Goal: Task Accomplishment & Management: Complete application form

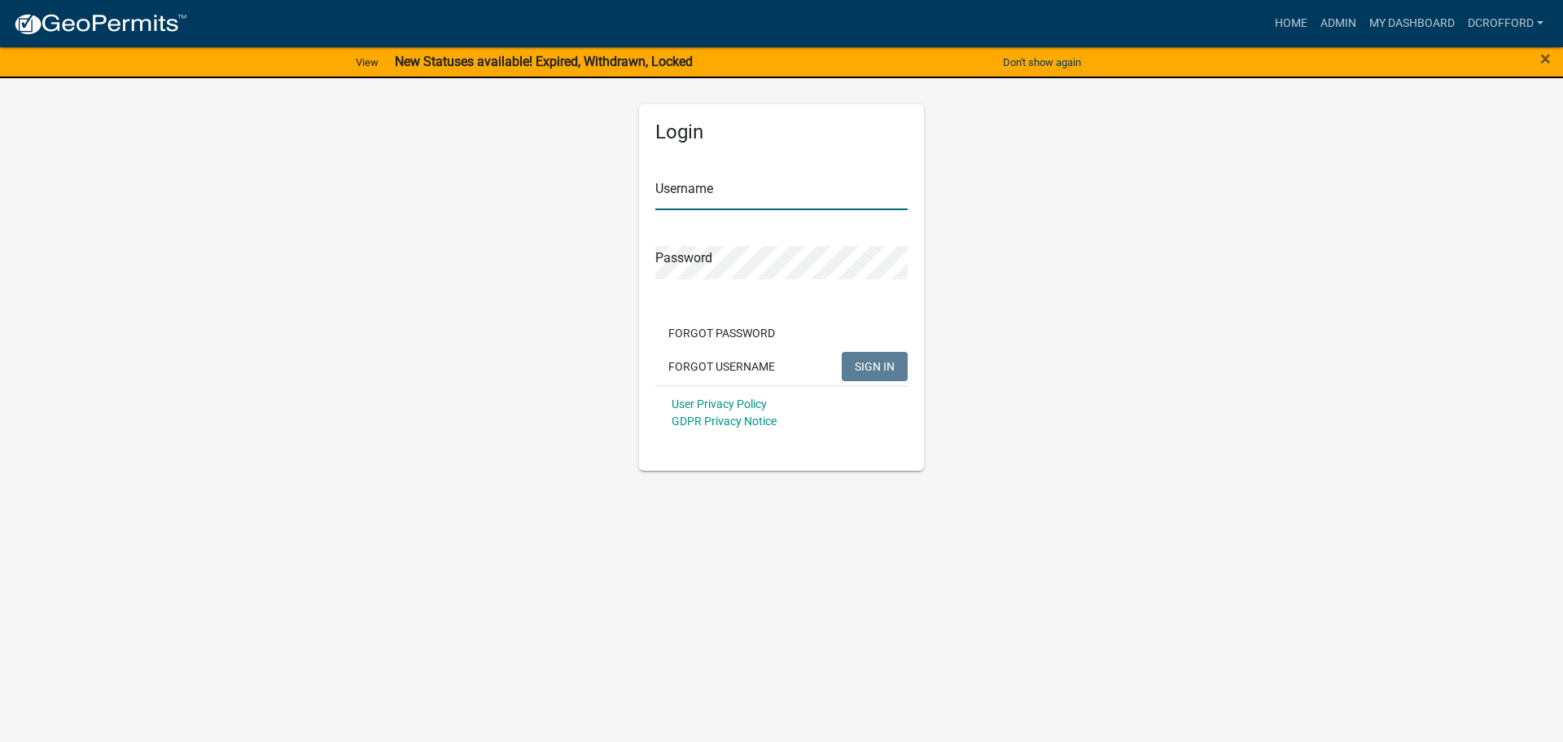
type input "dcrofford"
click at [894, 359] on span "SIGN IN" at bounding box center [875, 365] width 40 height 13
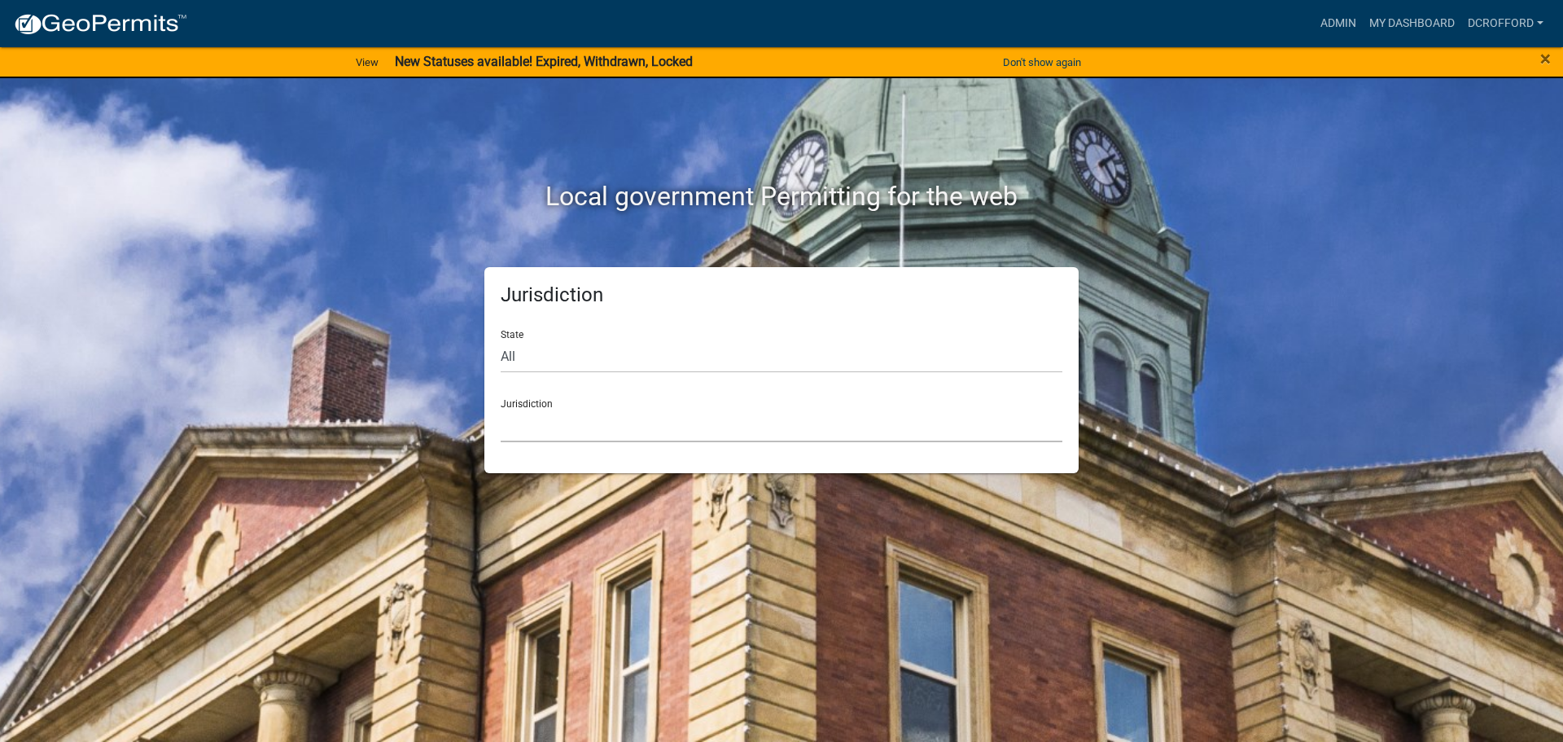
click at [588, 422] on select "[GEOGRAPHIC_DATA], [US_STATE] [GEOGRAPHIC_DATA], [US_STATE][PERSON_NAME][GEOGRA…" at bounding box center [782, 425] width 562 height 33
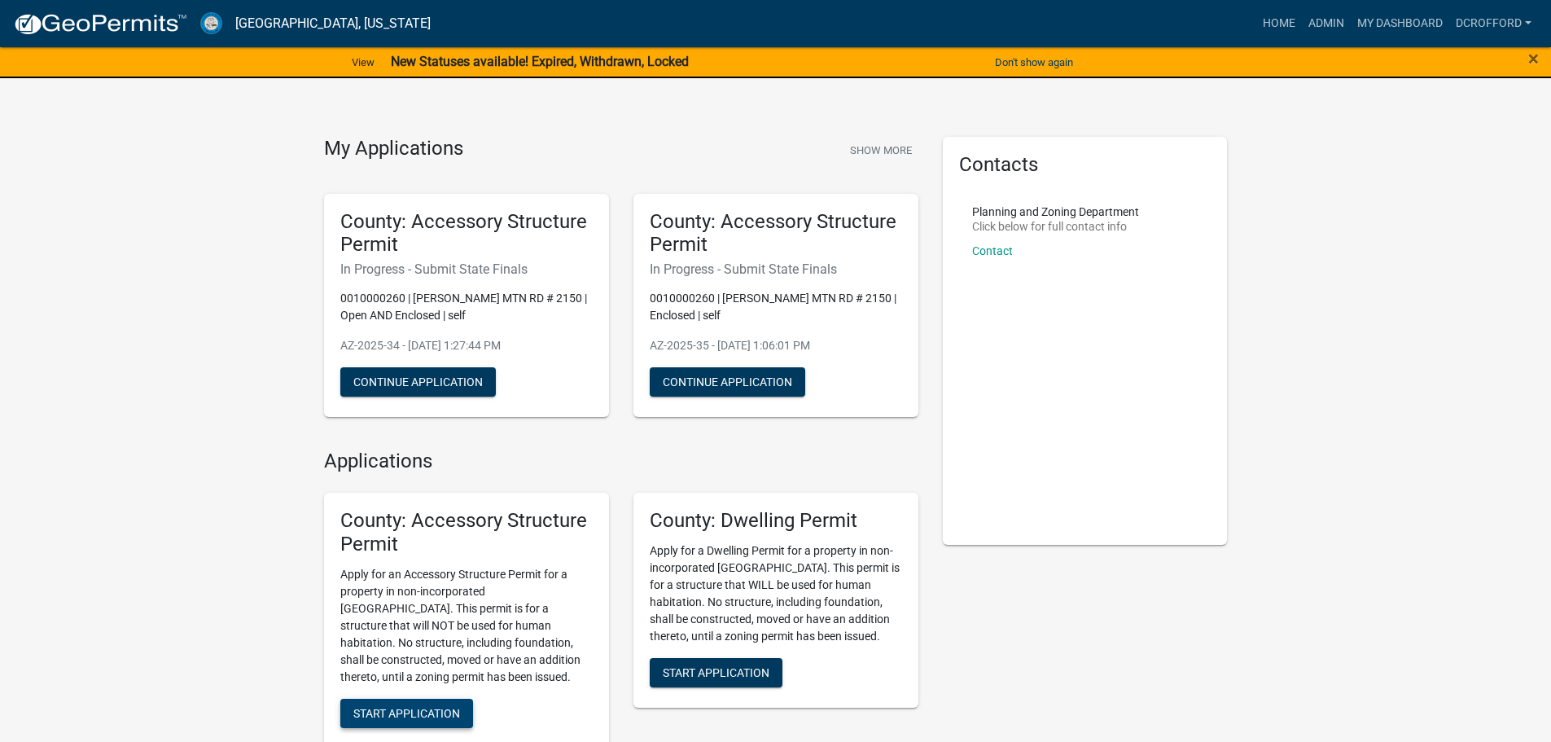
click at [414, 709] on span "Start Application" at bounding box center [406, 712] width 107 height 13
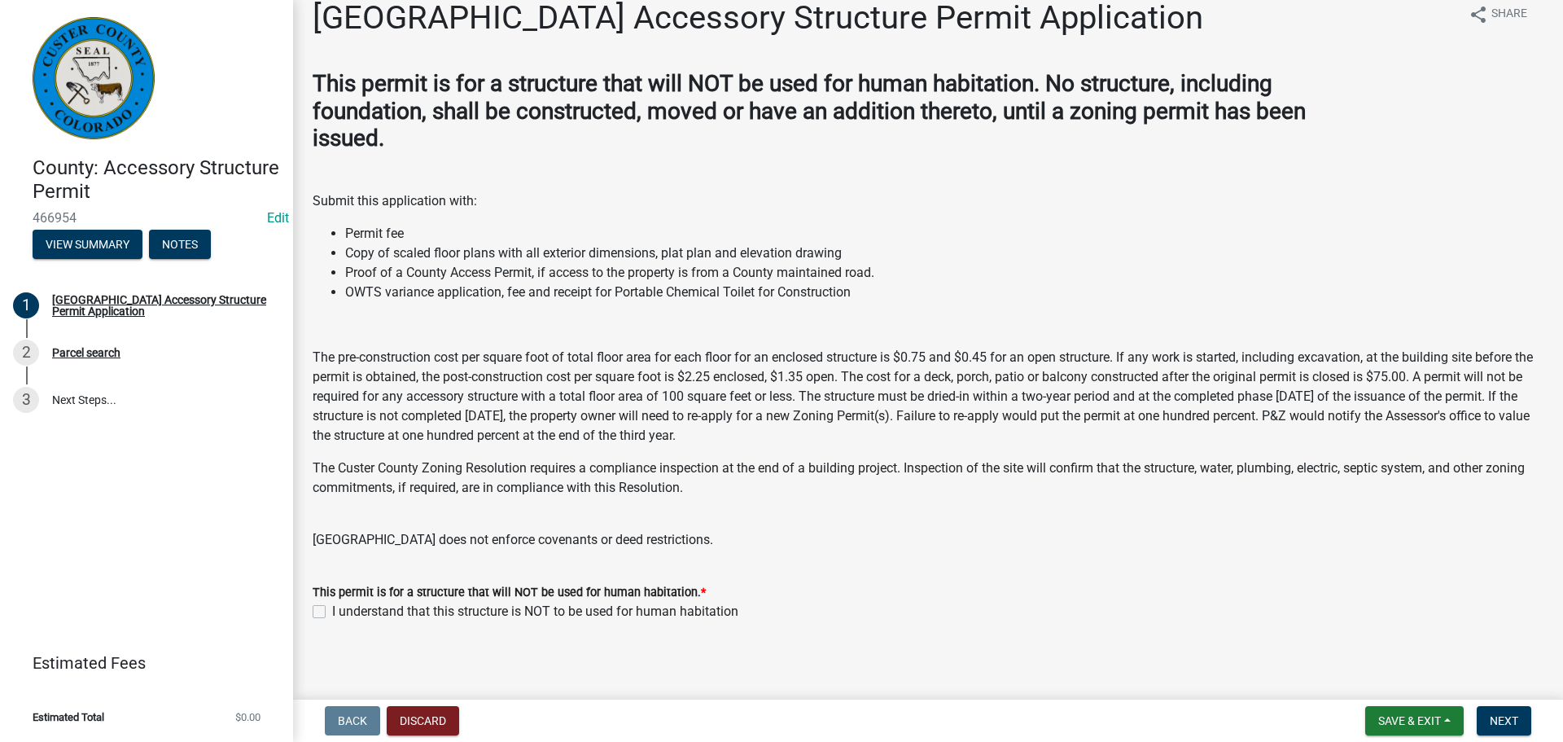
scroll to position [28, 0]
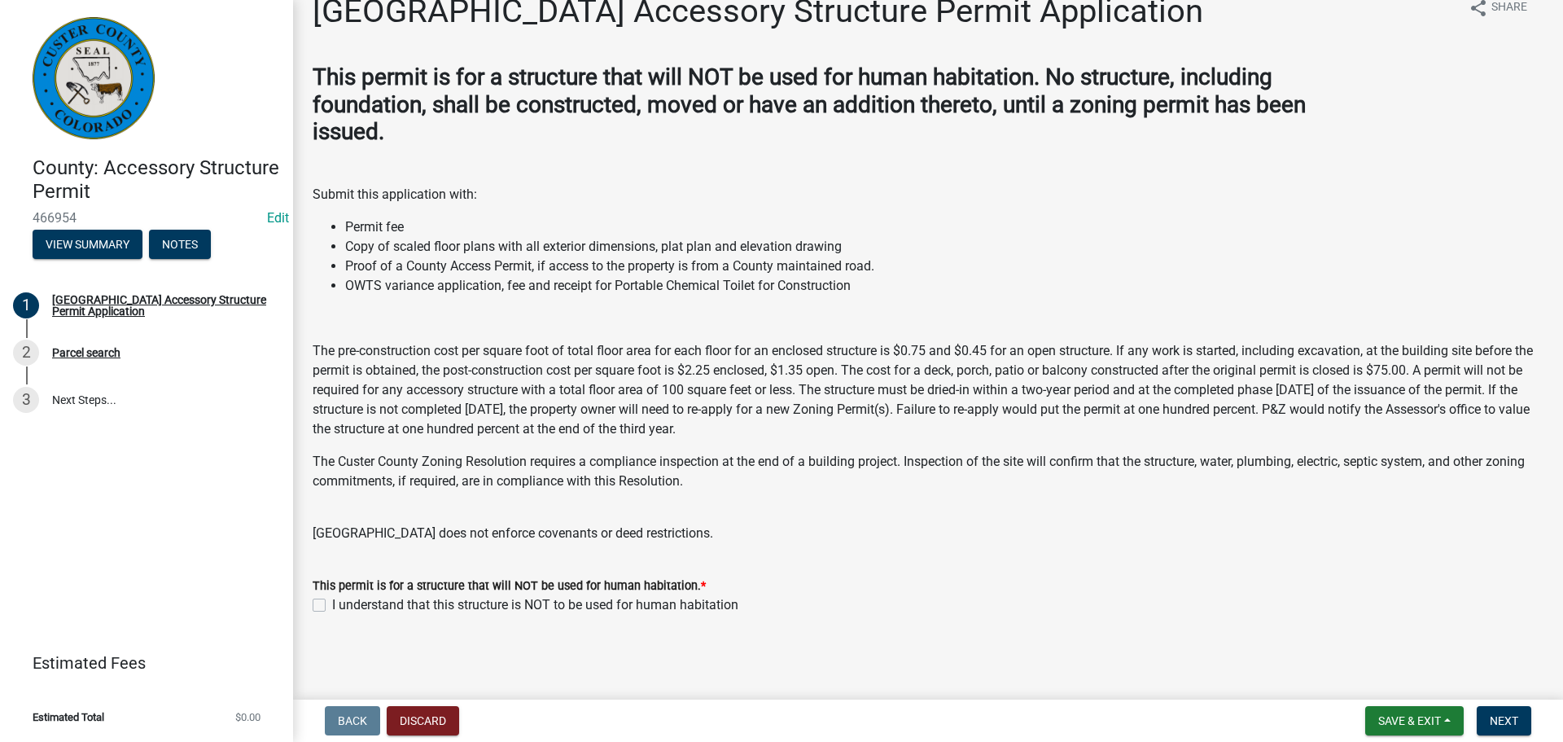
click at [332, 603] on label "I understand that this structure is NOT to be used for human habitation" at bounding box center [535, 605] width 406 height 20
click at [332, 603] on input "I understand that this structure is NOT to be used for human habitation" at bounding box center [337, 600] width 11 height 11
checkbox input "true"
click at [1508, 723] on span "Next" at bounding box center [1504, 720] width 28 height 13
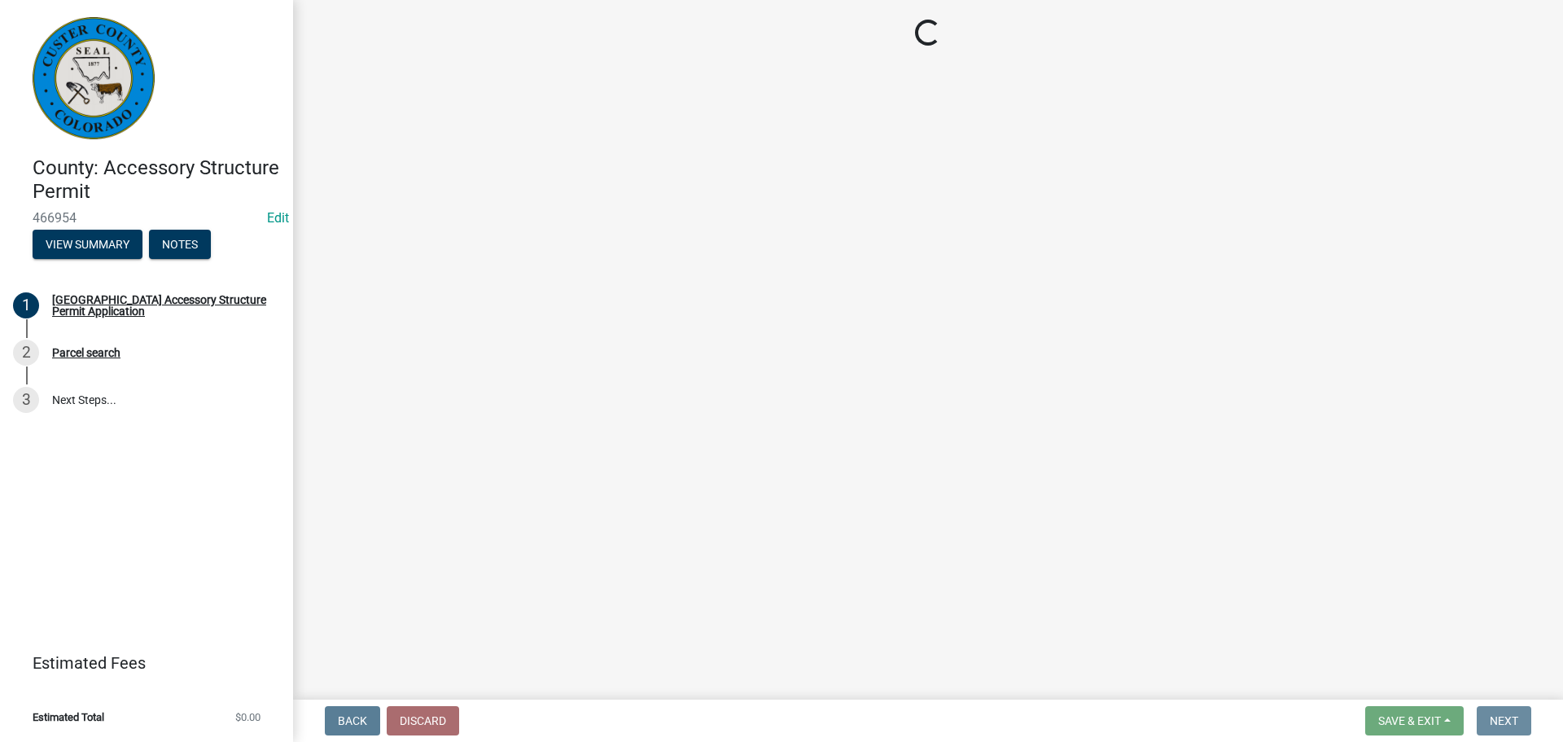
scroll to position [0, 0]
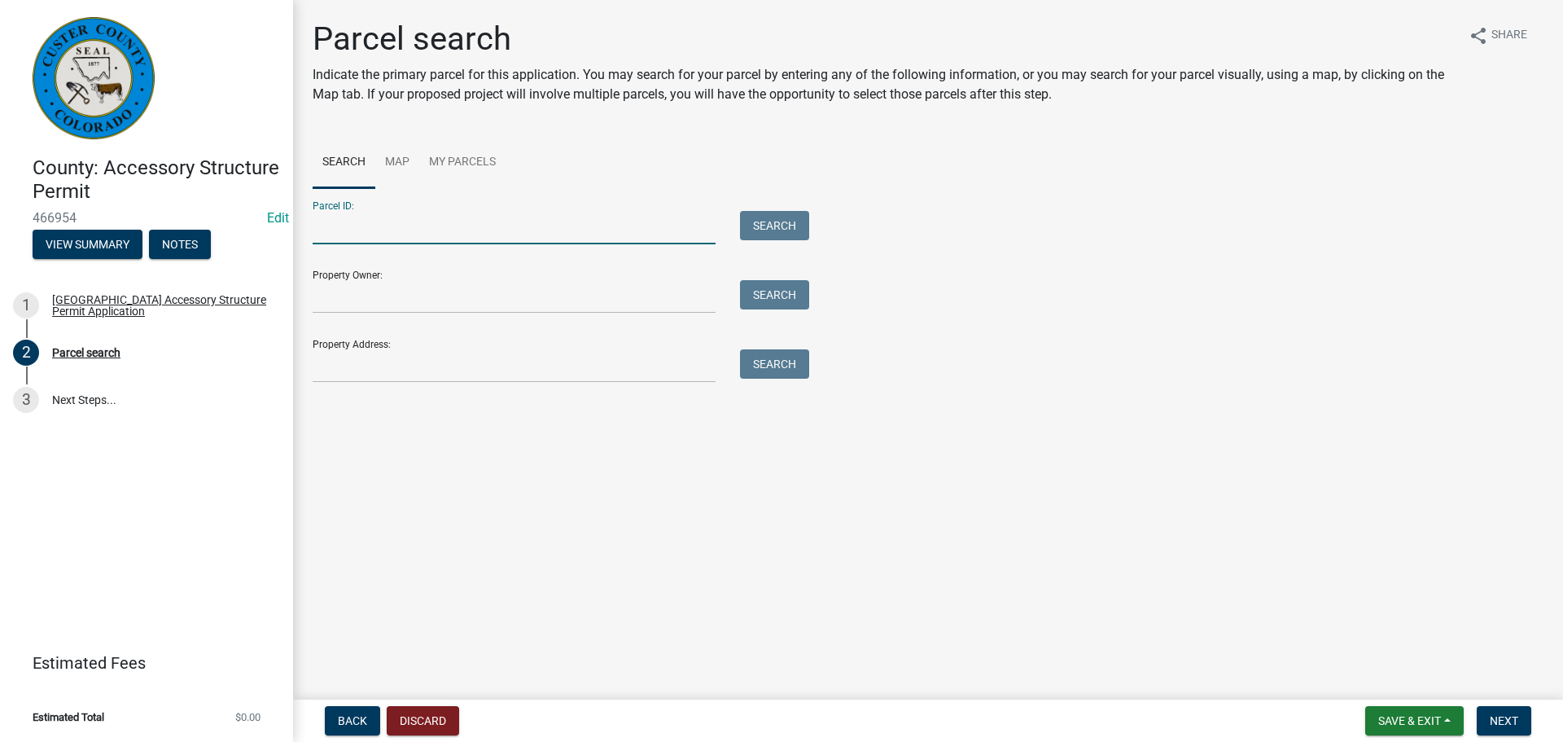
click at [465, 228] on input "Parcel ID:" at bounding box center [514, 227] width 403 height 33
type input "0010102609"
click at [773, 217] on button "Search" at bounding box center [774, 225] width 69 height 29
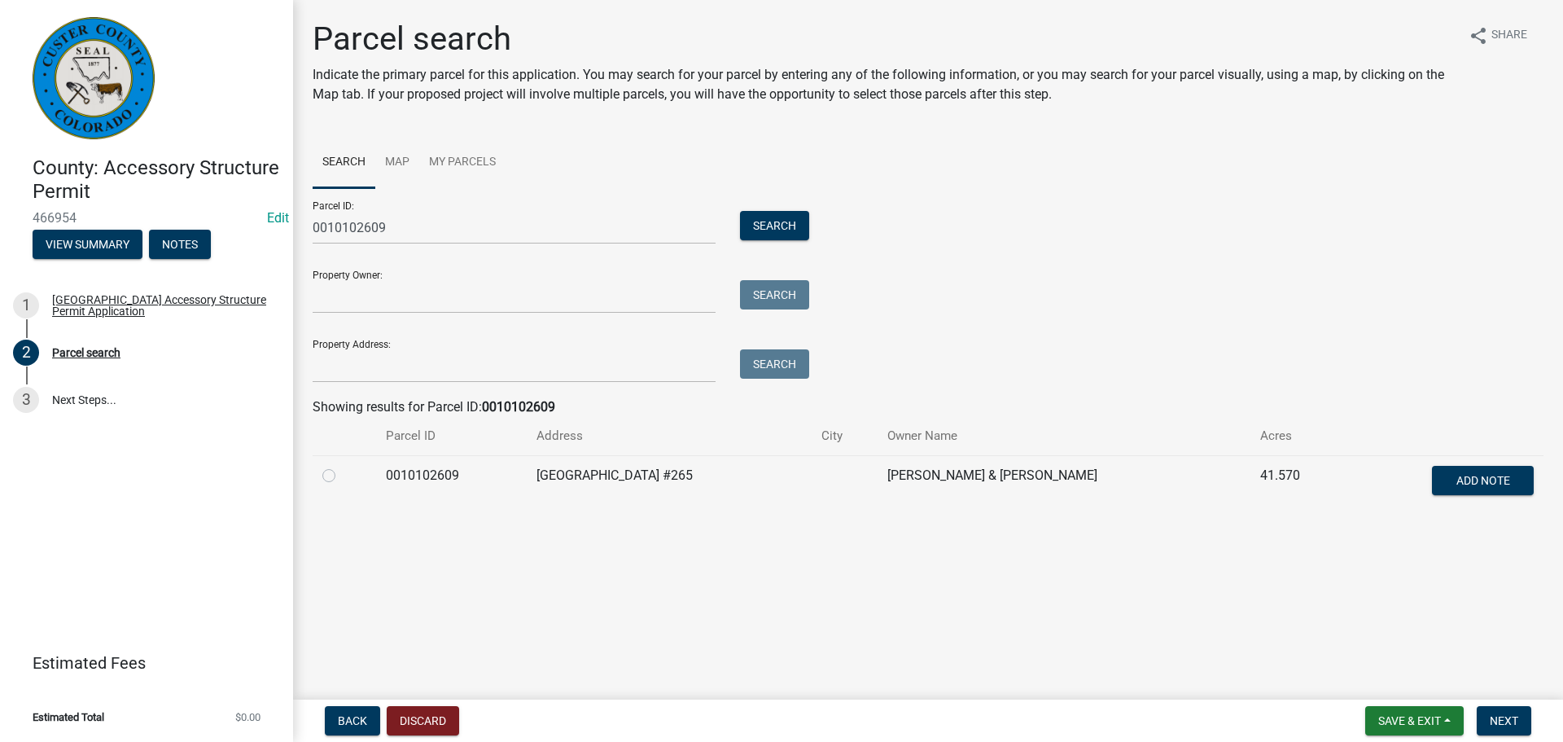
click at [342, 466] on label at bounding box center [342, 466] width 0 height 0
click at [342, 476] on input "radio" at bounding box center [347, 471] width 11 height 11
radio input "true"
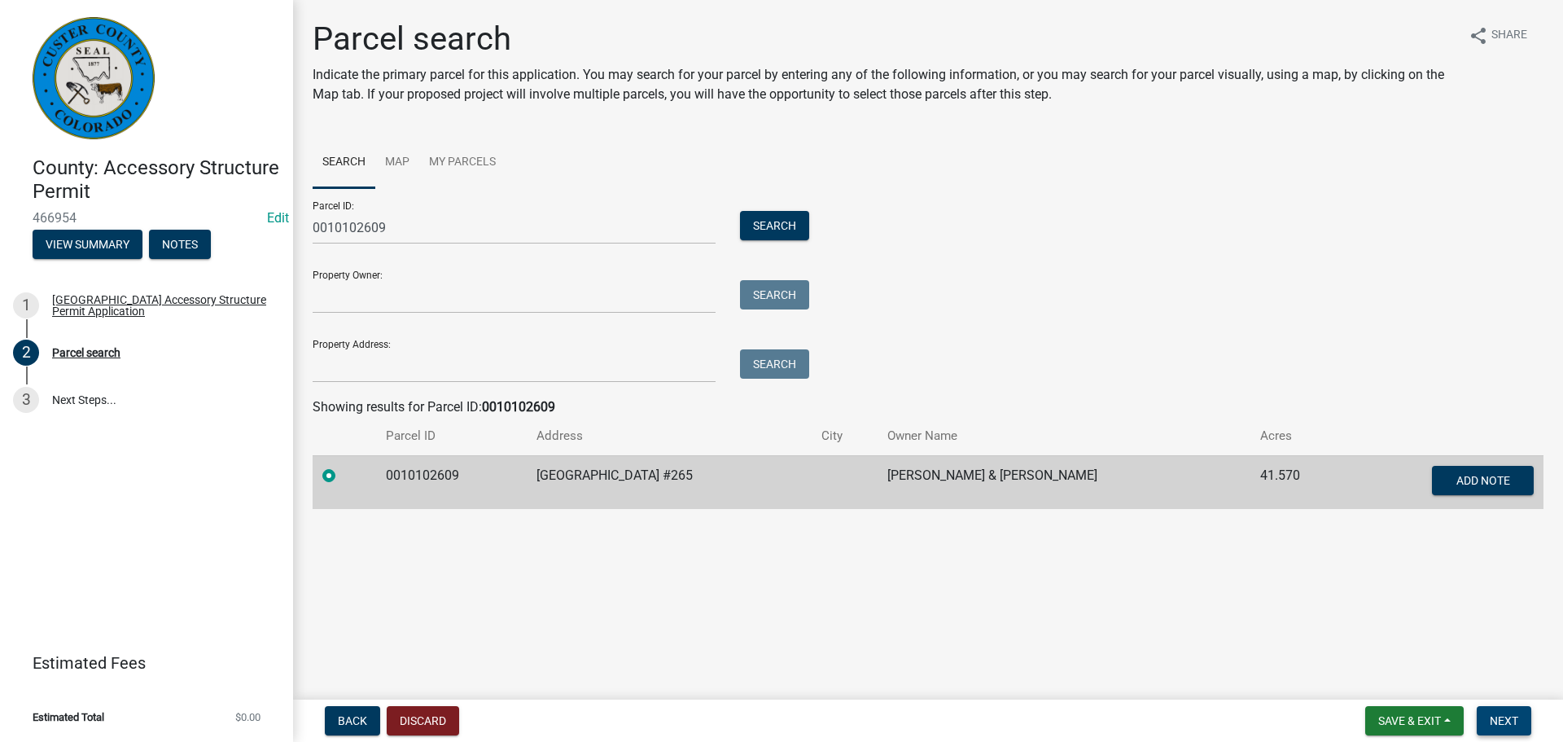
click at [1502, 725] on span "Next" at bounding box center [1504, 720] width 28 height 13
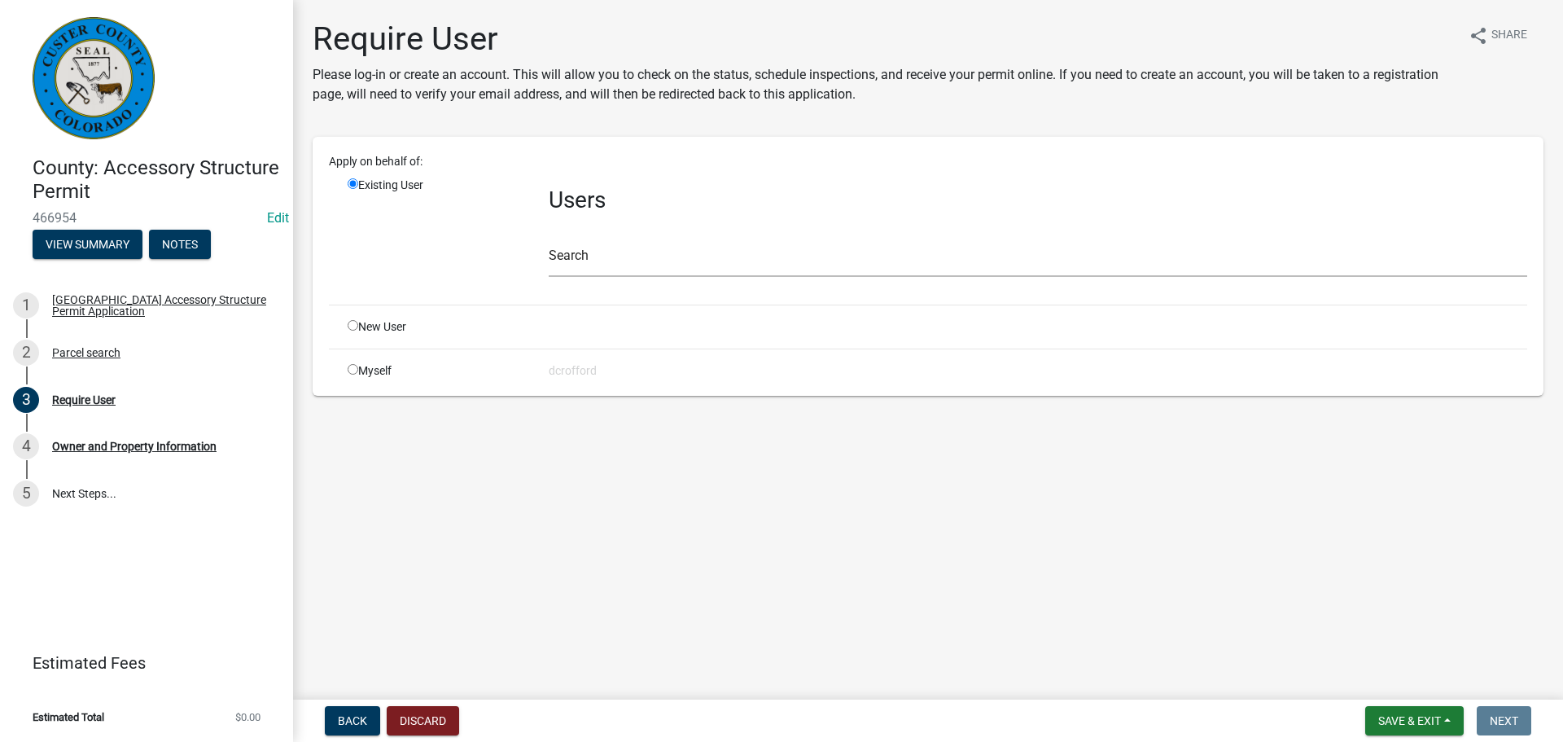
click at [349, 323] on input "radio" at bounding box center [353, 325] width 11 height 11
radio input "true"
radio input "false"
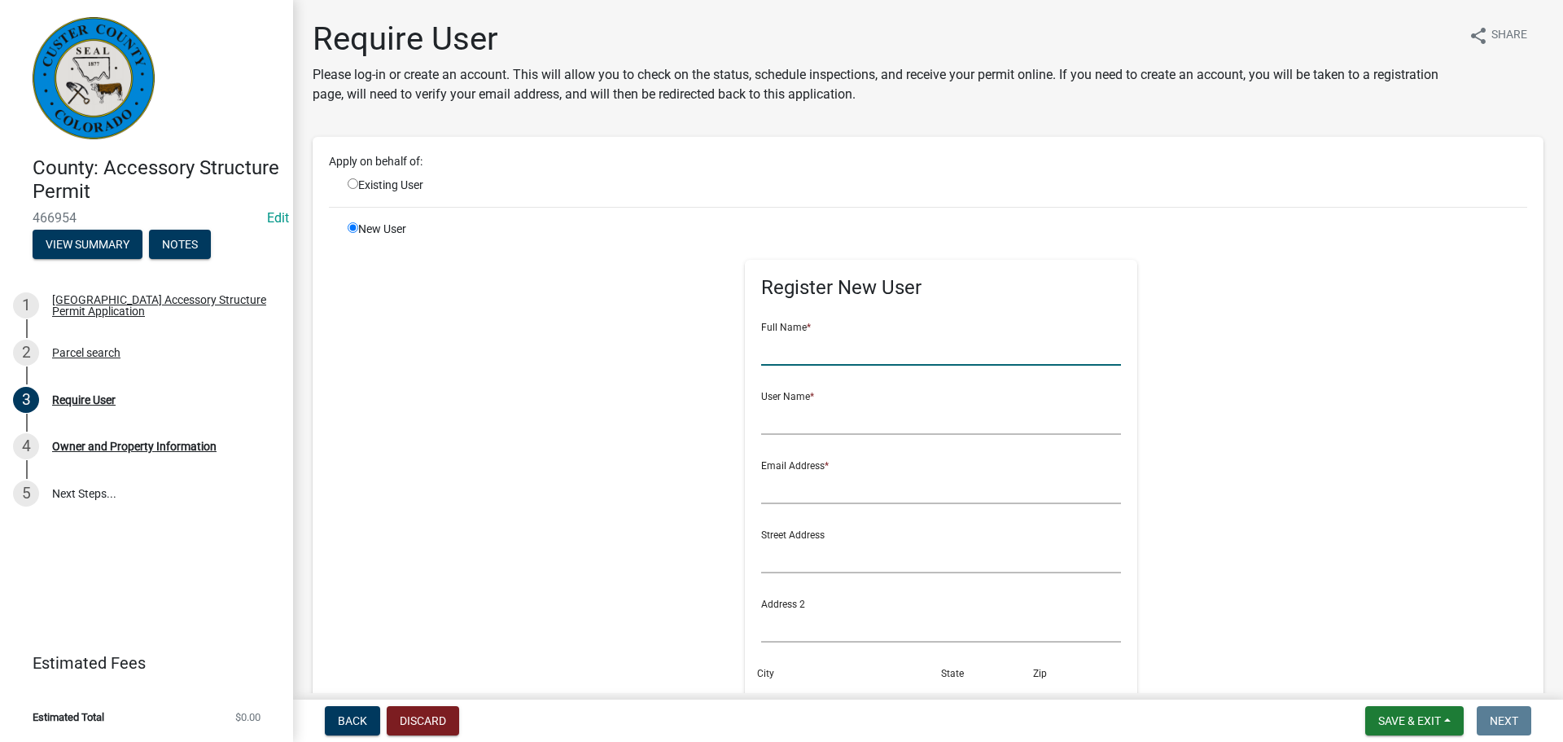
click at [877, 353] on input "text" at bounding box center [941, 348] width 361 height 33
type input "d"
type input "[PERSON_NAME] and [PERSON_NAME]"
click at [885, 401] on input "text" at bounding box center [941, 417] width 361 height 33
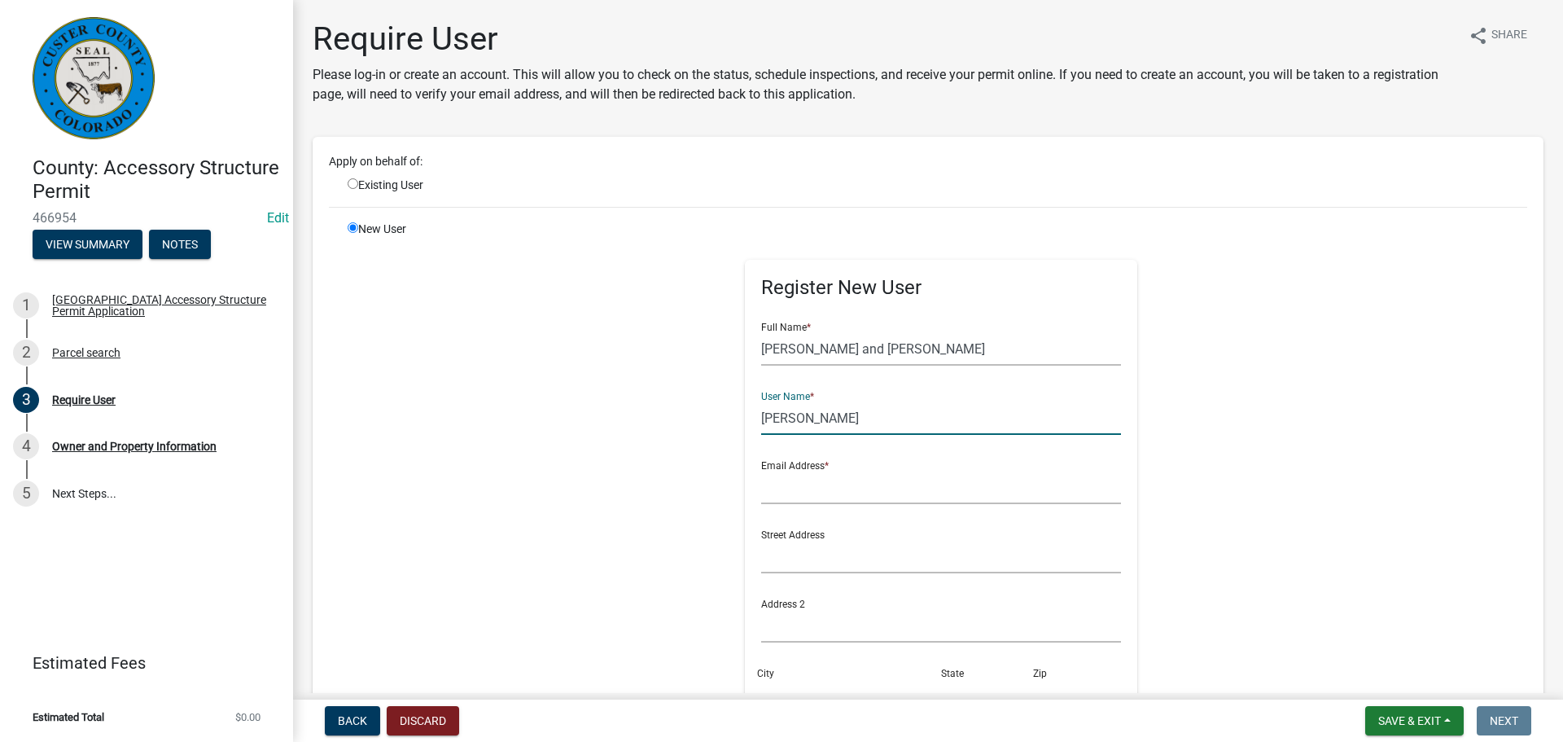
type input "[PERSON_NAME]"
drag, startPoint x: 858, startPoint y: 352, endPoint x: 790, endPoint y: 360, distance: 68.9
click at [790, 360] on input "[PERSON_NAME] and [PERSON_NAME]" at bounding box center [941, 348] width 361 height 33
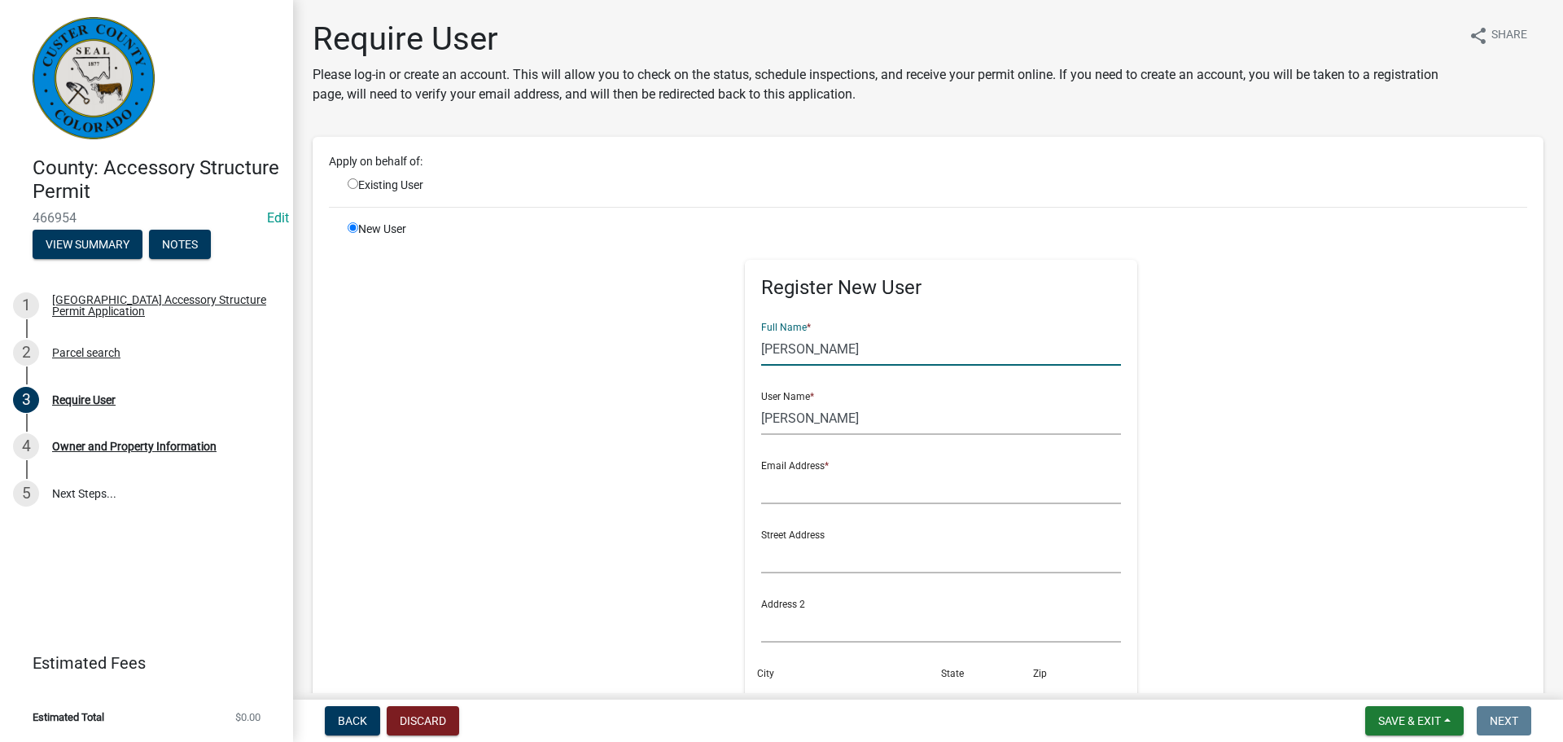
type input "[PERSON_NAME]"
click at [827, 486] on input "text" at bounding box center [941, 487] width 361 height 33
type input "[EMAIL_ADDRESS][DOMAIN_NAME]"
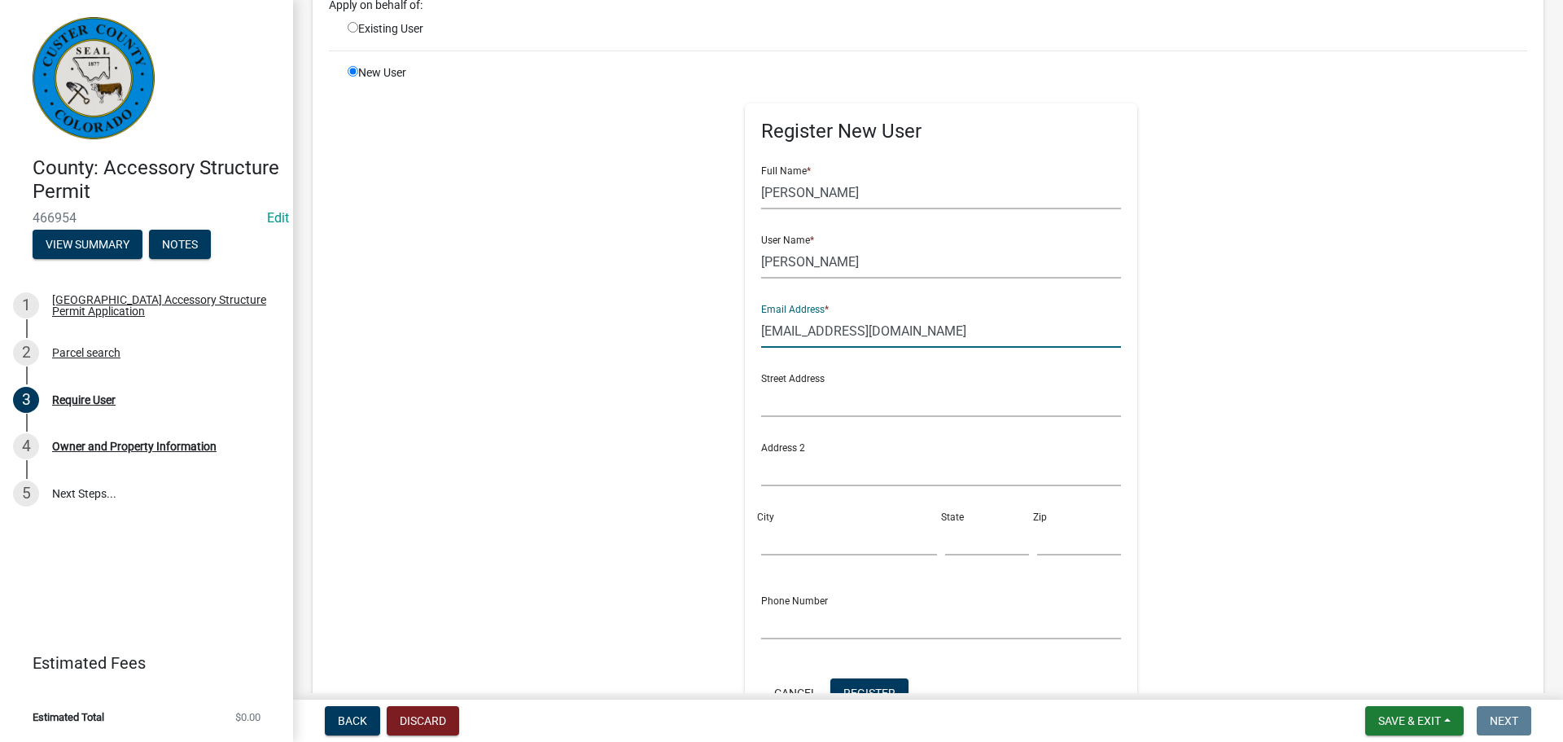
scroll to position [163, 0]
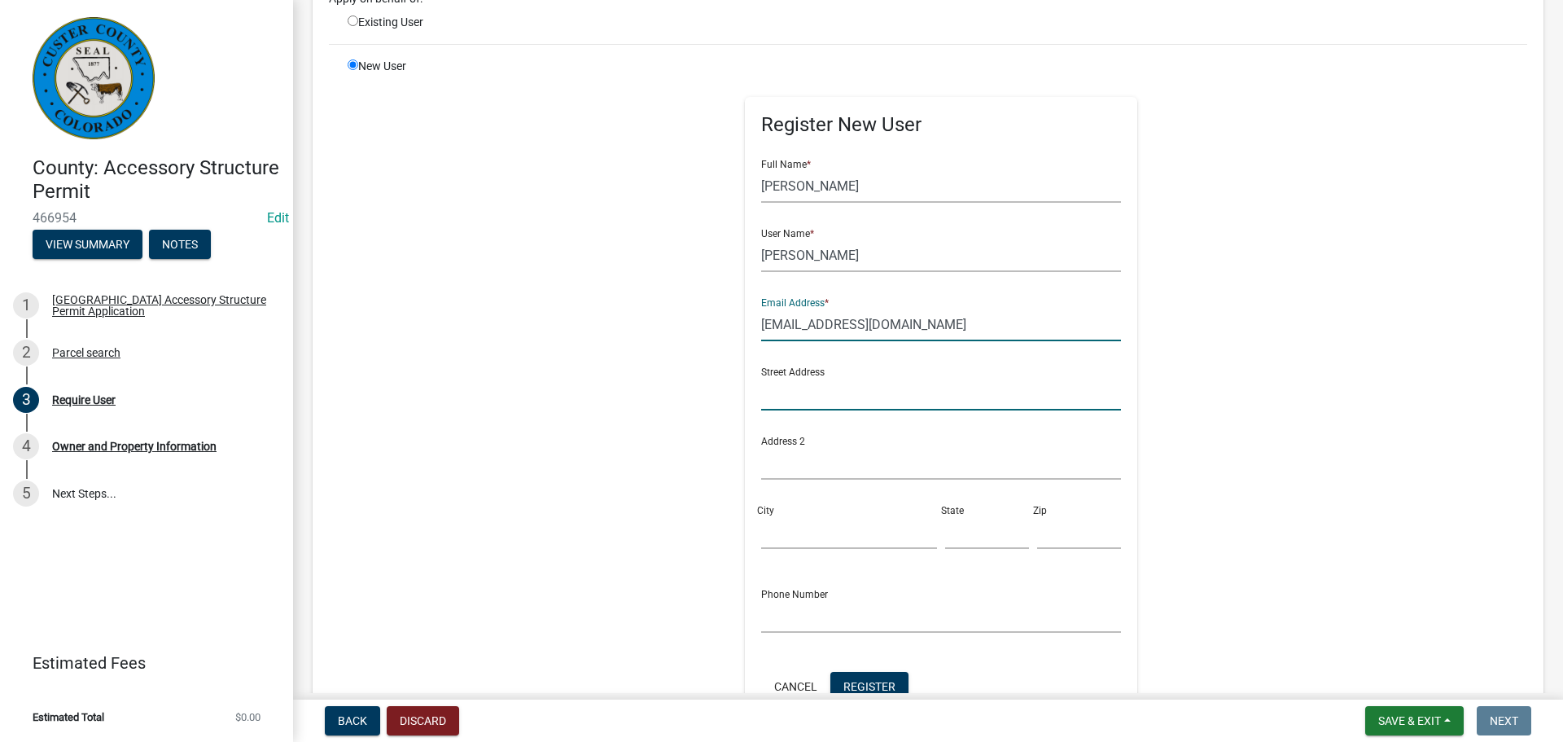
click at [799, 401] on input "text" at bounding box center [941, 393] width 361 height 33
type input "[GEOGRAPHIC_DATA]"
click at [806, 526] on input "City" at bounding box center [849, 531] width 176 height 33
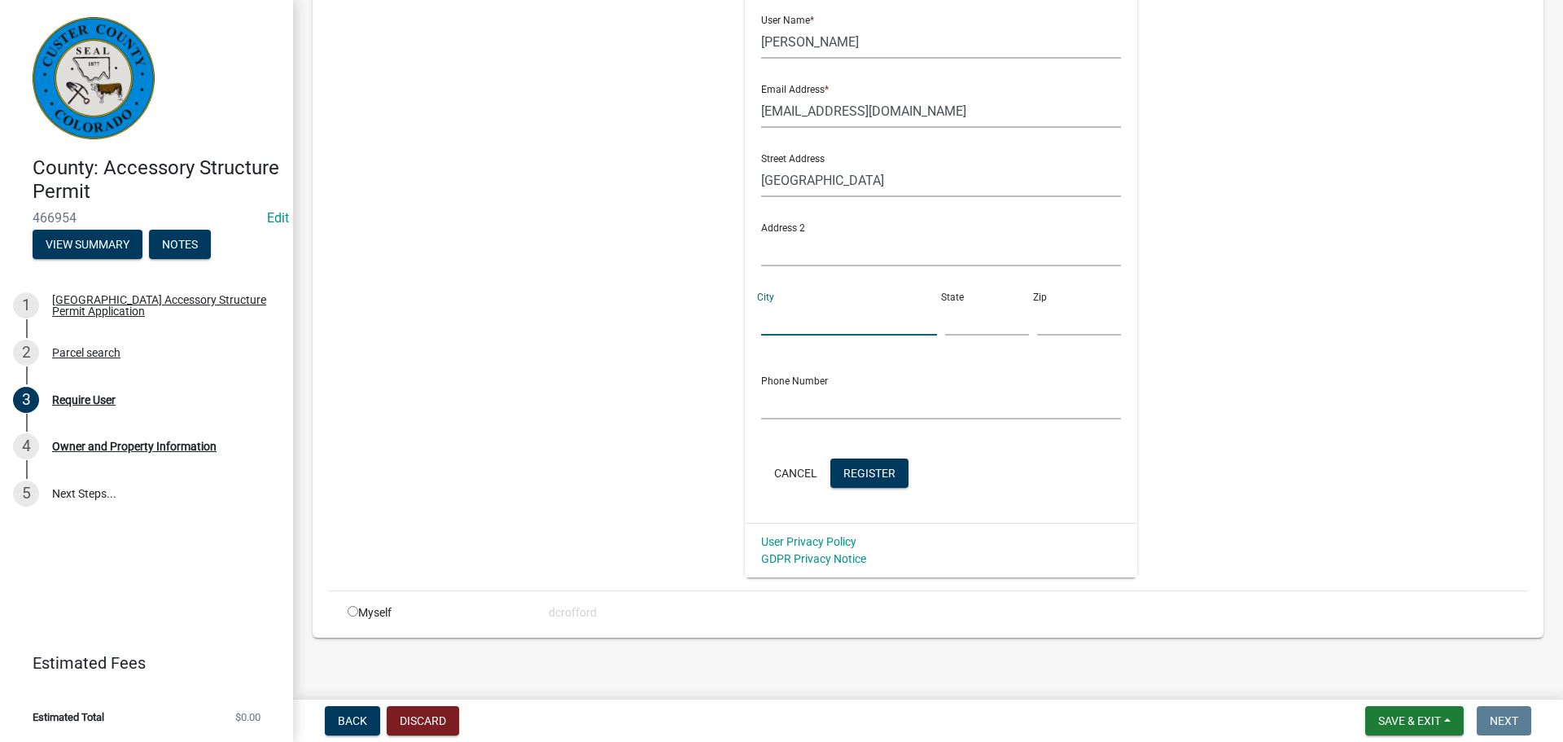
scroll to position [384, 0]
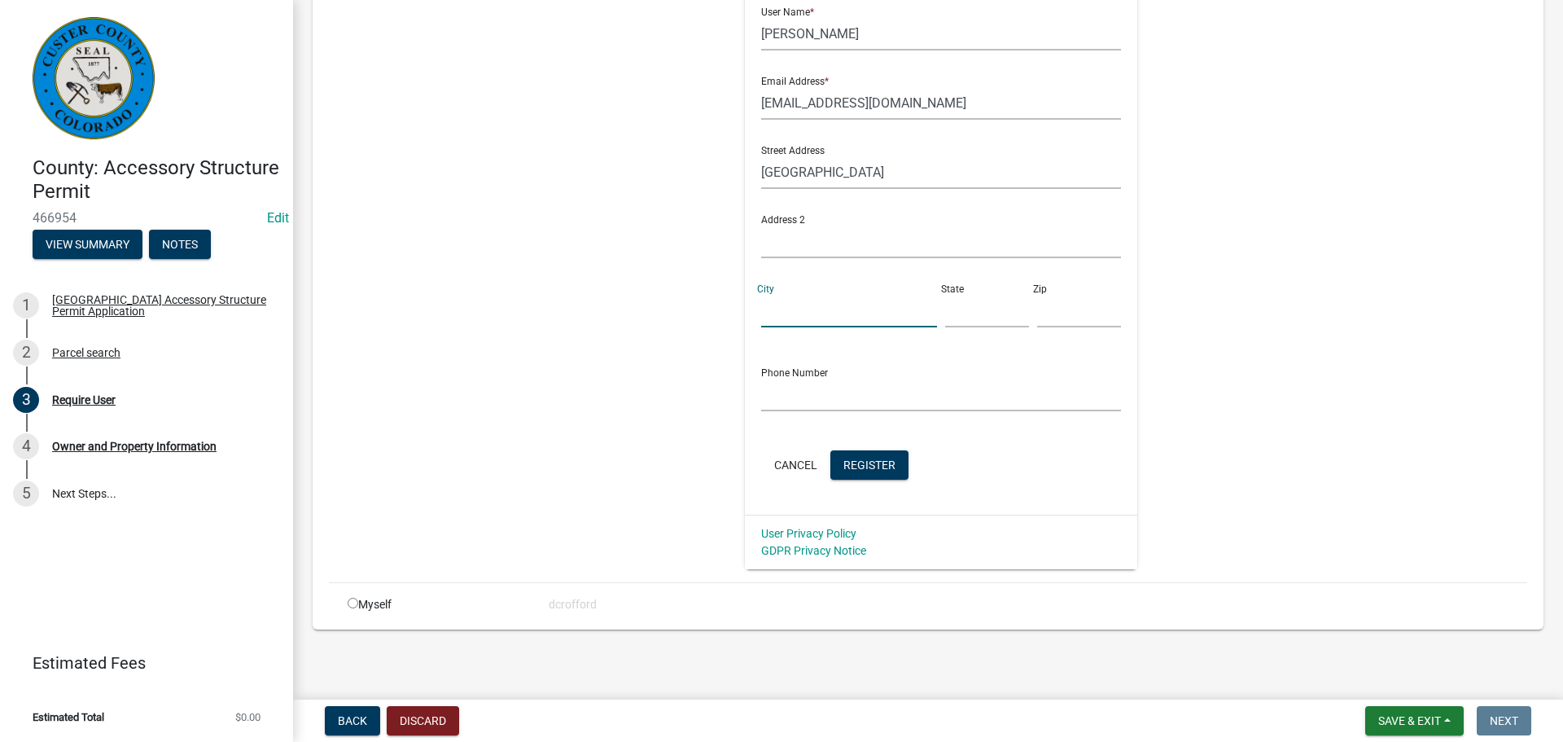
type input "Westcliffe"
type input "Co"
type input "81252"
type input "7192853709"
click at [912, 380] on input "7192853709" at bounding box center [941, 394] width 361 height 33
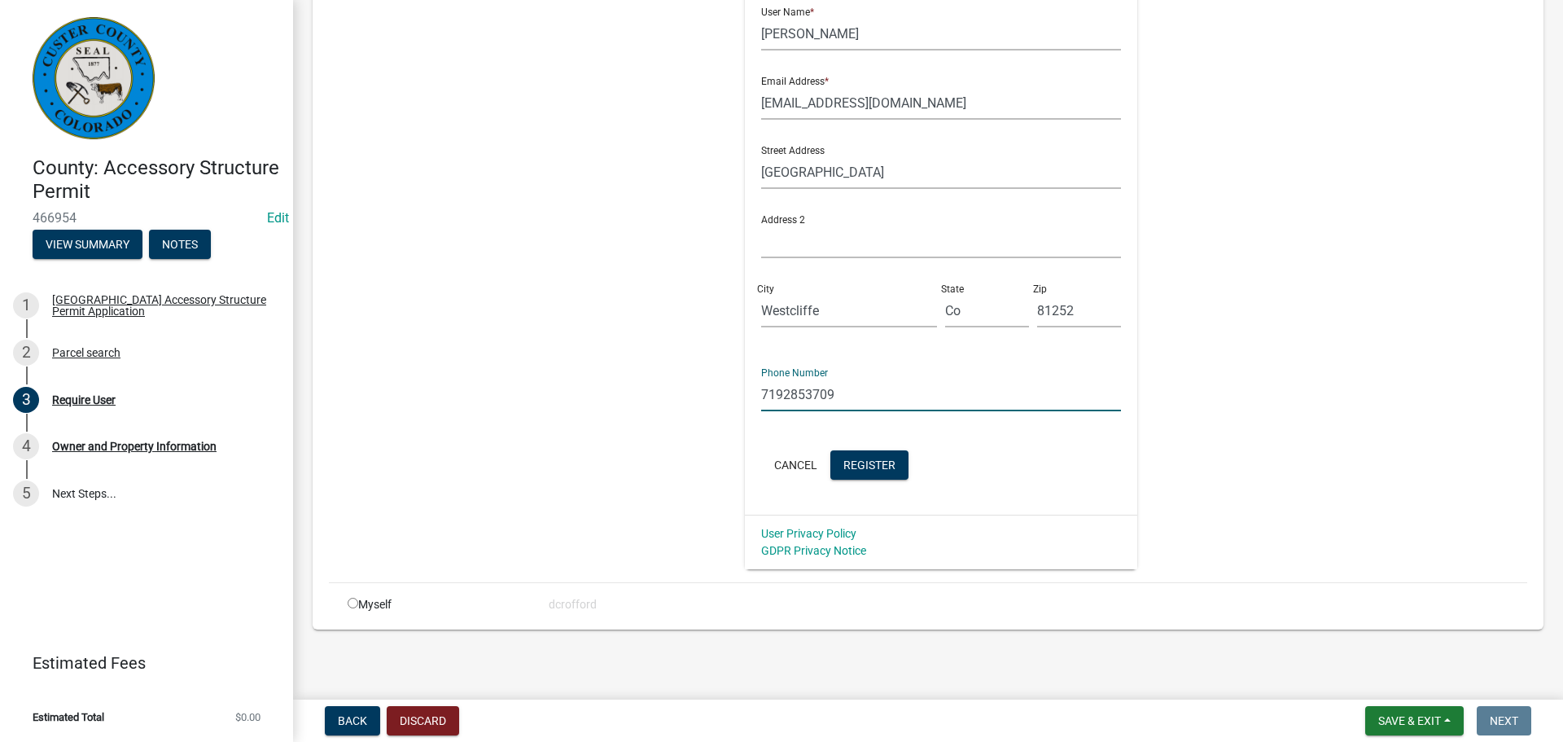
click at [912, 380] on input "7192853709" at bounding box center [941, 394] width 361 height 33
type input "[PHONE_NUMBER]"
click at [865, 468] on span "Register" at bounding box center [869, 464] width 52 height 13
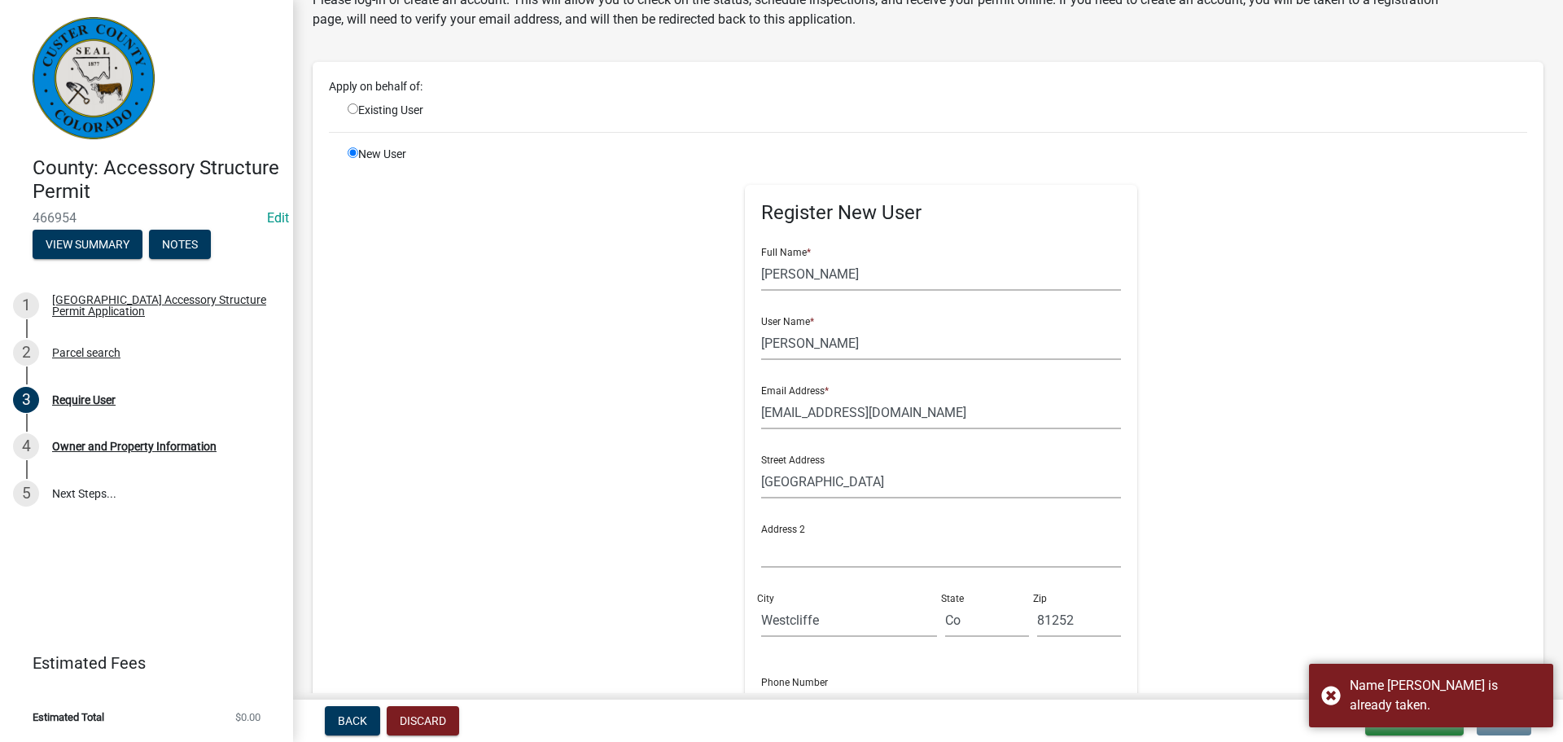
scroll to position [59, 0]
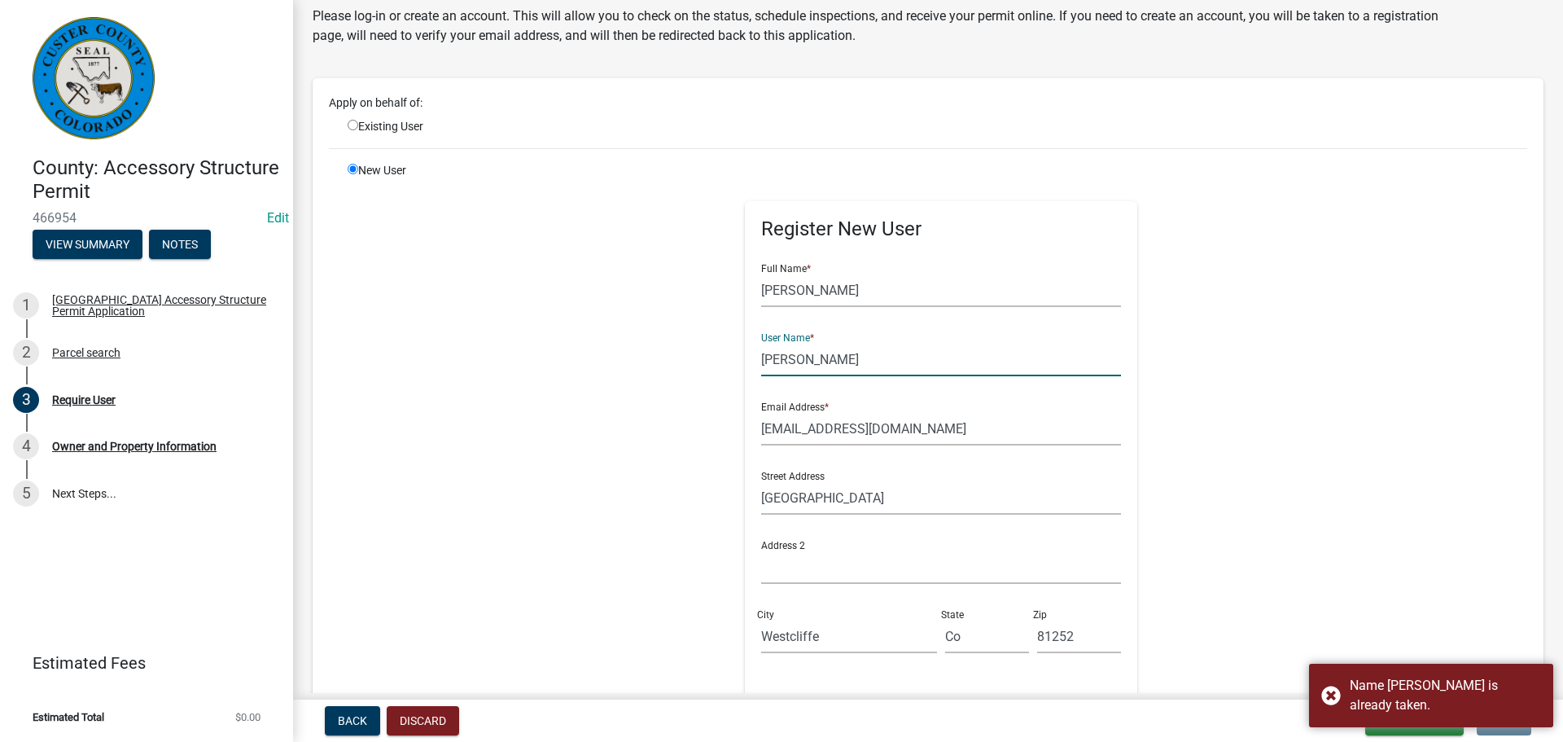
click at [761, 358] on input "[PERSON_NAME]" at bounding box center [941, 359] width 361 height 33
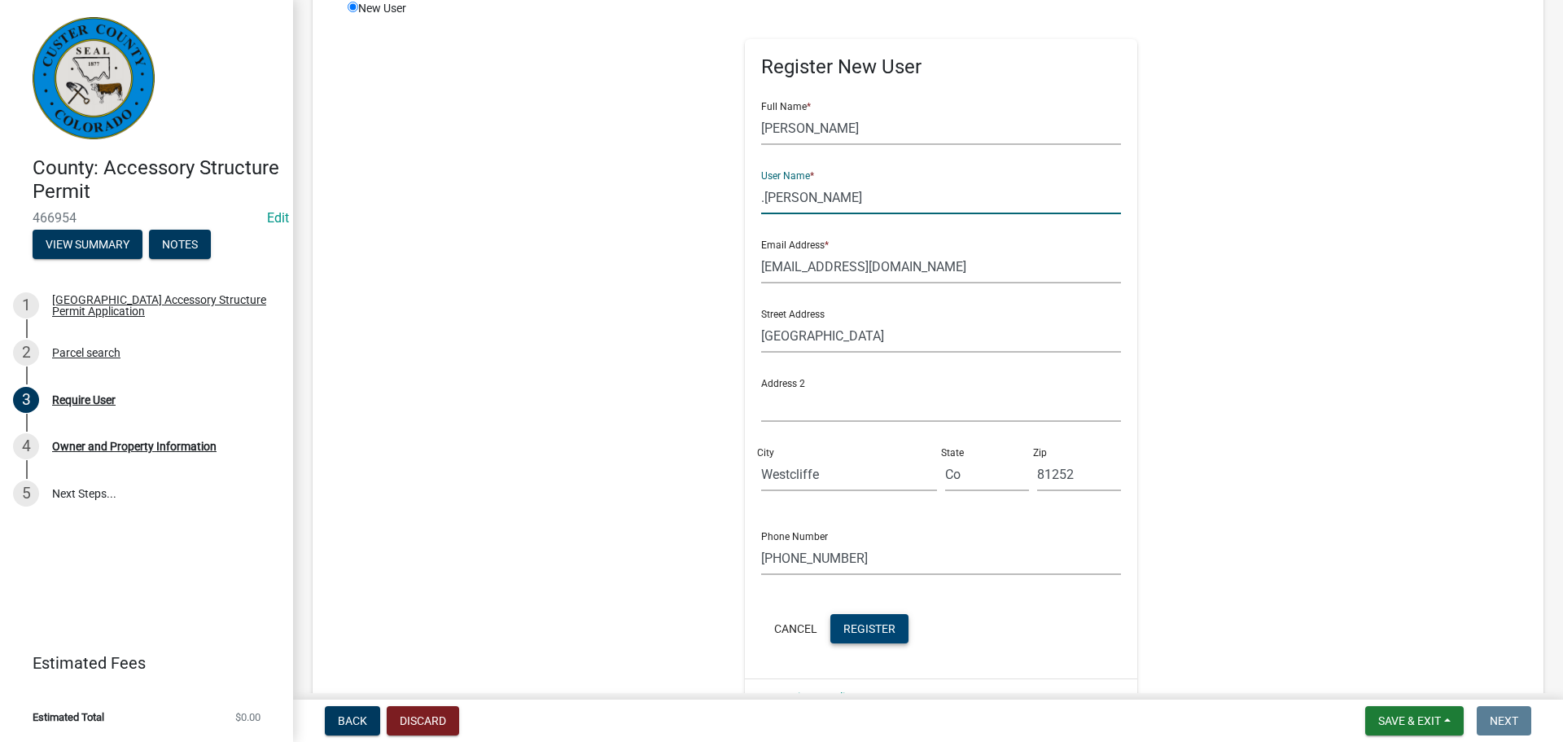
scroll to position [384, 0]
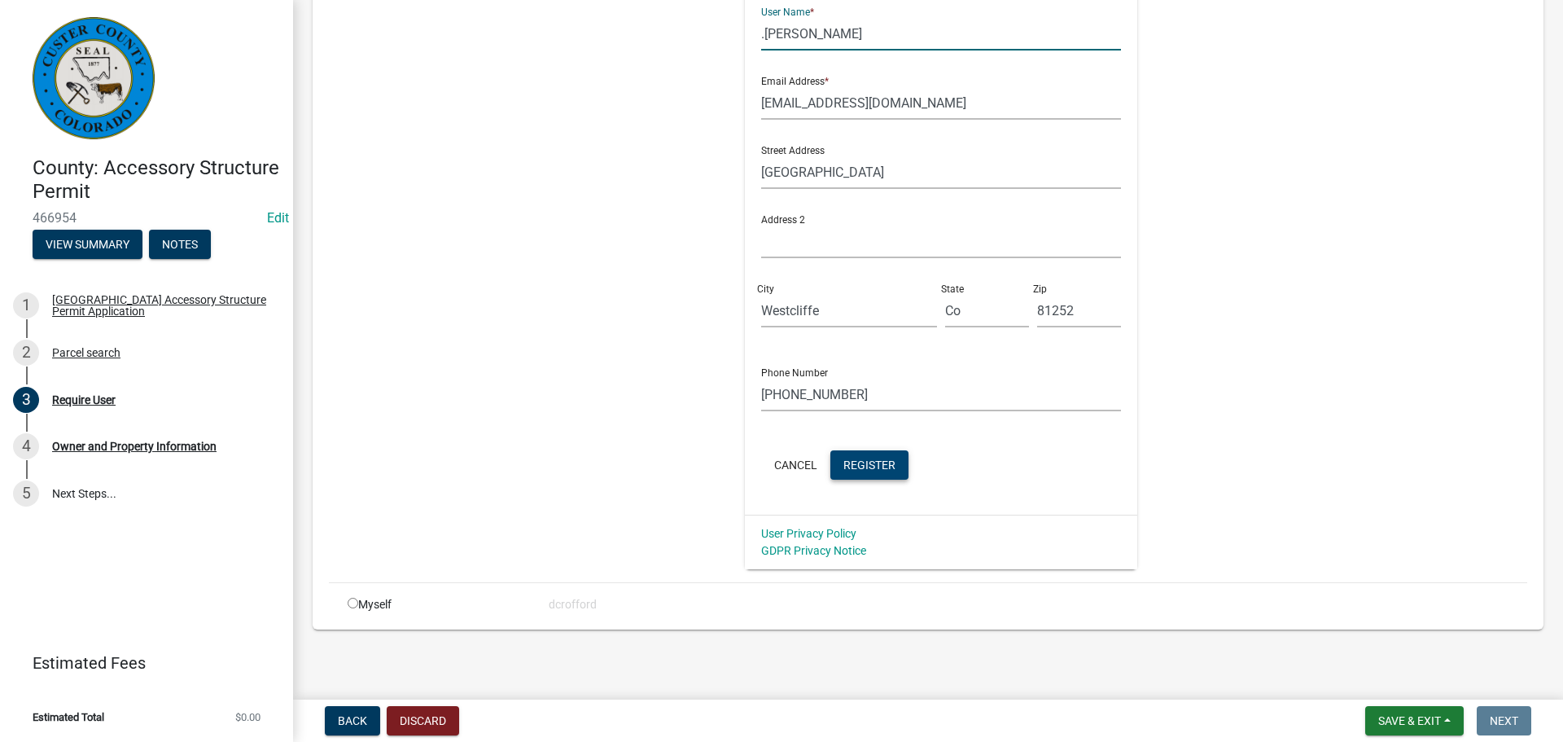
type input ".[PERSON_NAME]"
click at [856, 457] on button "Register" at bounding box center [869, 464] width 78 height 29
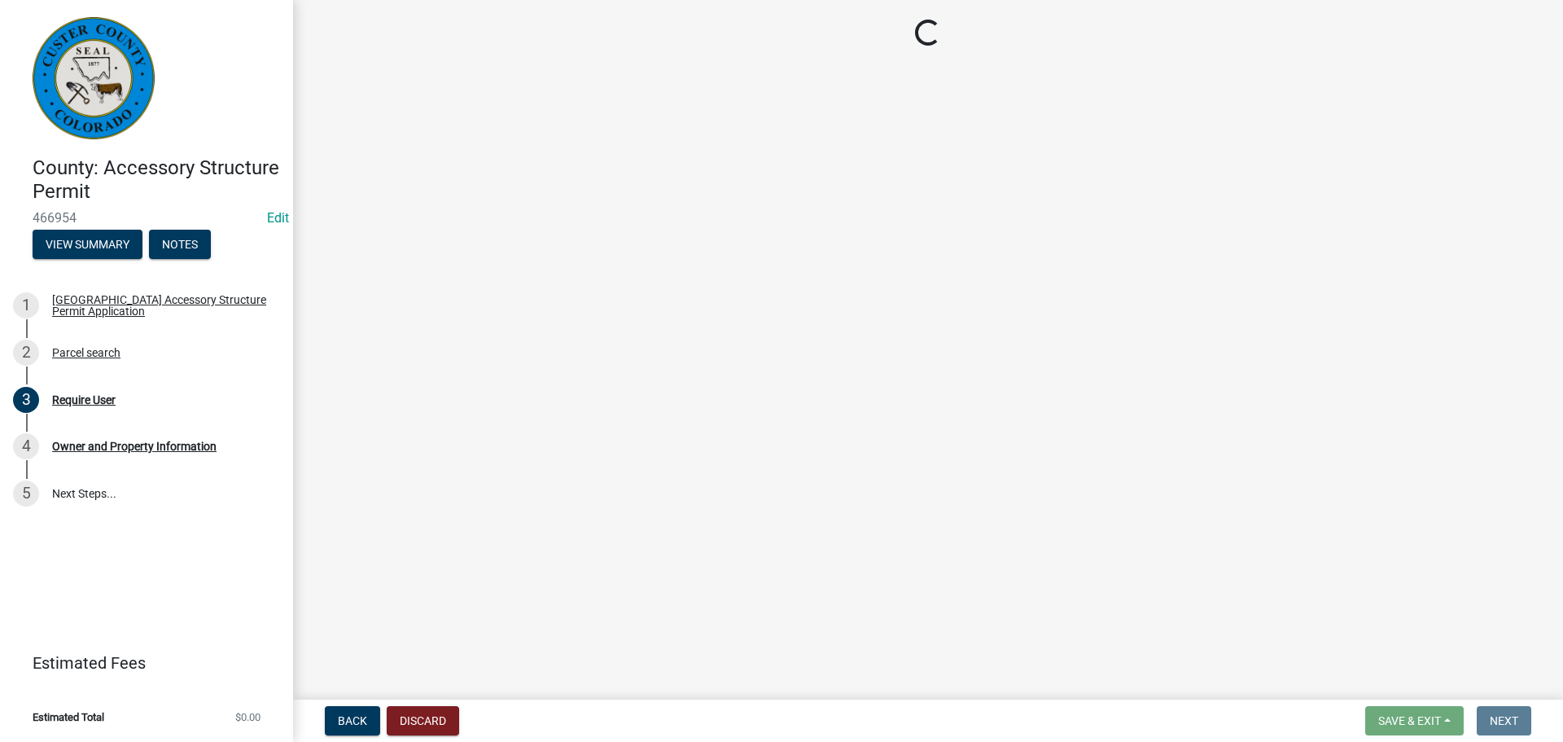
scroll to position [0, 0]
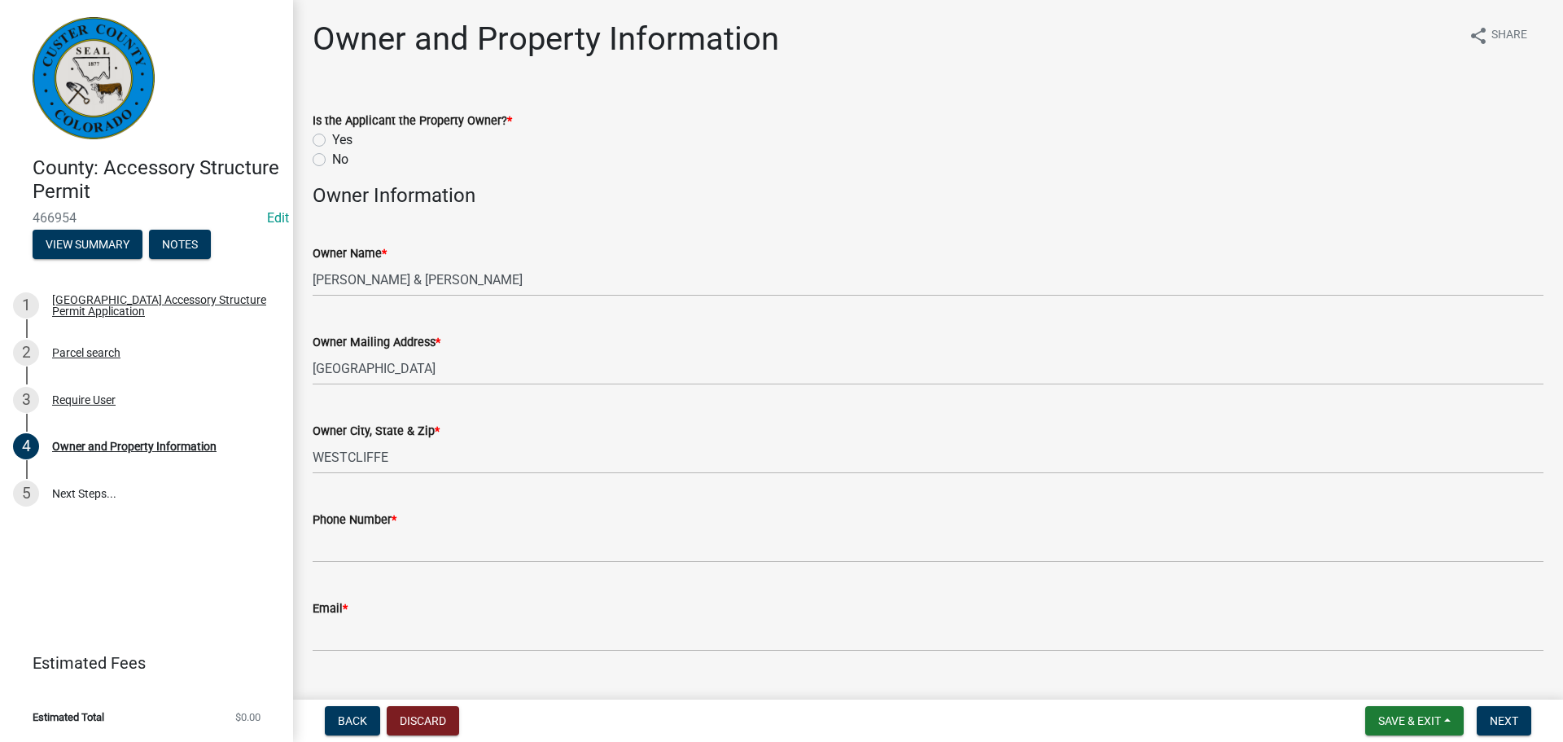
click at [332, 142] on label "Yes" at bounding box center [342, 140] width 20 height 20
click at [332, 141] on input "Yes" at bounding box center [337, 135] width 11 height 11
radio input "true"
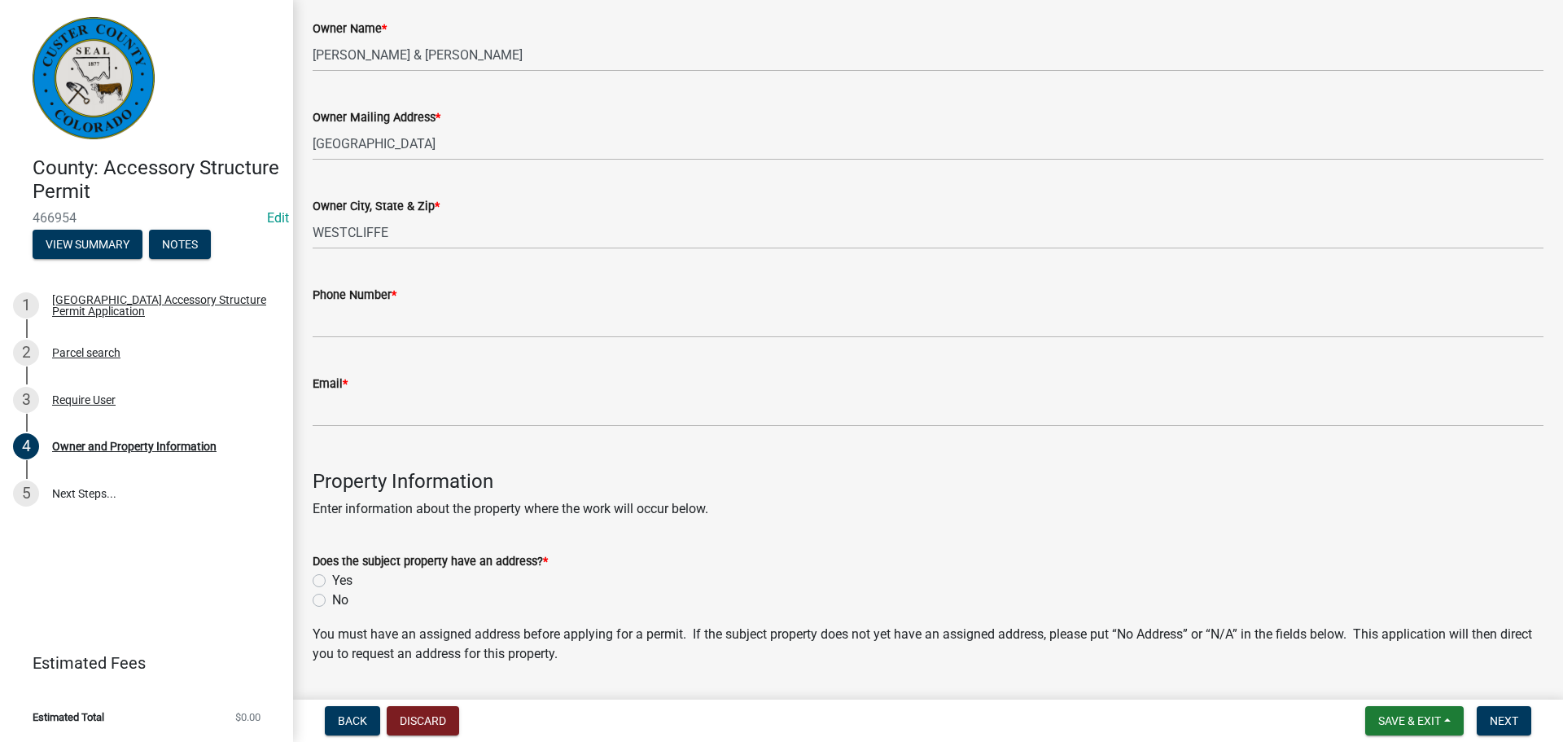
scroll to position [244, 0]
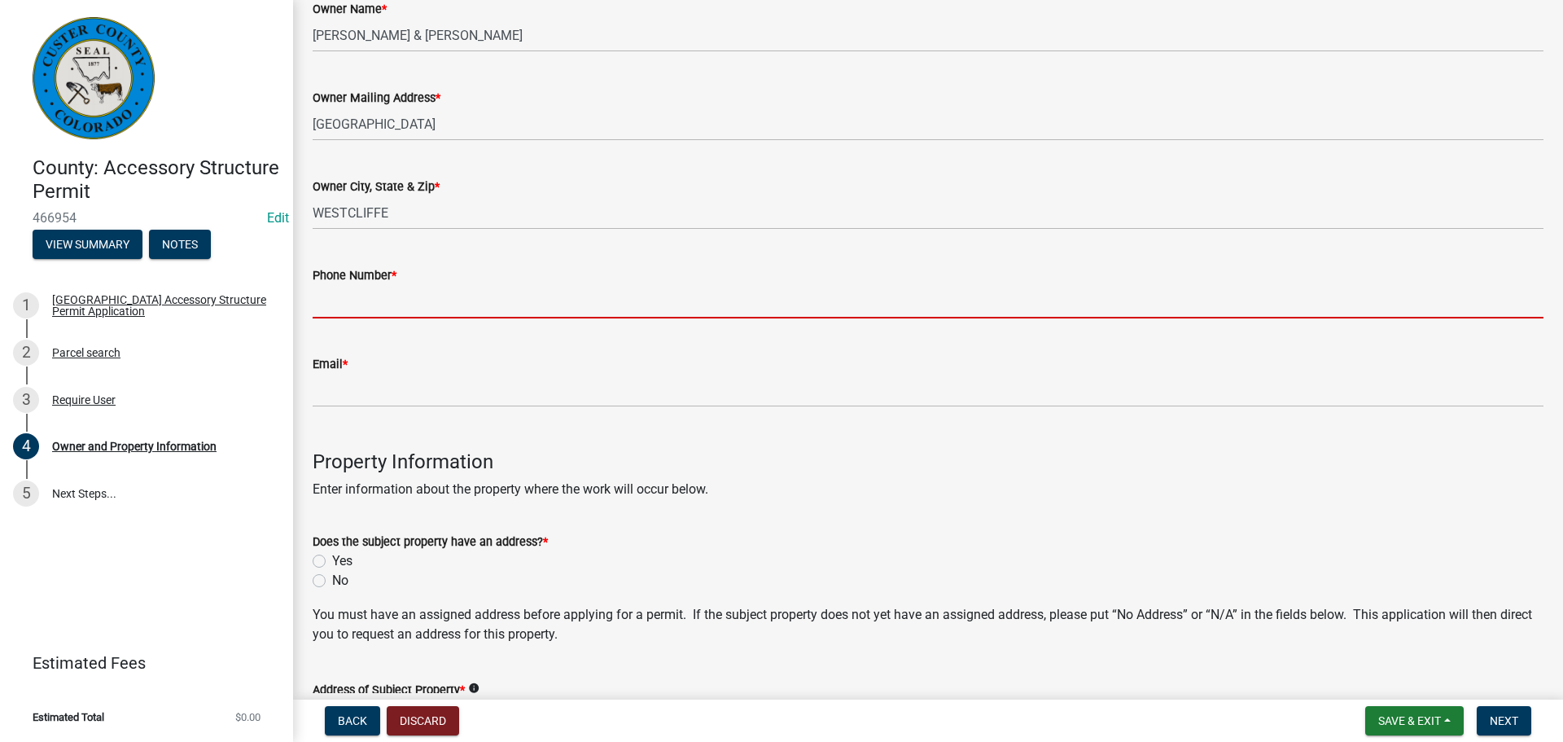
click at [423, 308] on input "Phone Number *" at bounding box center [928, 301] width 1231 height 33
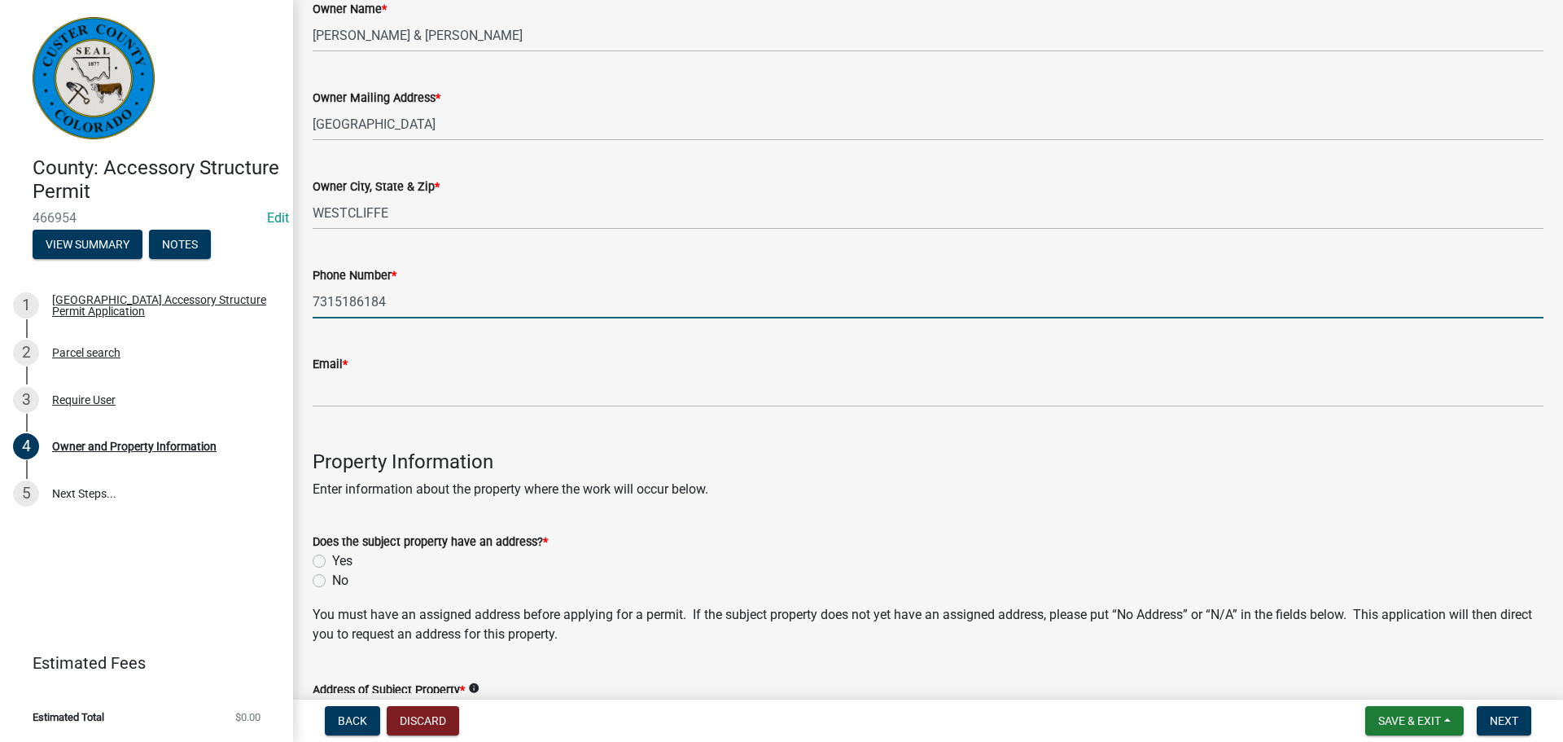
type input "7315186184"
click at [418, 371] on div "Email *" at bounding box center [928, 364] width 1231 height 20
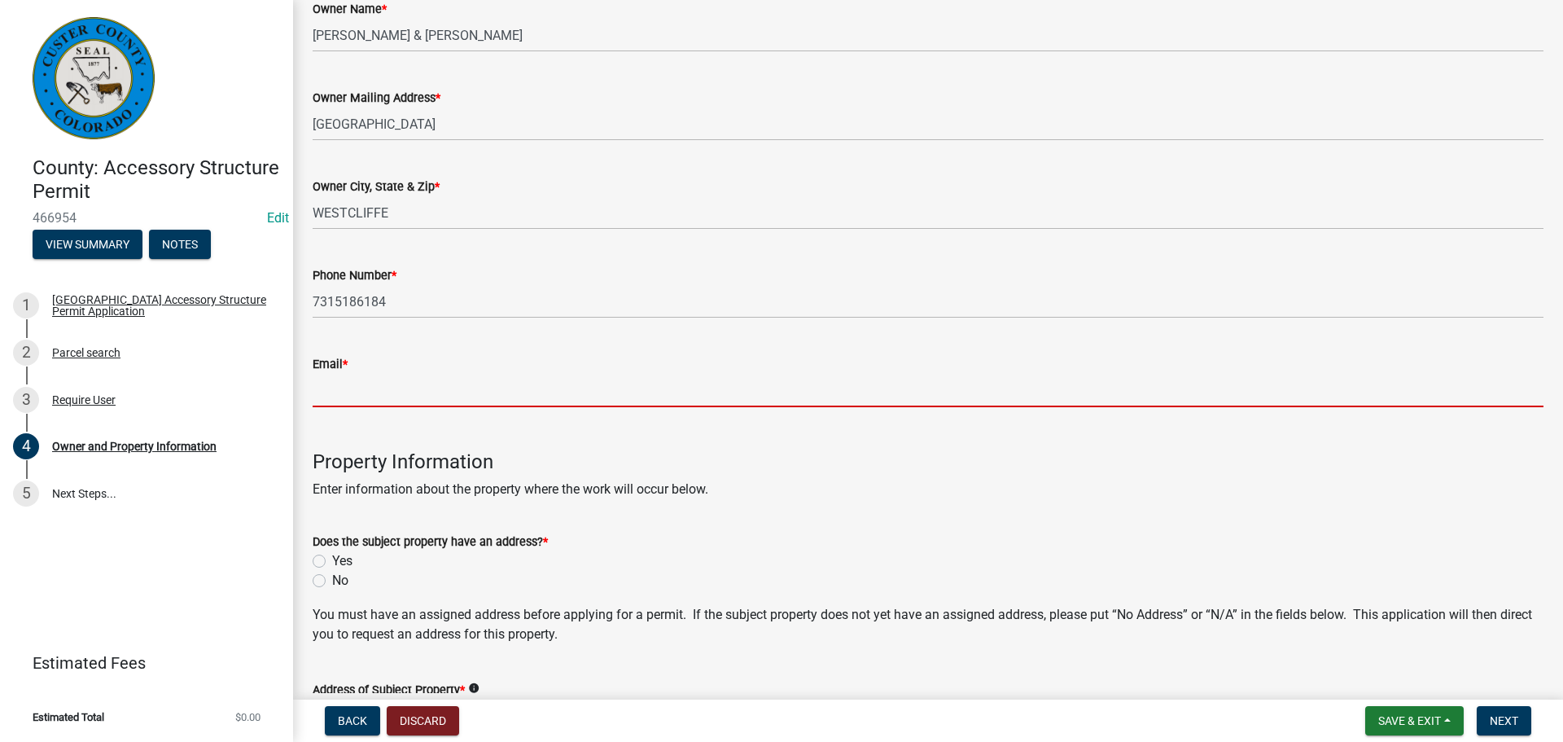
click at [418, 397] on input "Email *" at bounding box center [928, 390] width 1231 height 33
type input "[EMAIL_ADDRESS][DOMAIN_NAME]"
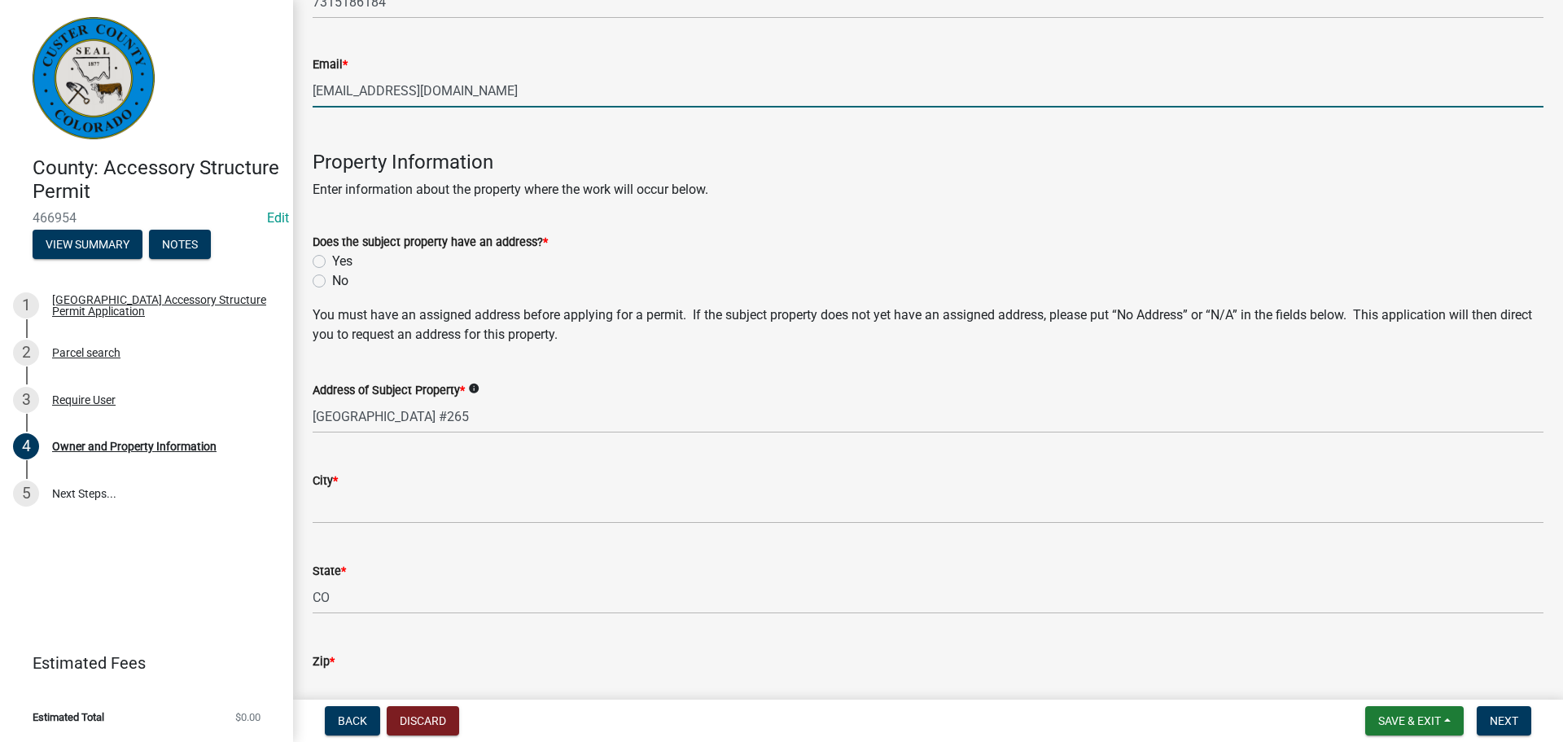
scroll to position [570, 0]
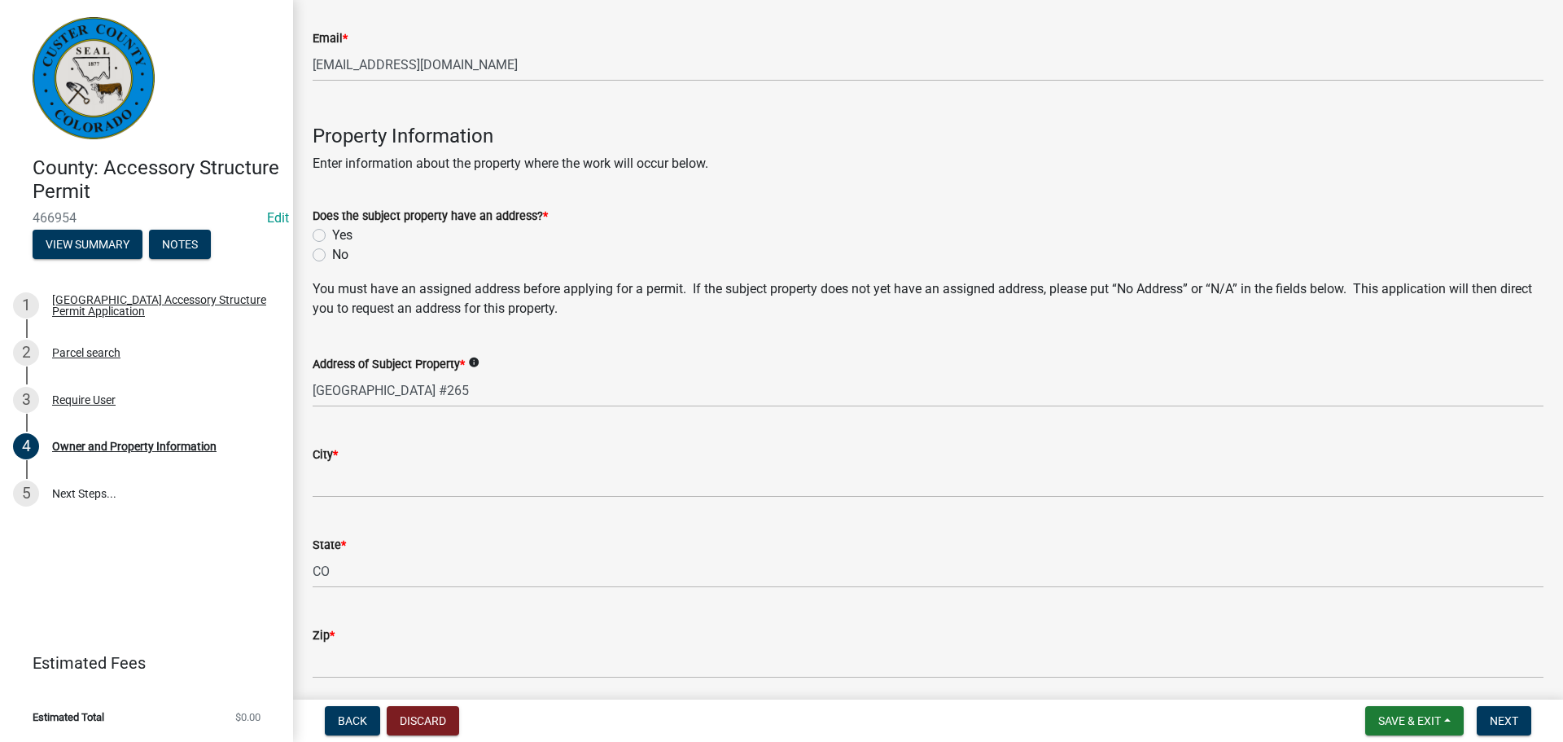
click at [332, 239] on label "Yes" at bounding box center [342, 236] width 20 height 20
click at [332, 236] on input "Yes" at bounding box center [337, 231] width 11 height 11
radio input "true"
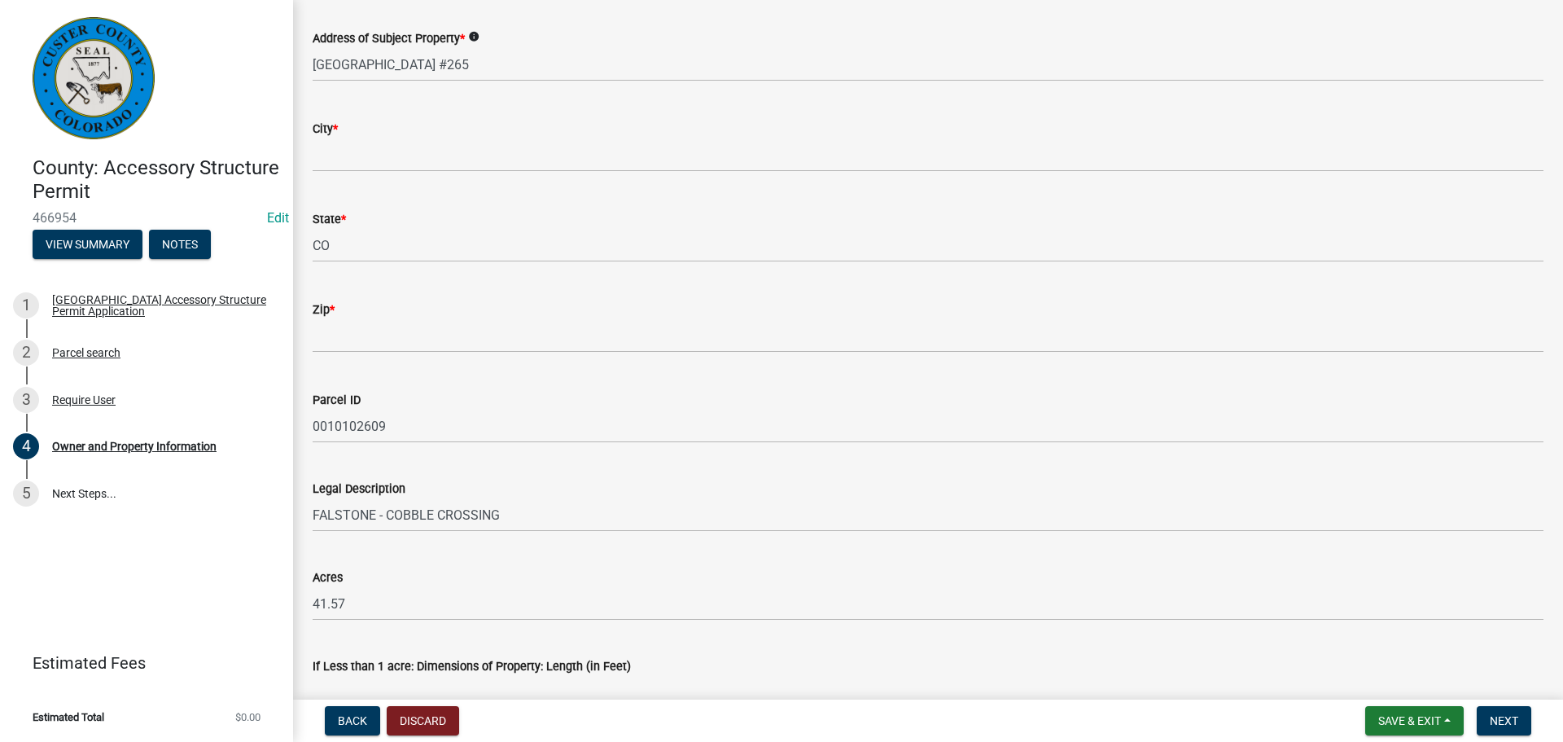
click at [508, 133] on div "City *" at bounding box center [928, 129] width 1231 height 20
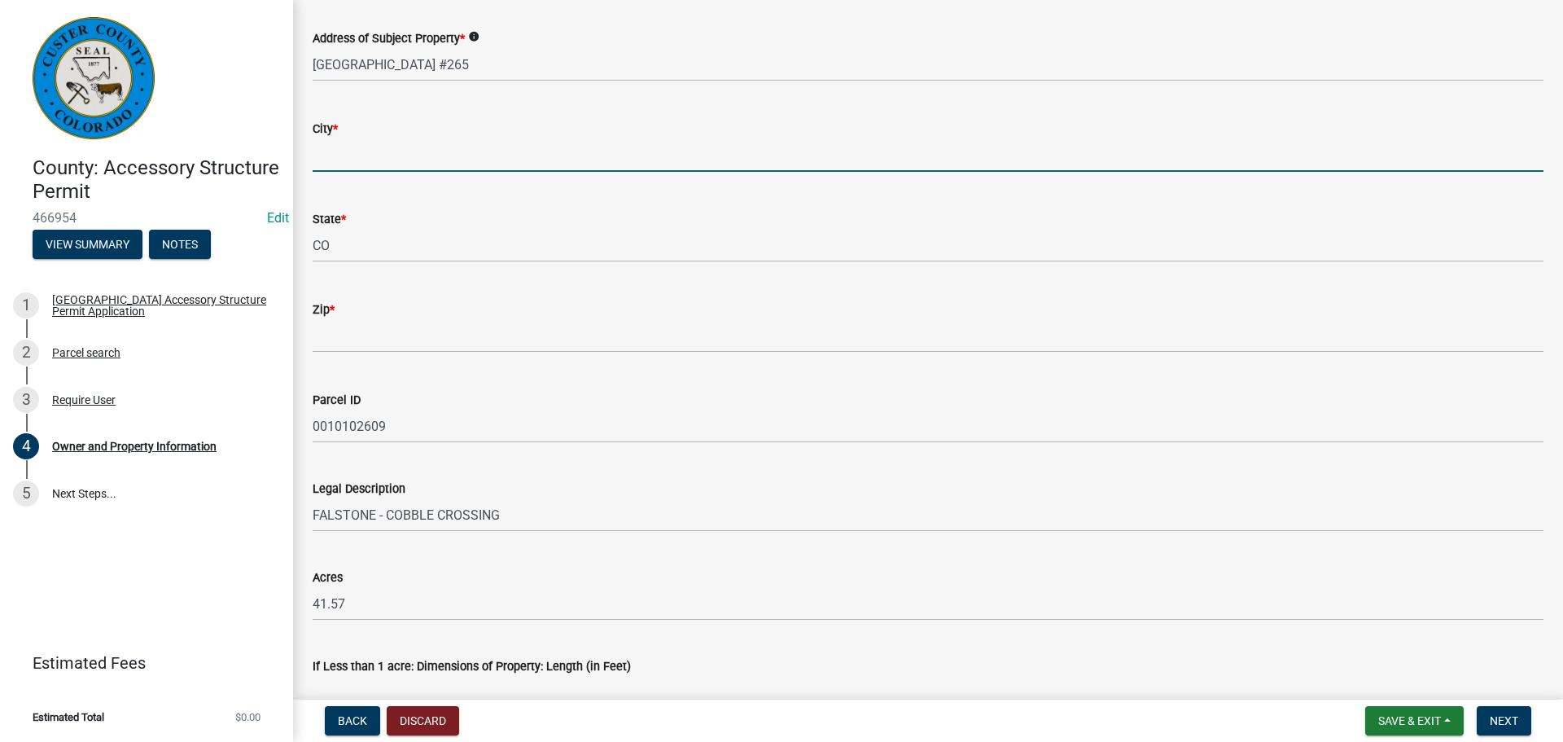
click at [523, 160] on input "City *" at bounding box center [928, 154] width 1231 height 33
type input "Westcliffe"
type input "81252"
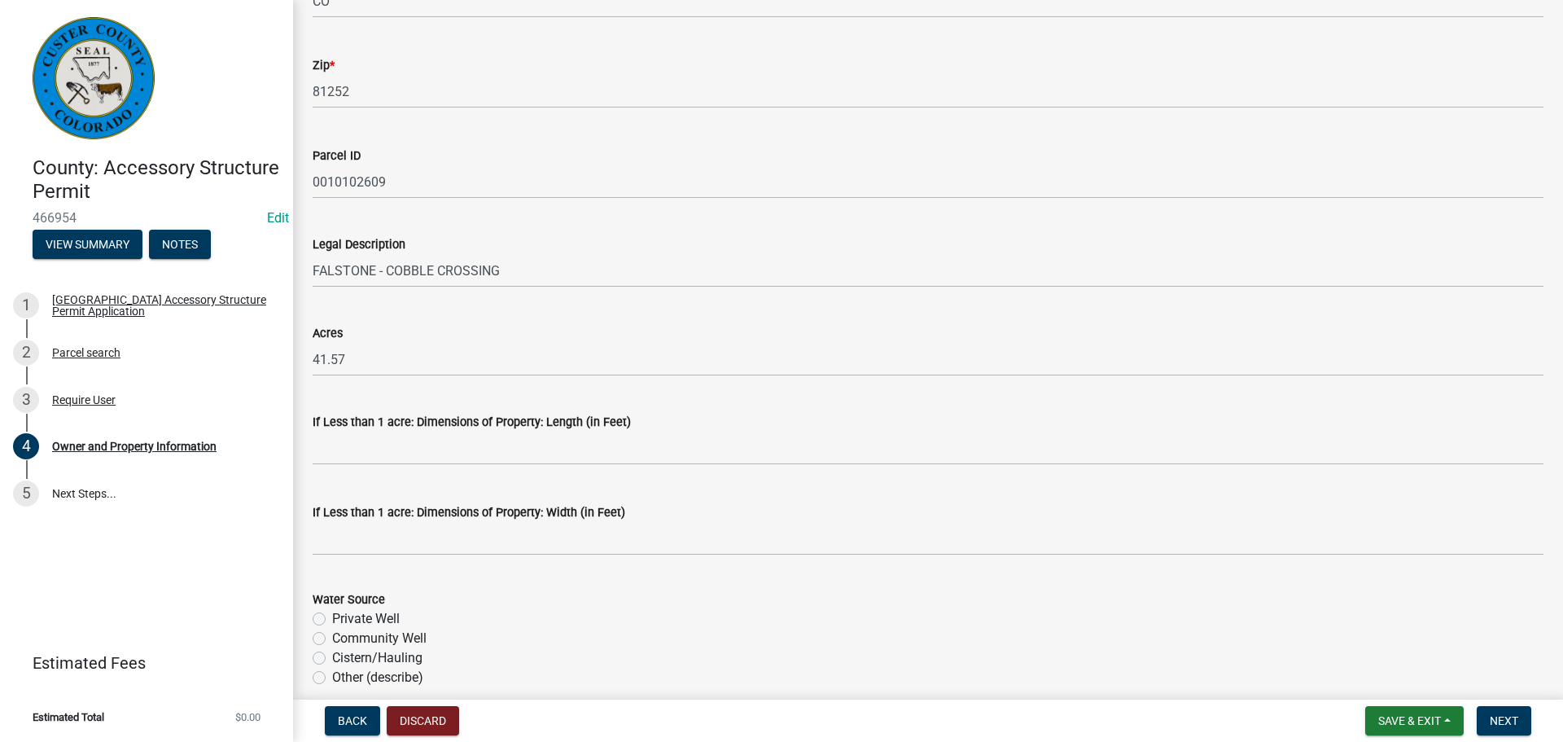
scroll to position [1301, 0]
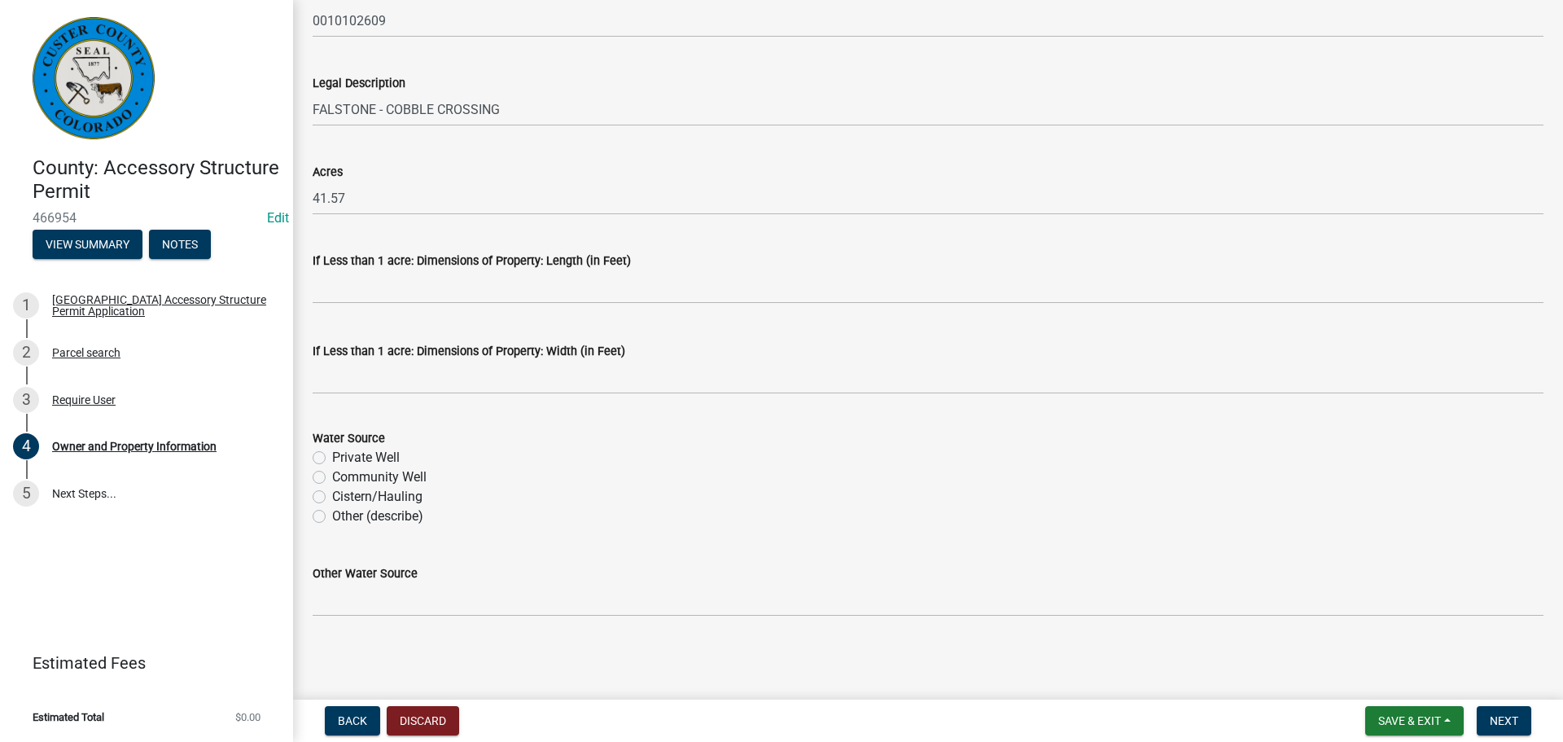
click at [332, 457] on label "Private Well" at bounding box center [366, 458] width 68 height 20
click at [332, 457] on input "Private Well" at bounding box center [337, 453] width 11 height 11
radio input "true"
click at [1496, 712] on button "Next" at bounding box center [1504, 720] width 55 height 29
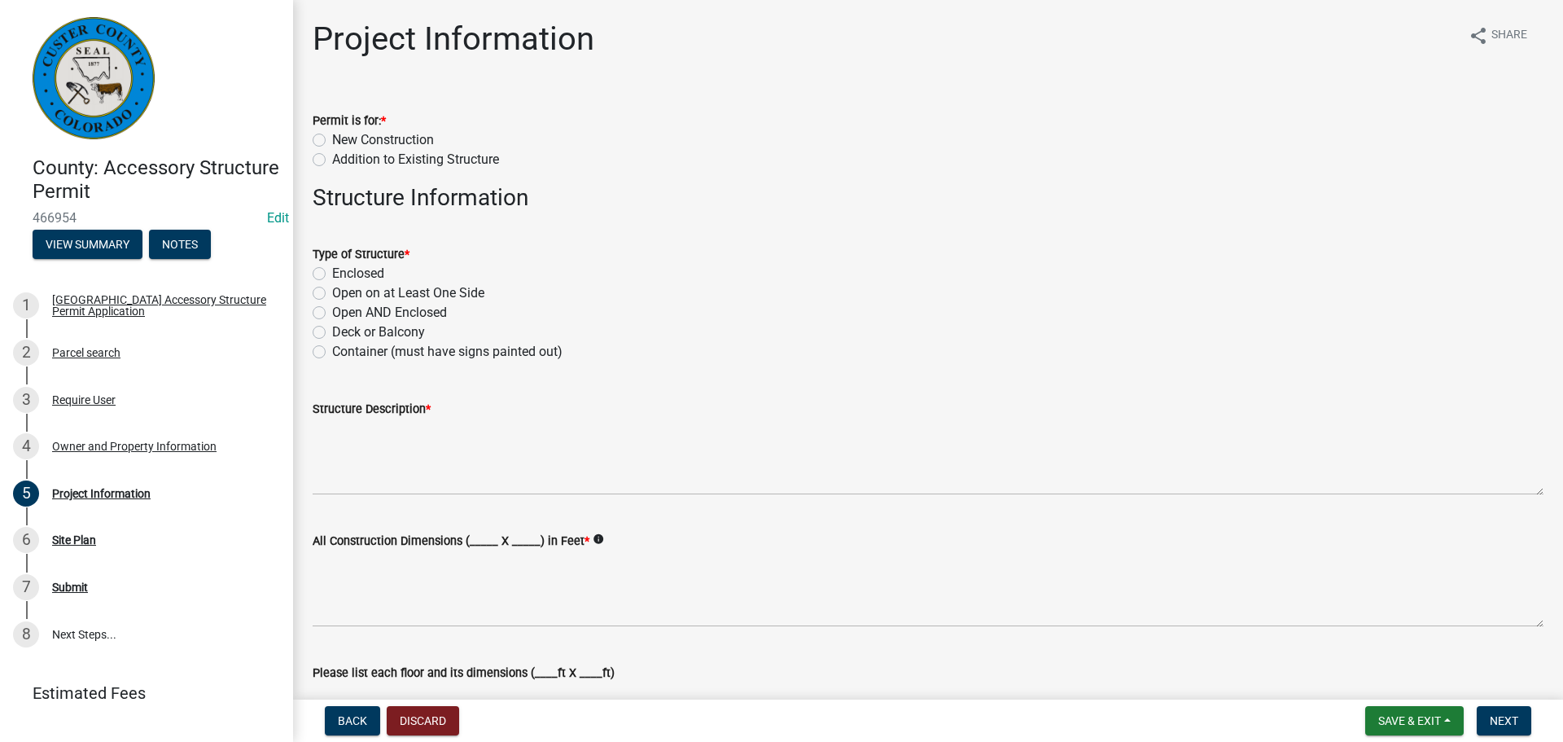
click at [332, 138] on label "New Construction" at bounding box center [383, 140] width 102 height 20
click at [332, 138] on input "New Construction" at bounding box center [337, 135] width 11 height 11
radio input "true"
click at [332, 295] on label "Open on at Least One Side" at bounding box center [408, 293] width 152 height 20
click at [332, 294] on input "Open on at Least One Side" at bounding box center [337, 288] width 11 height 11
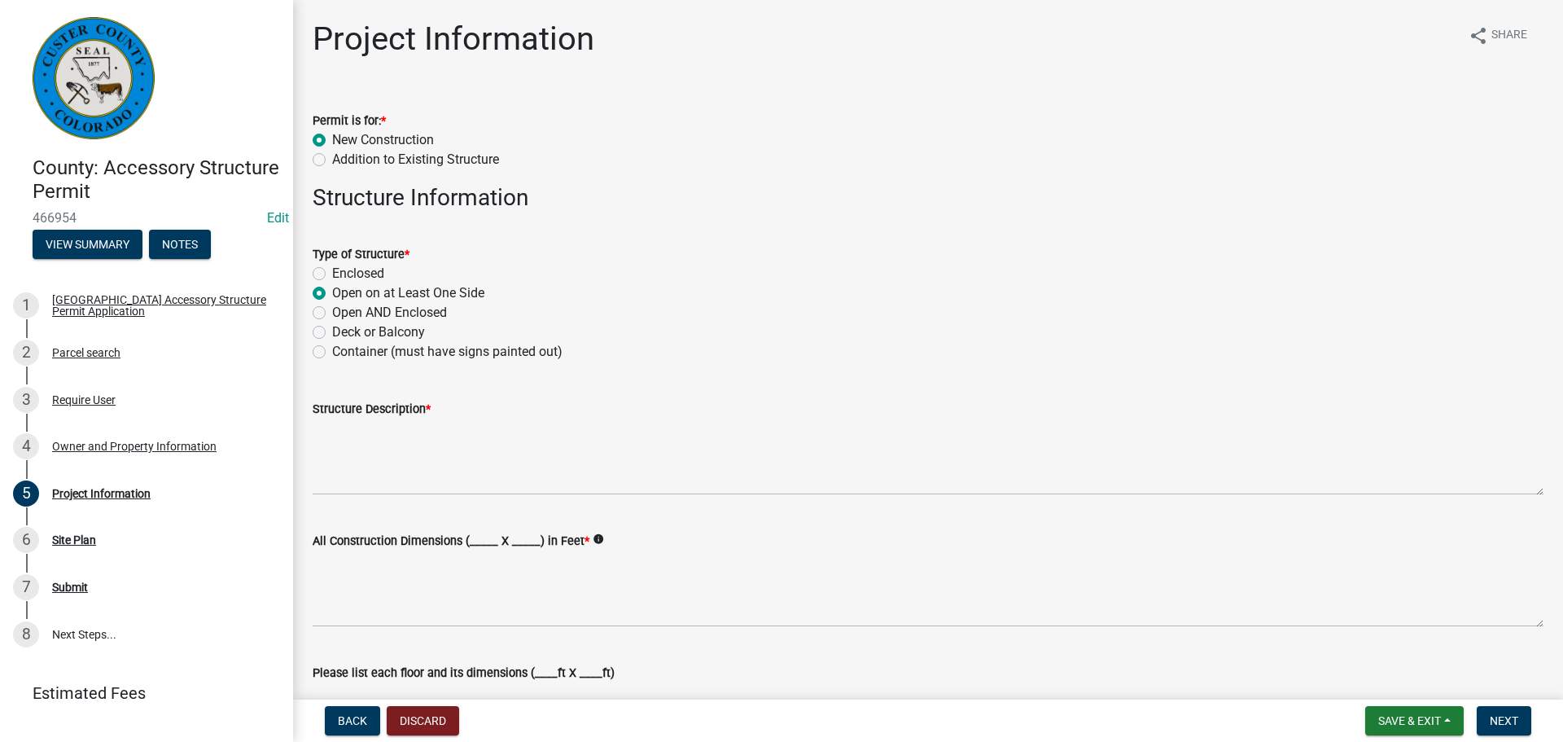
radio input "true"
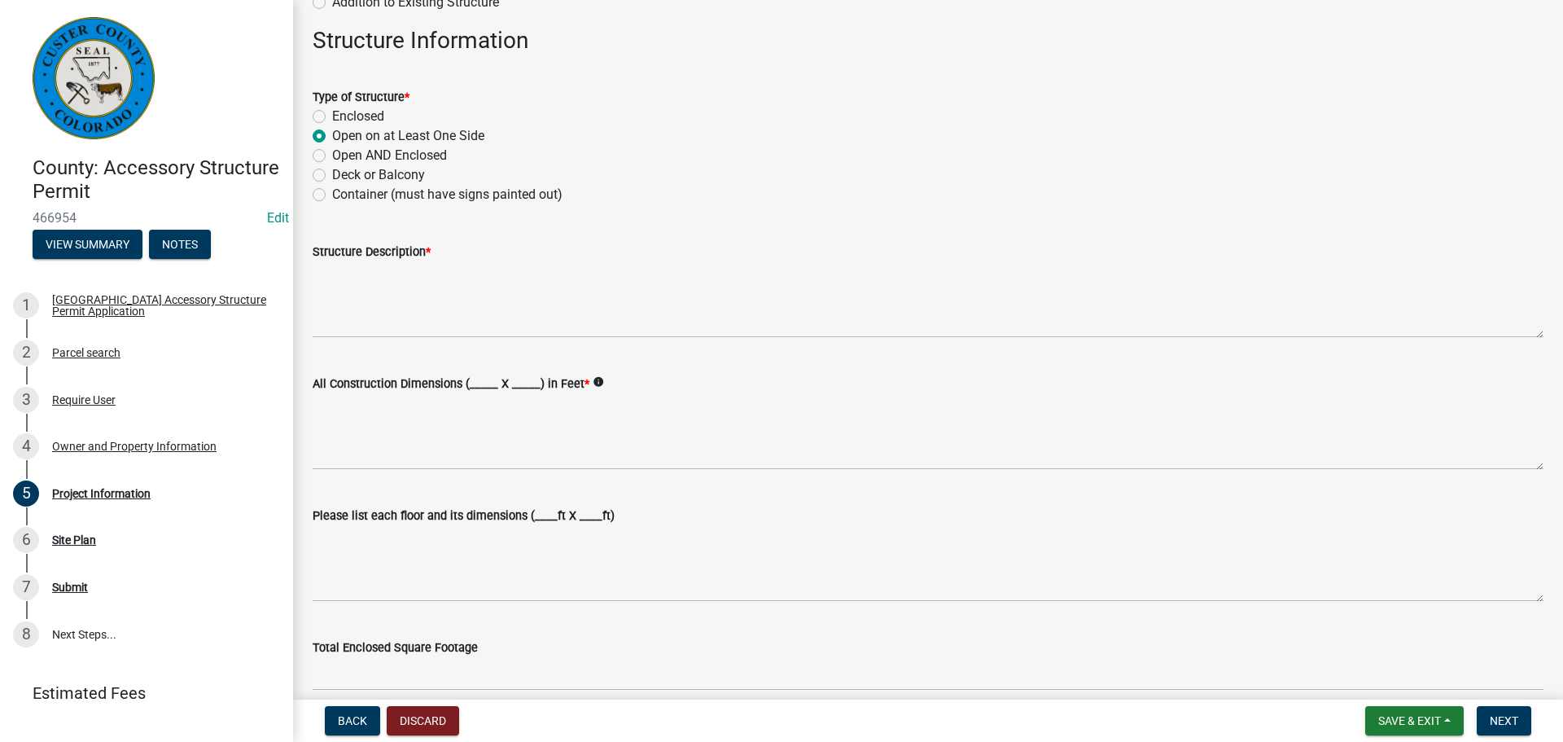
scroll to position [163, 0]
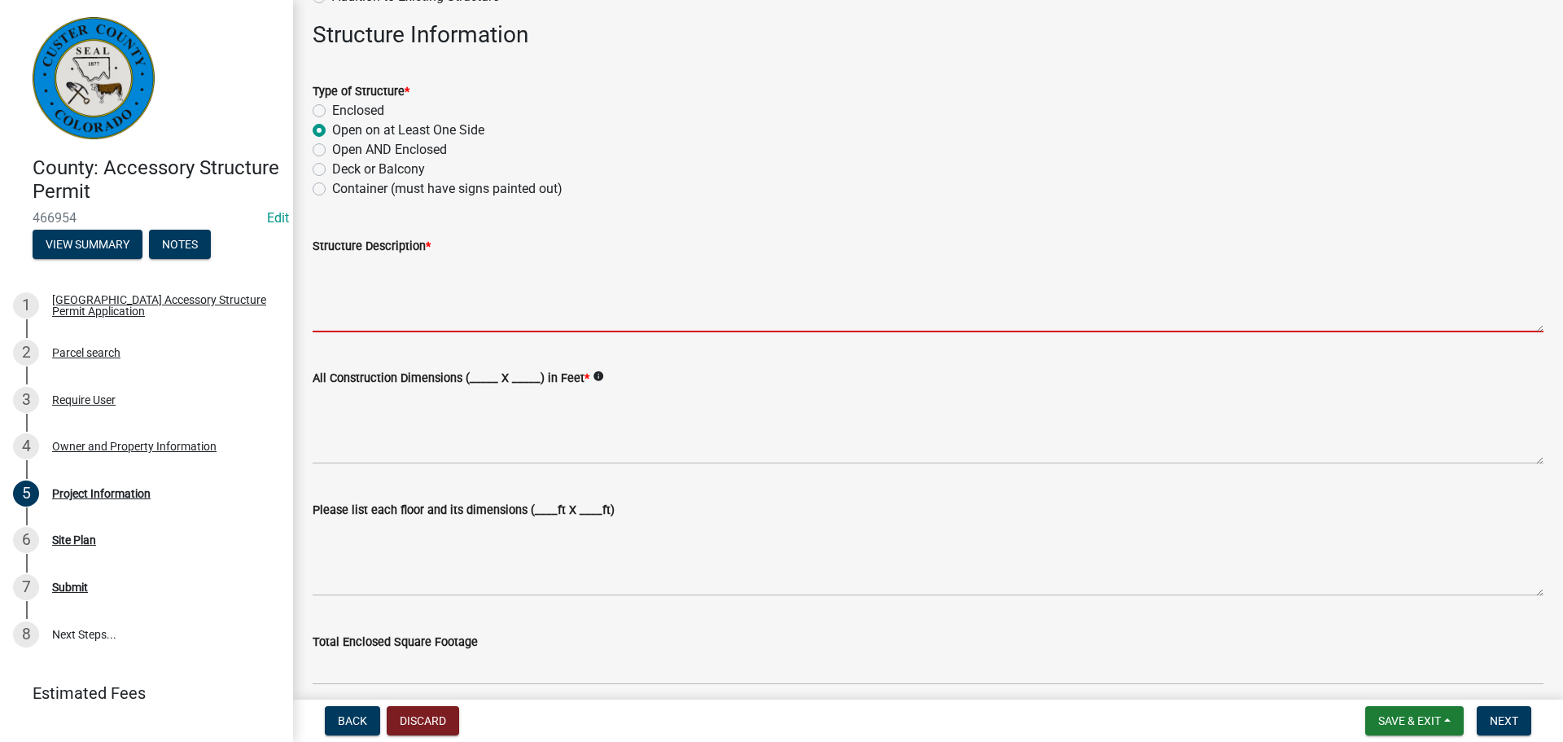
click at [493, 286] on textarea "Structure Description *" at bounding box center [928, 294] width 1231 height 77
click at [473, 285] on textarea "Structure Description *" at bounding box center [928, 294] width 1231 height 77
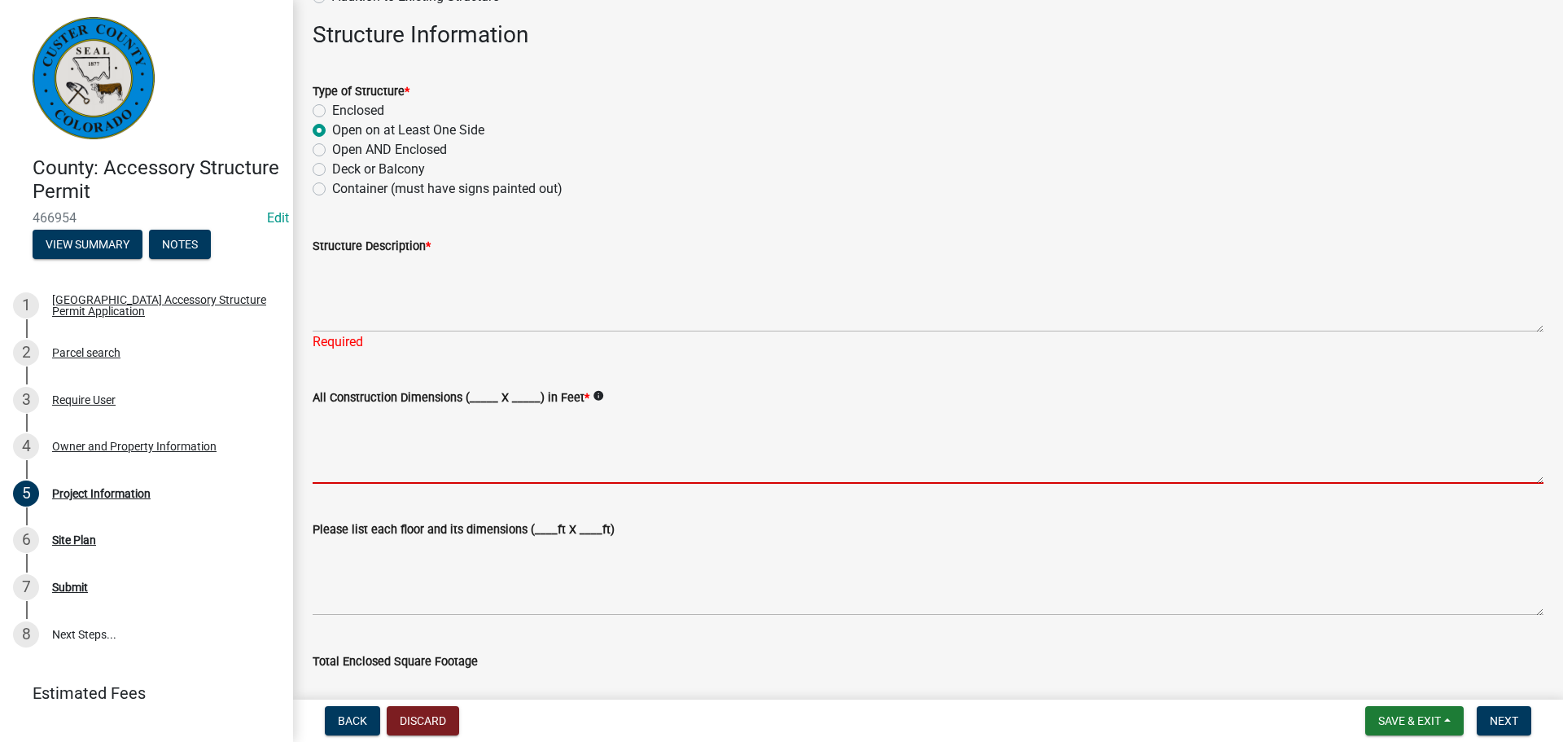
click at [488, 421] on textarea "All Construction Dimensions (_____ X _____) in Feet *" at bounding box center [928, 445] width 1231 height 77
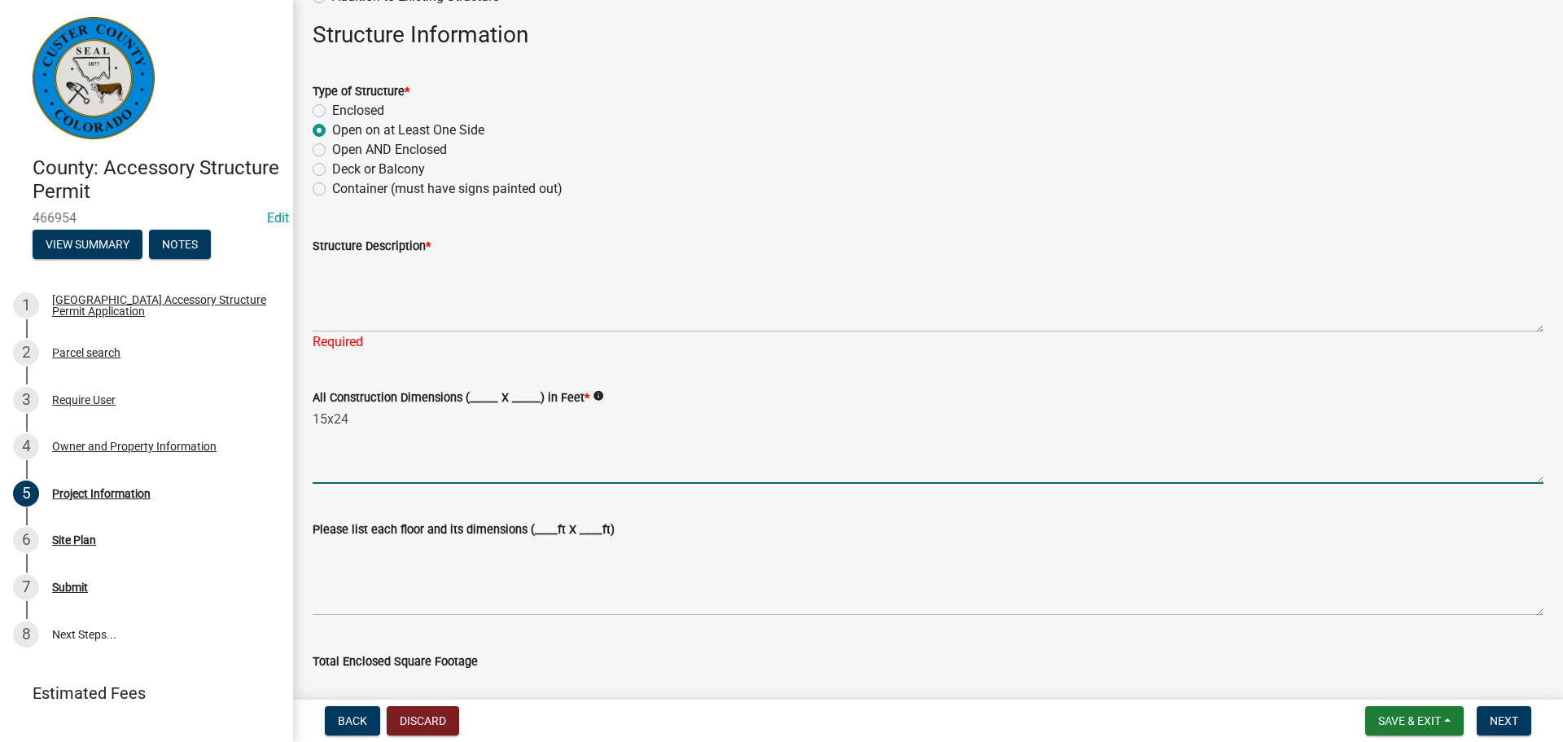
click at [483, 455] on textarea "15x24" at bounding box center [928, 445] width 1231 height 77
type textarea "15x24"
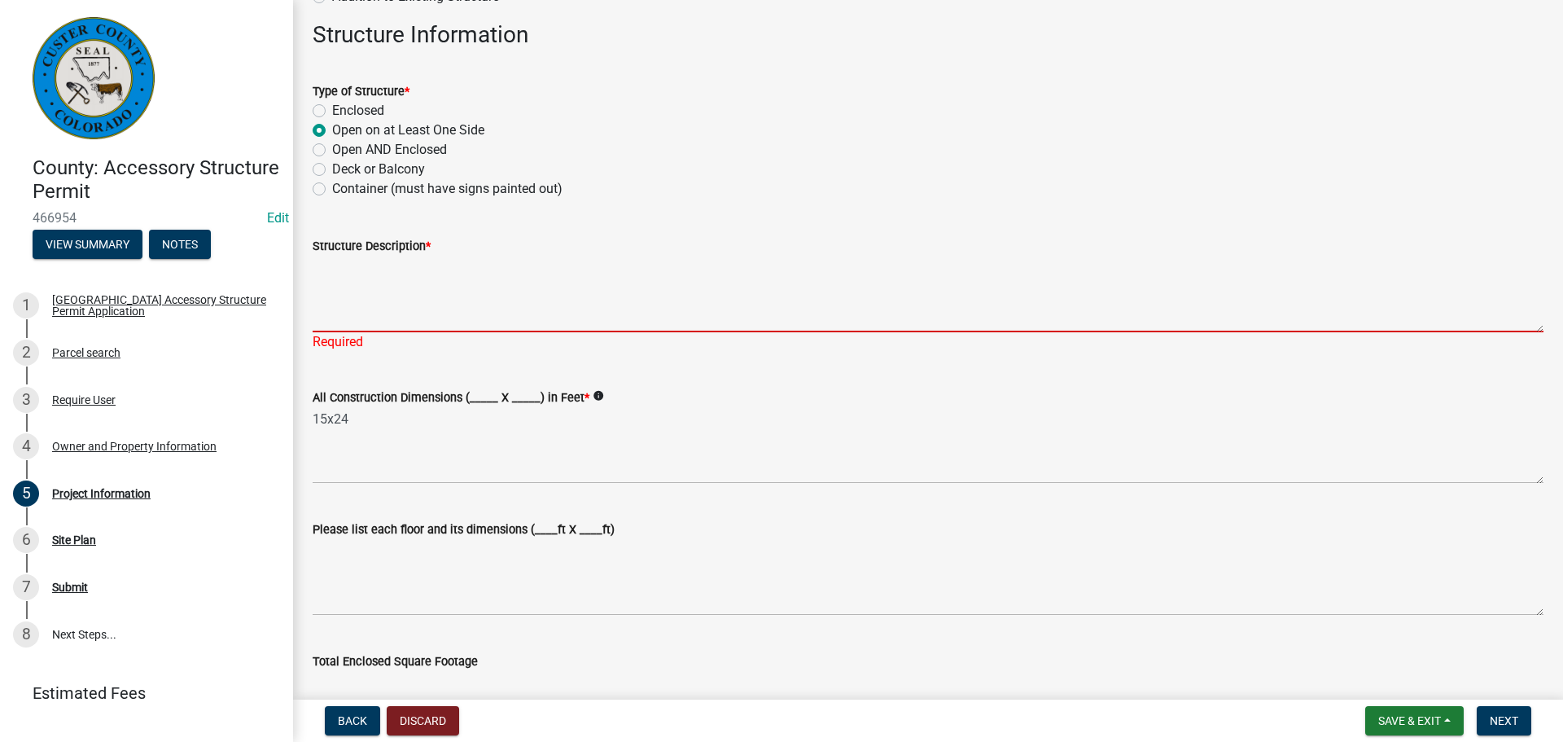
click at [392, 305] on textarea "Structure Description *" at bounding box center [928, 294] width 1231 height 77
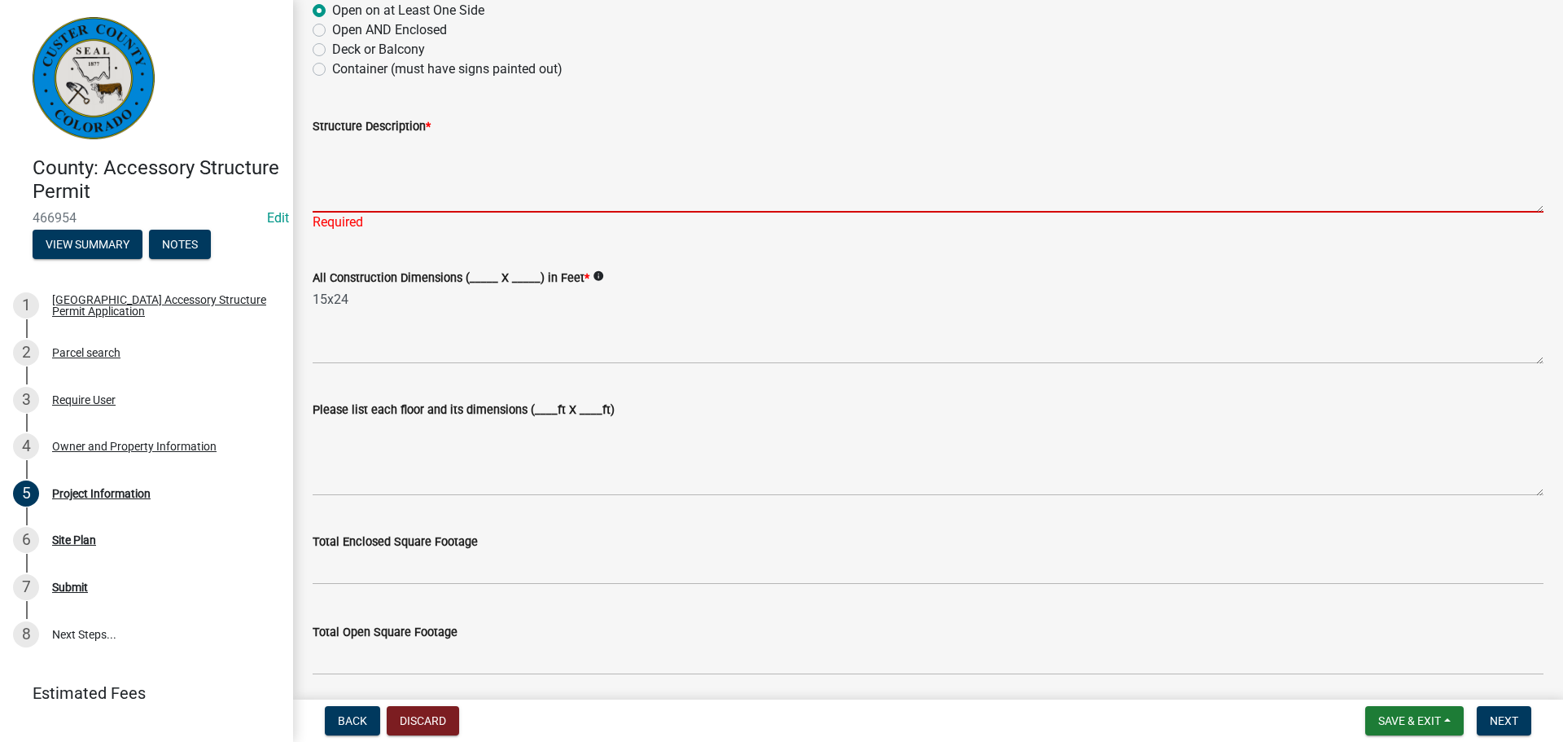
scroll to position [326, 0]
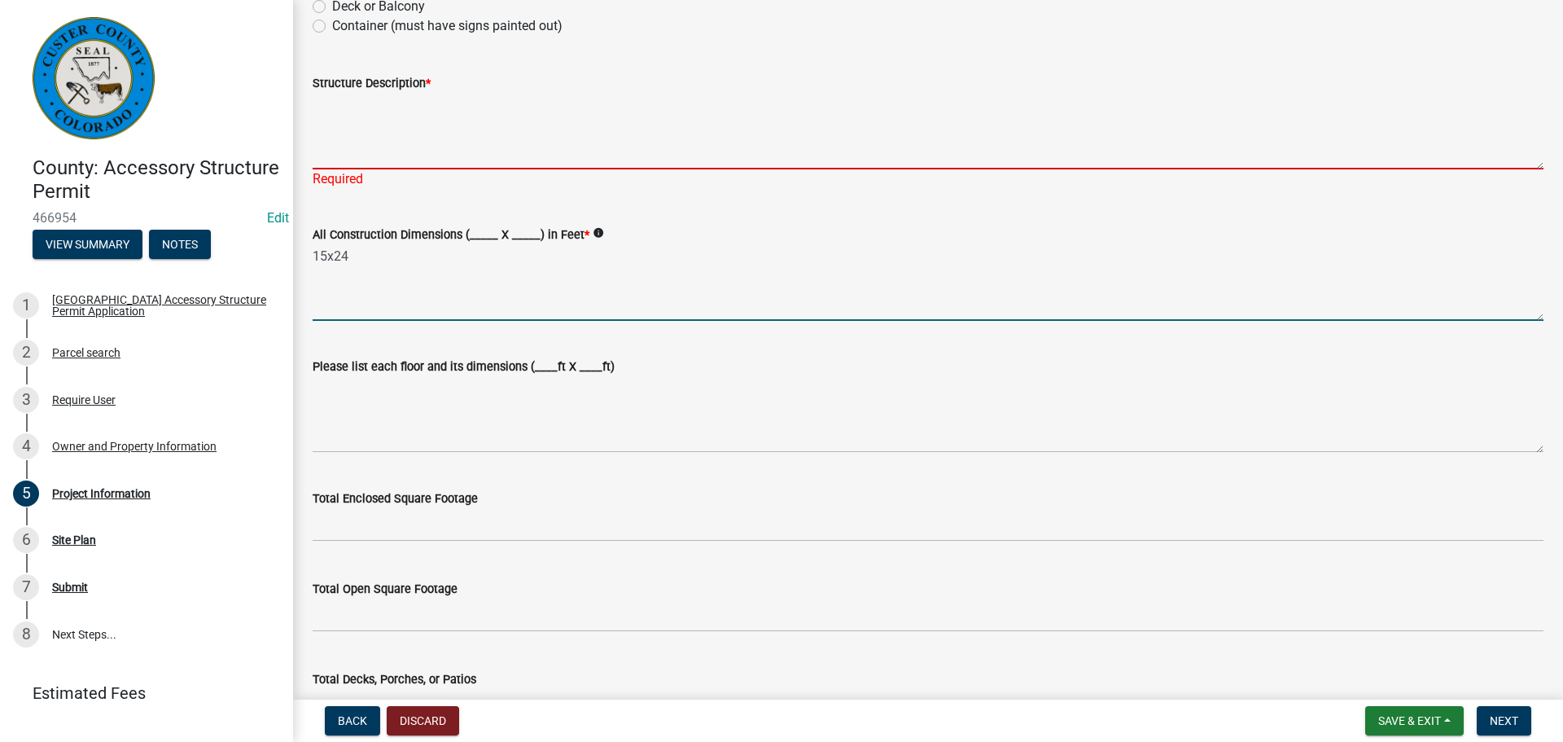
click at [354, 299] on textarea "15x24" at bounding box center [928, 282] width 1231 height 77
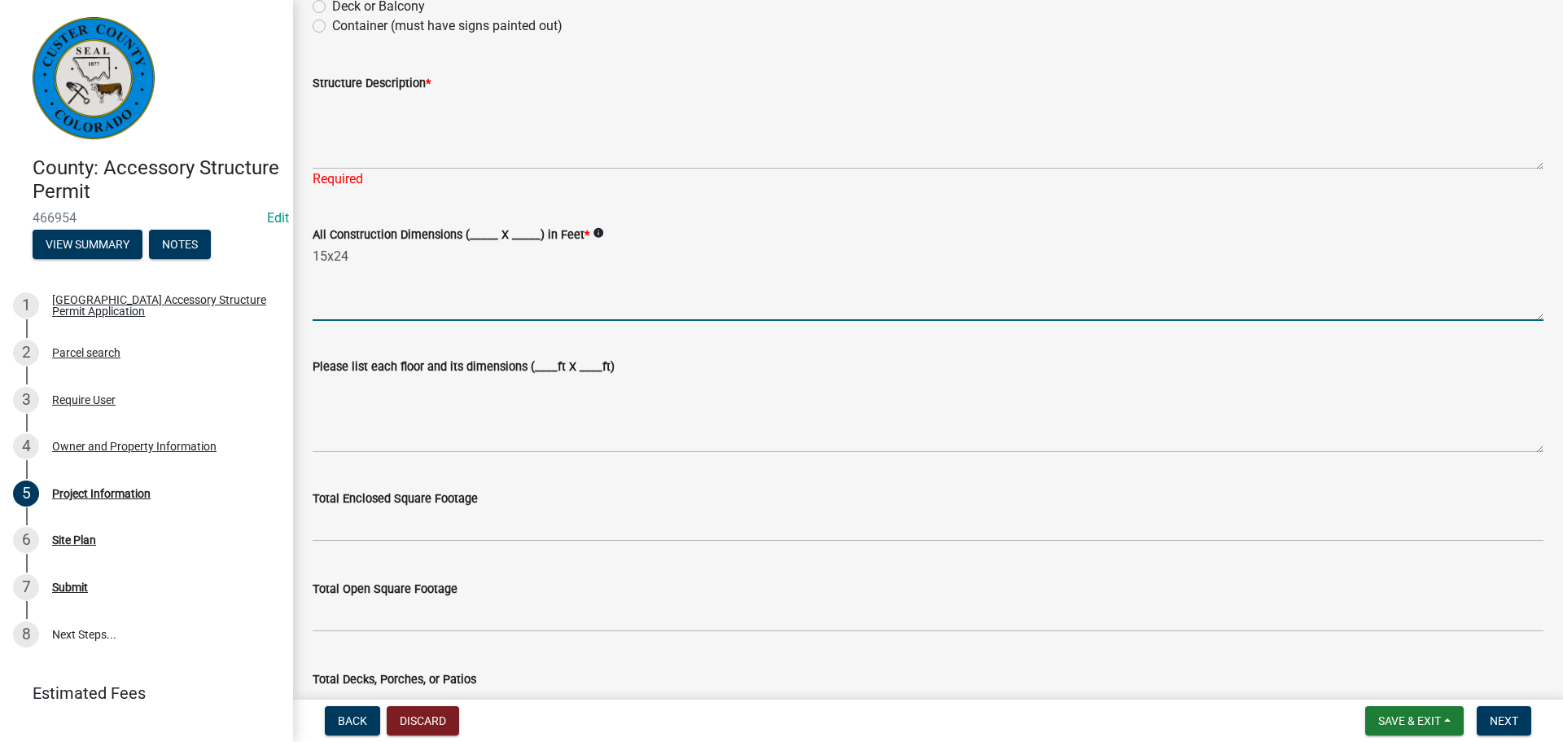
click at [401, 280] on textarea "15x24" at bounding box center [928, 282] width 1231 height 77
click at [401, 285] on textarea "15x24" at bounding box center [928, 282] width 1231 height 77
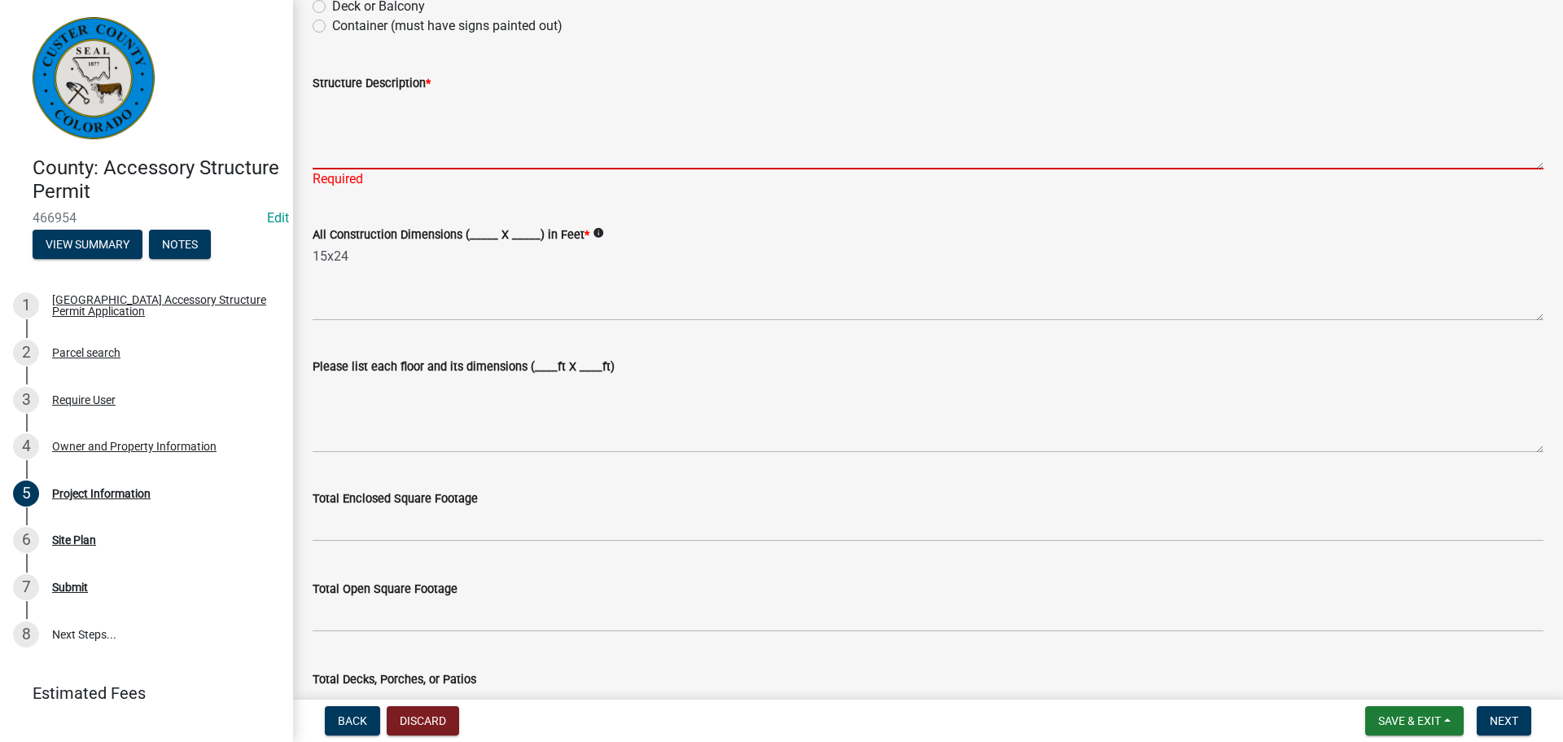
click at [433, 142] on textarea "Structure Description *" at bounding box center [928, 131] width 1231 height 77
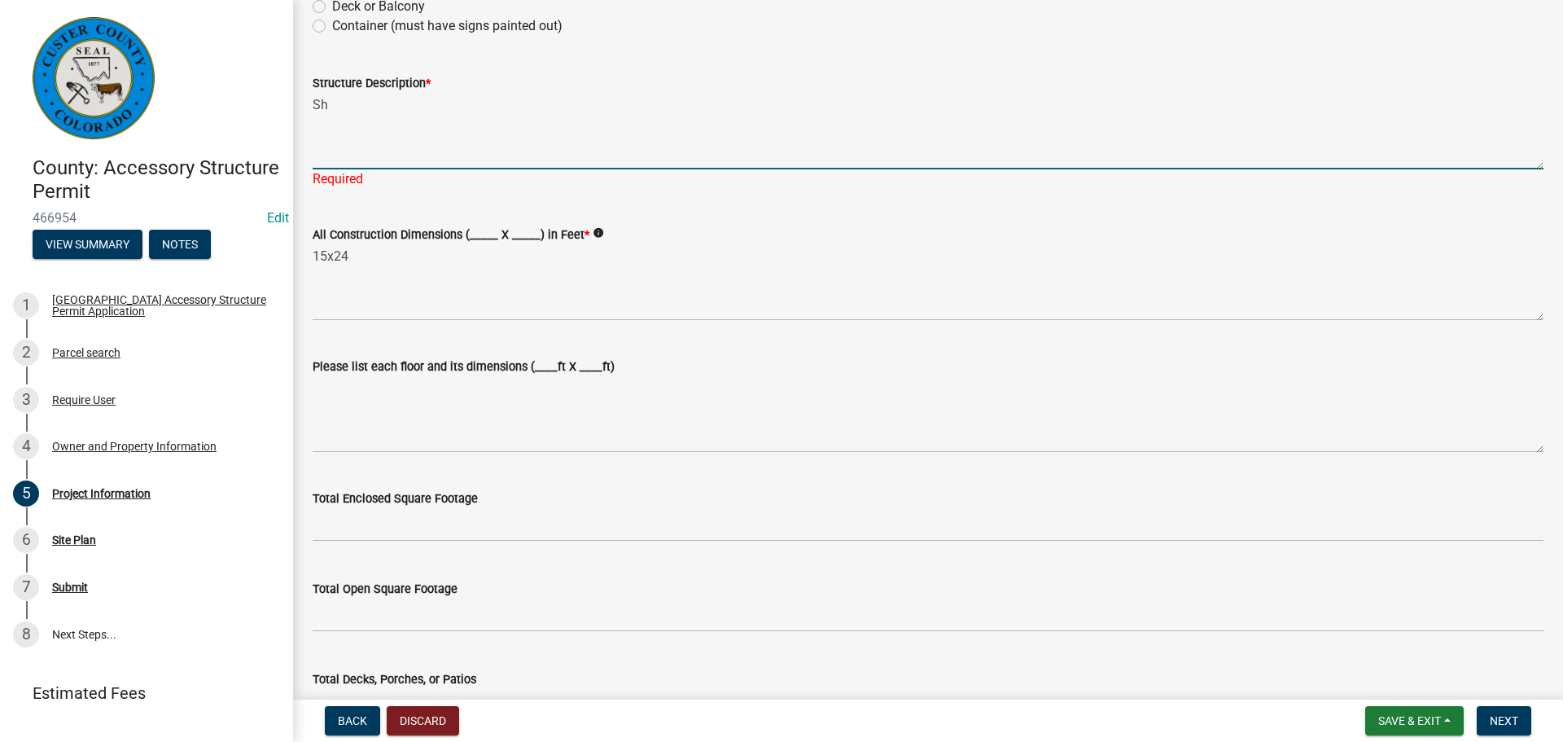
type textarea "S"
click at [490, 100] on textarea "Animal shelter" at bounding box center [928, 131] width 1231 height 77
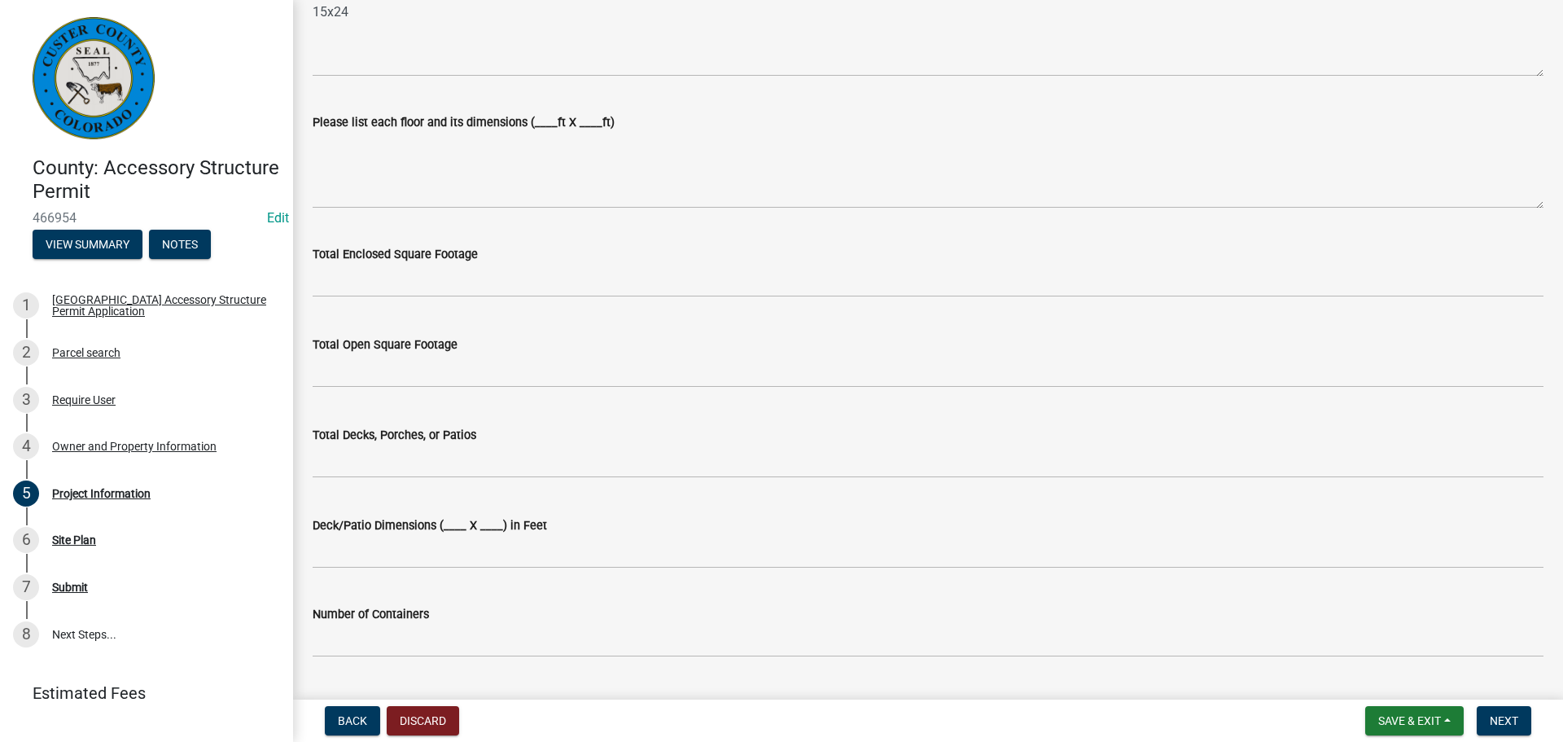
type textarea "Animal shelter"
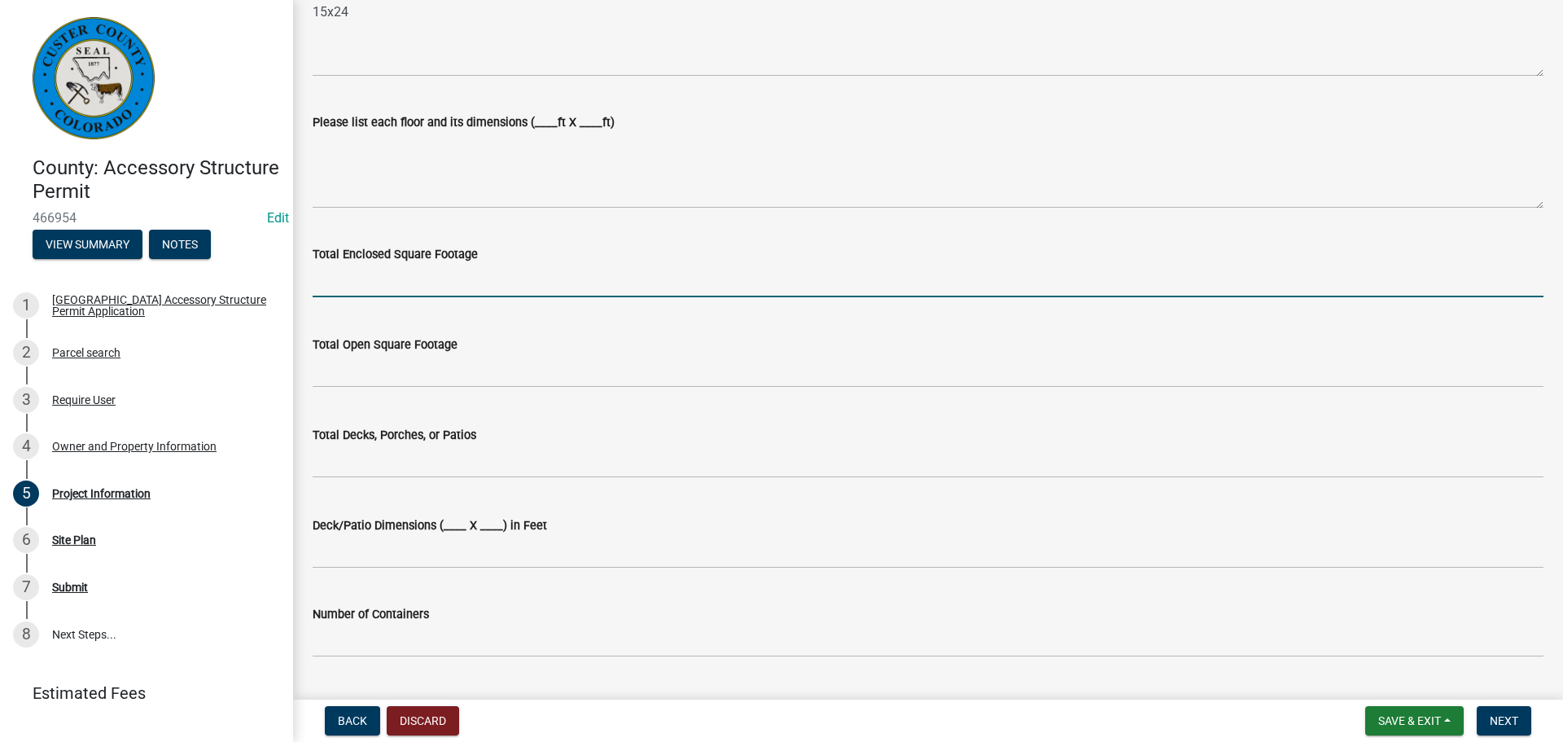
click at [475, 283] on input "text" at bounding box center [928, 280] width 1231 height 33
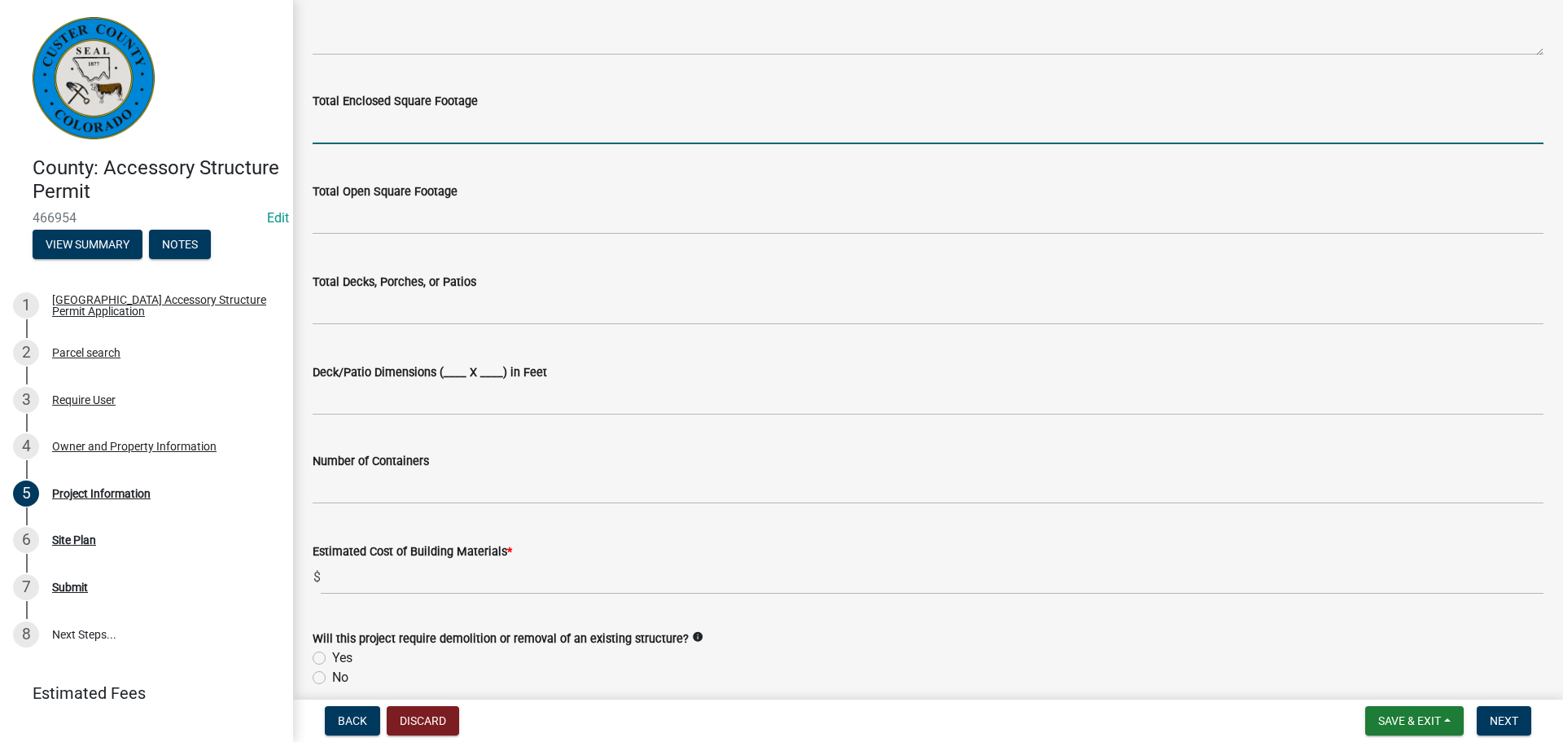
scroll to position [733, 0]
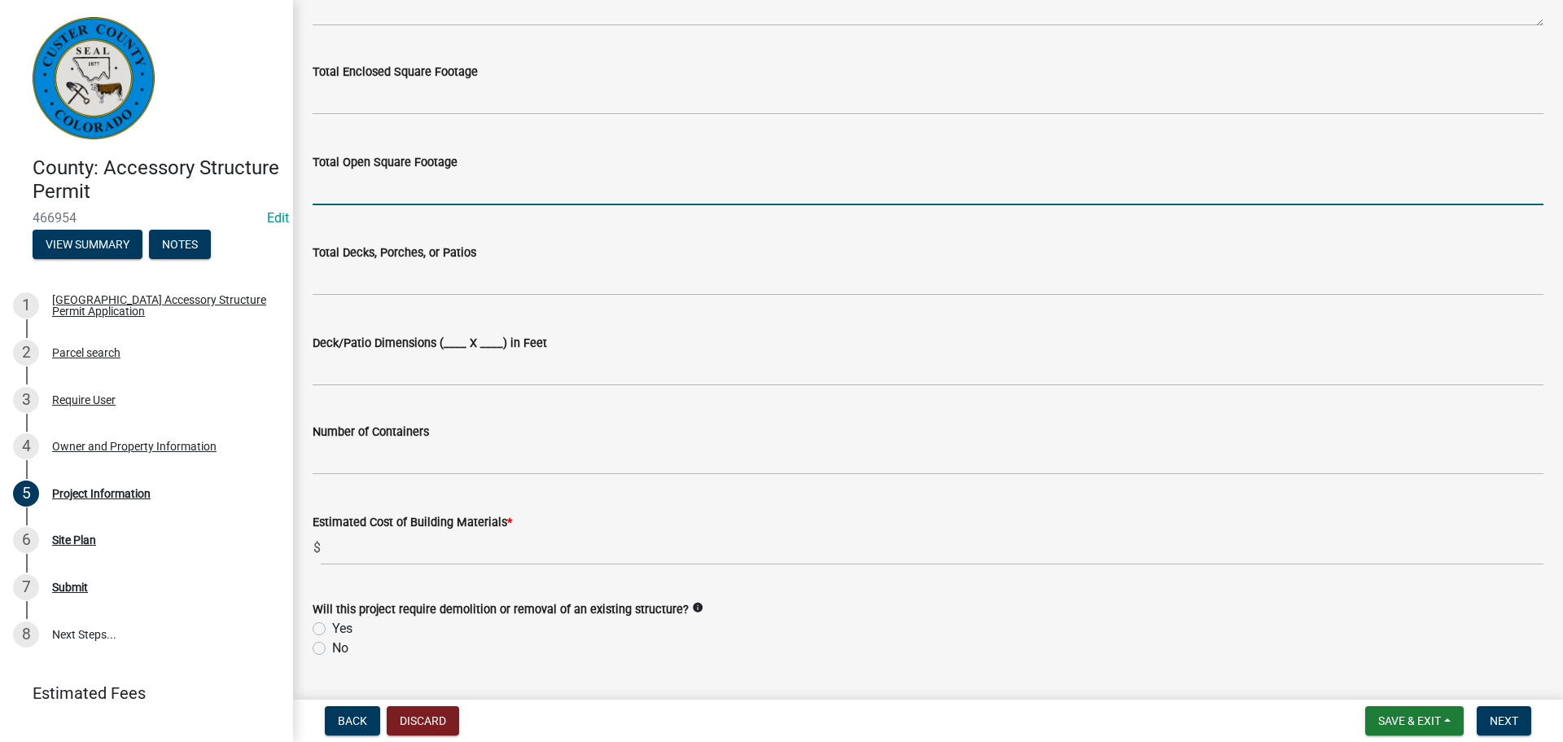
click at [453, 195] on input "text" at bounding box center [928, 188] width 1231 height 33
click at [465, 195] on input "text" at bounding box center [928, 188] width 1231 height 33
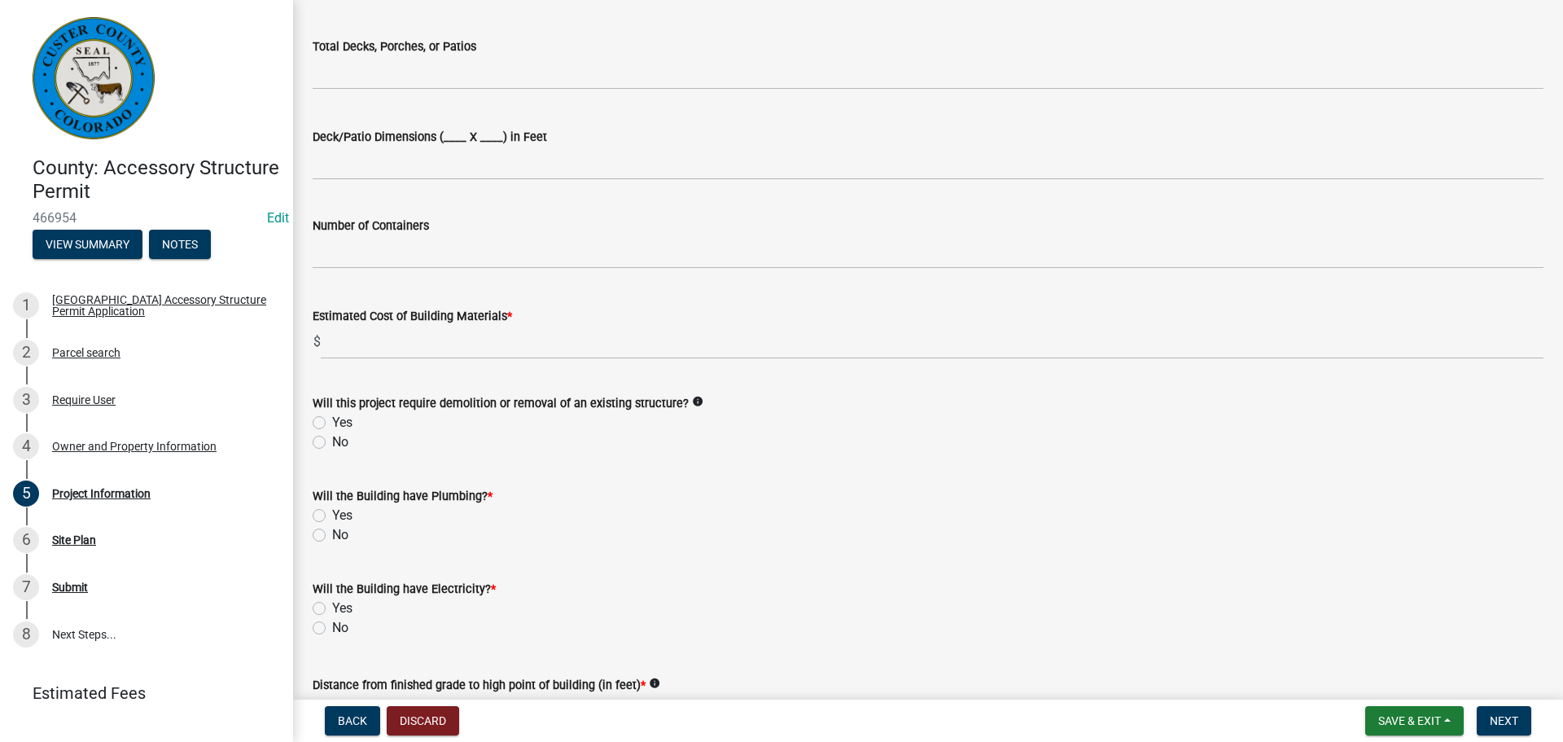
scroll to position [977, 0]
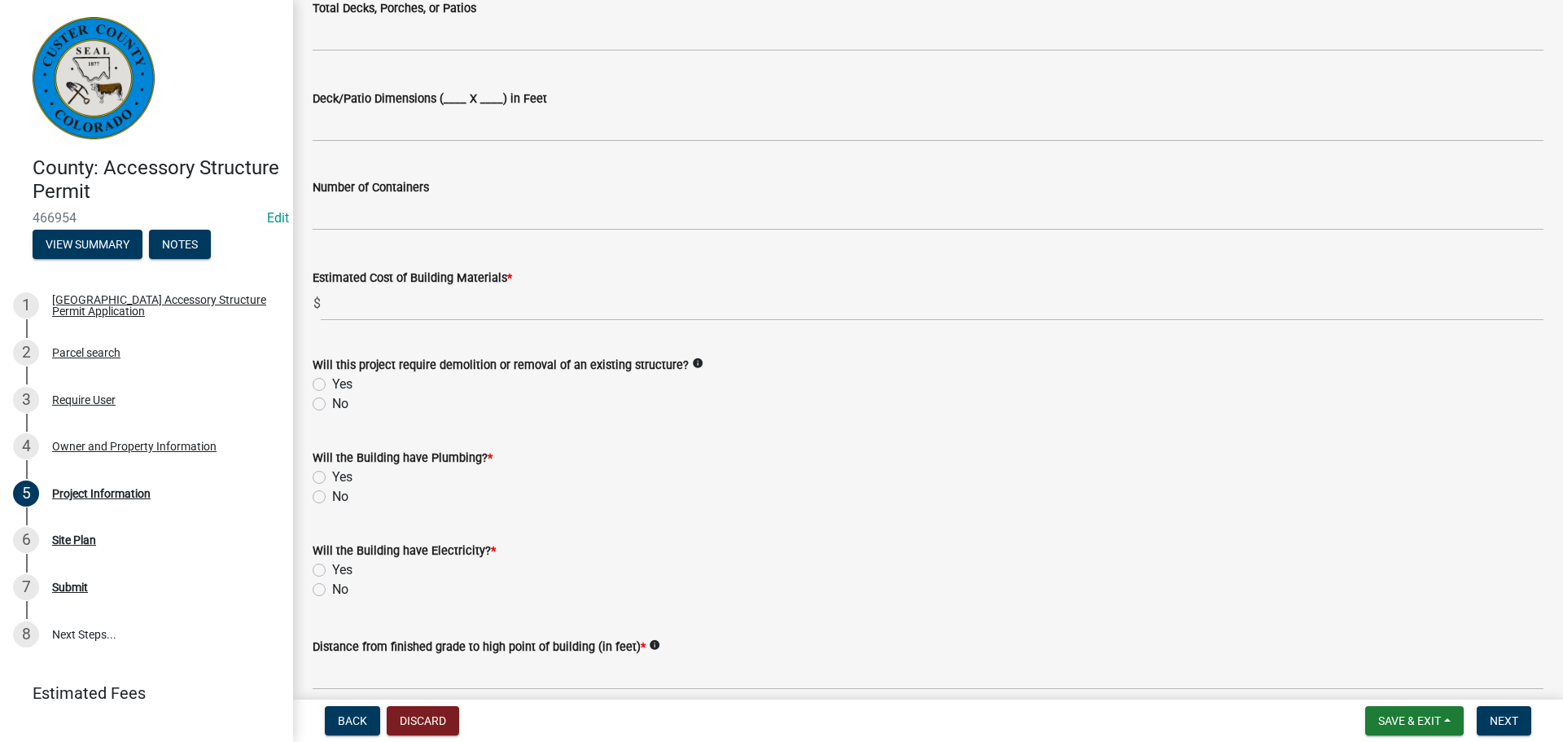
type input "360"
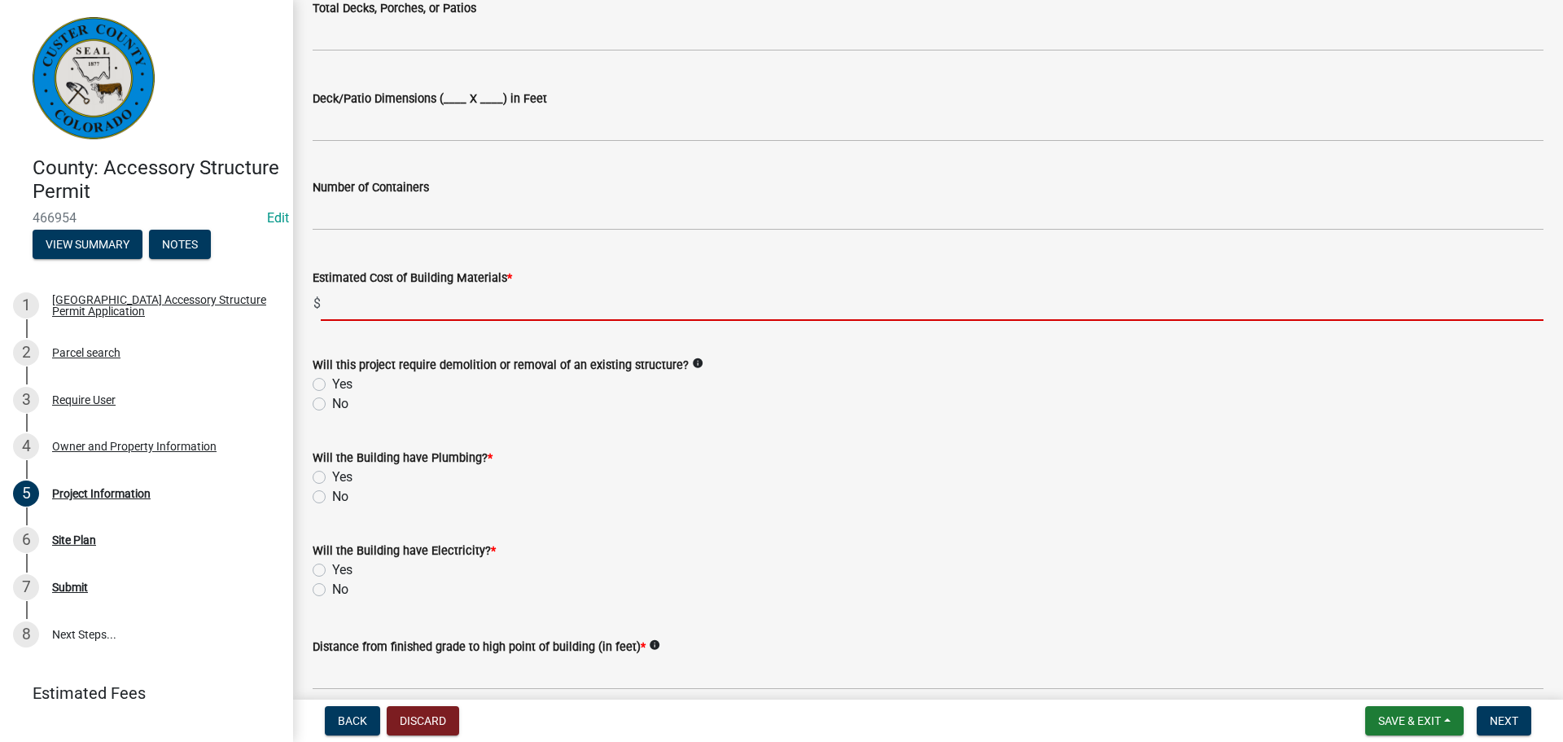
click at [450, 302] on input "text" at bounding box center [932, 303] width 1223 height 33
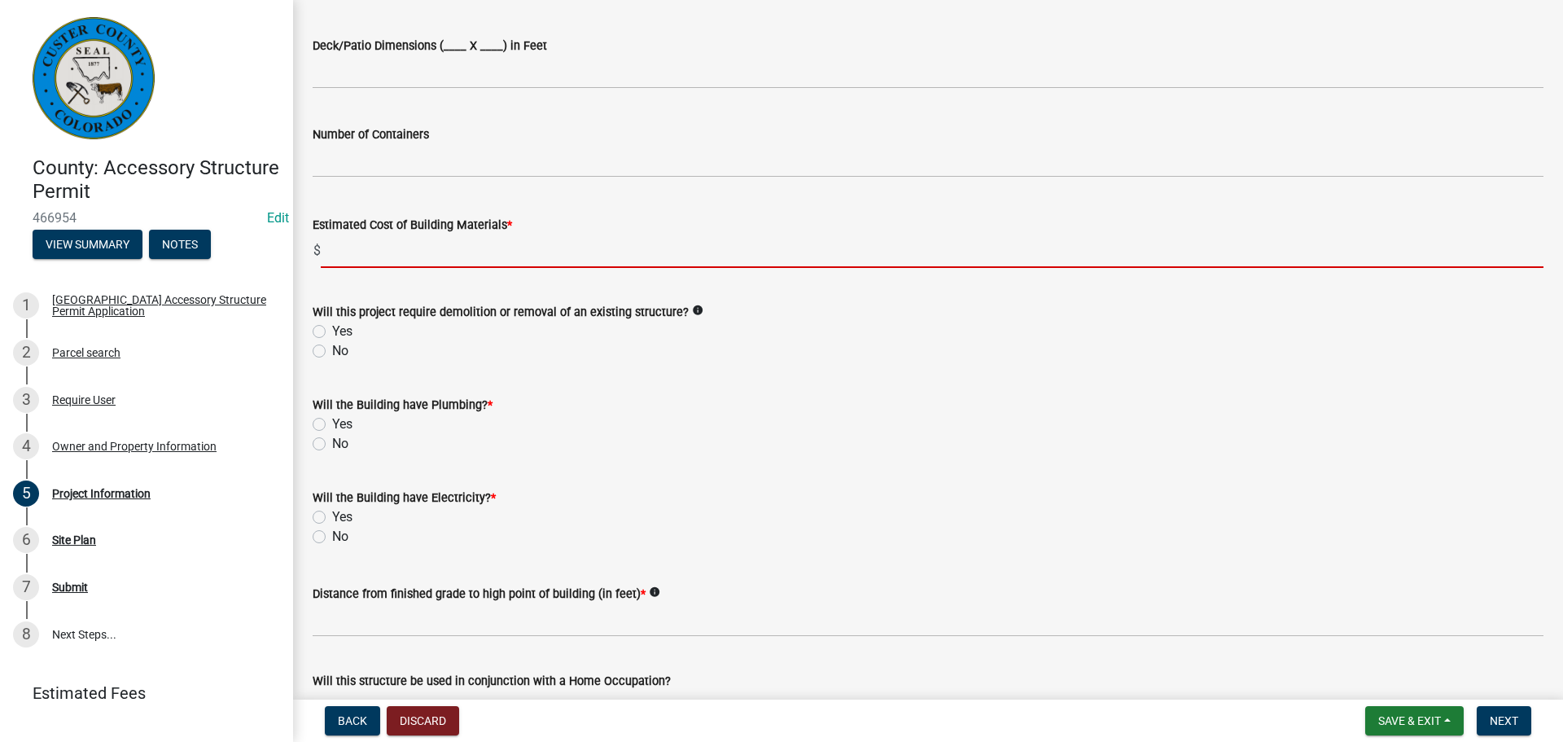
scroll to position [1058, 0]
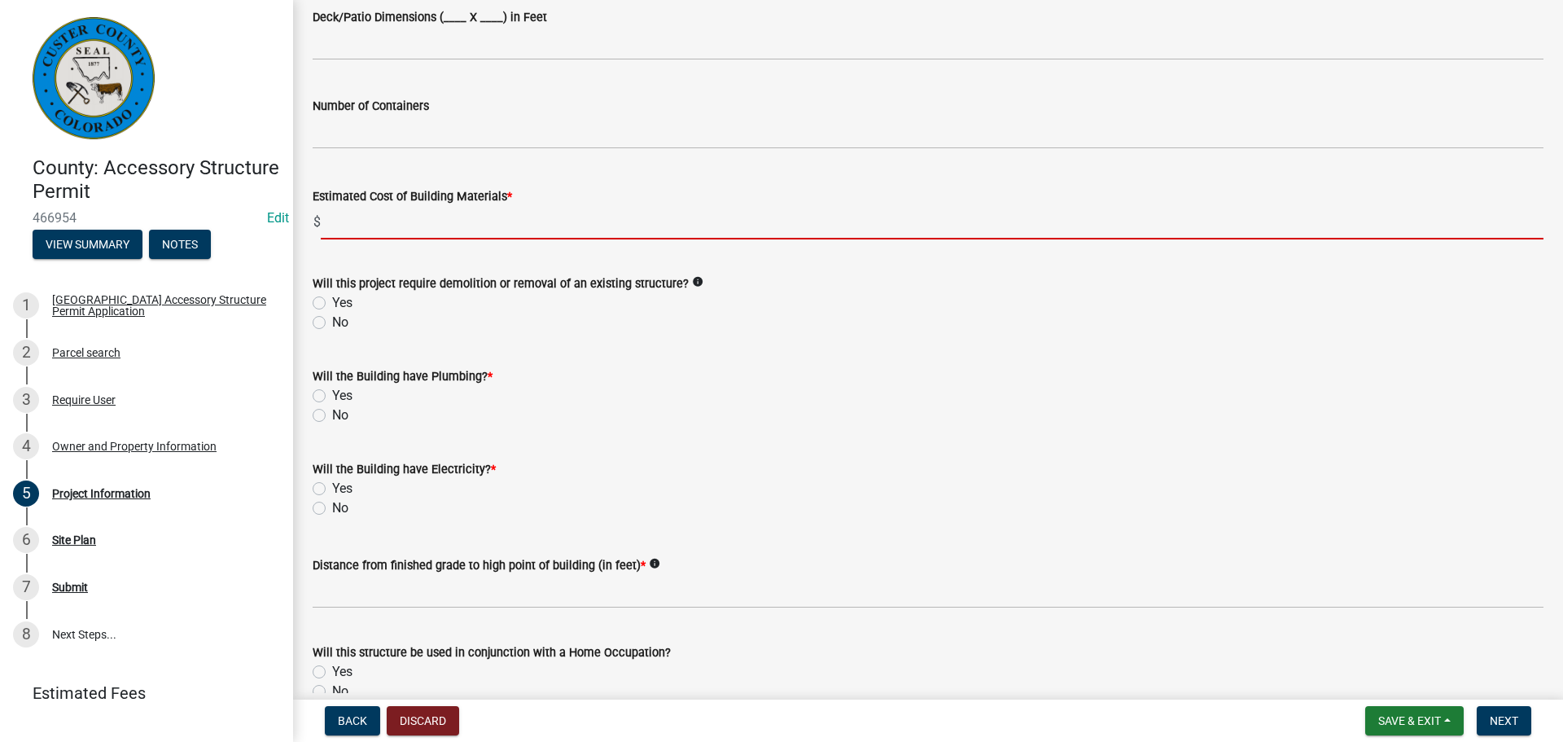
click at [515, 222] on input "text" at bounding box center [932, 222] width 1223 height 33
click at [617, 232] on input "text" at bounding box center [932, 222] width 1223 height 33
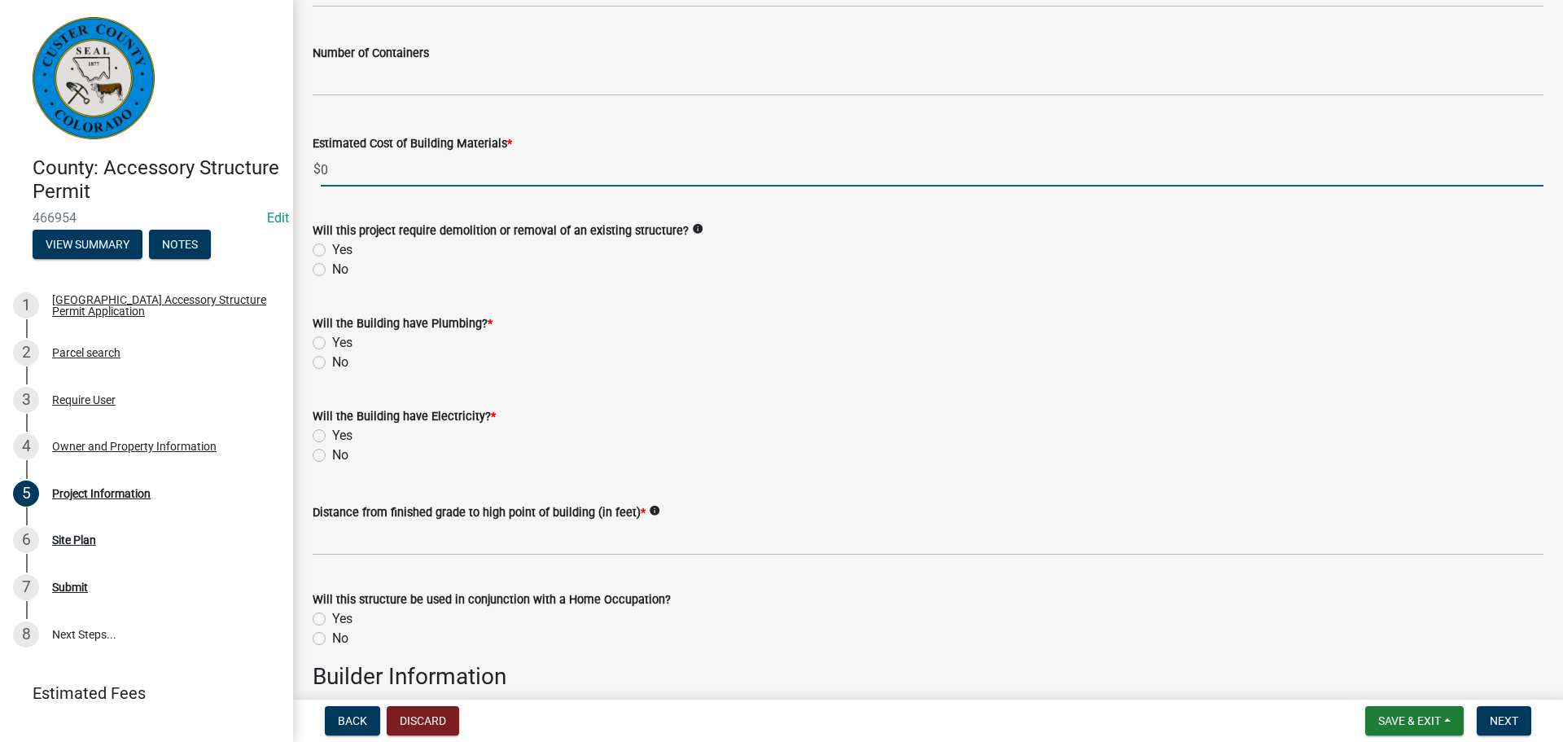
scroll to position [1140, 0]
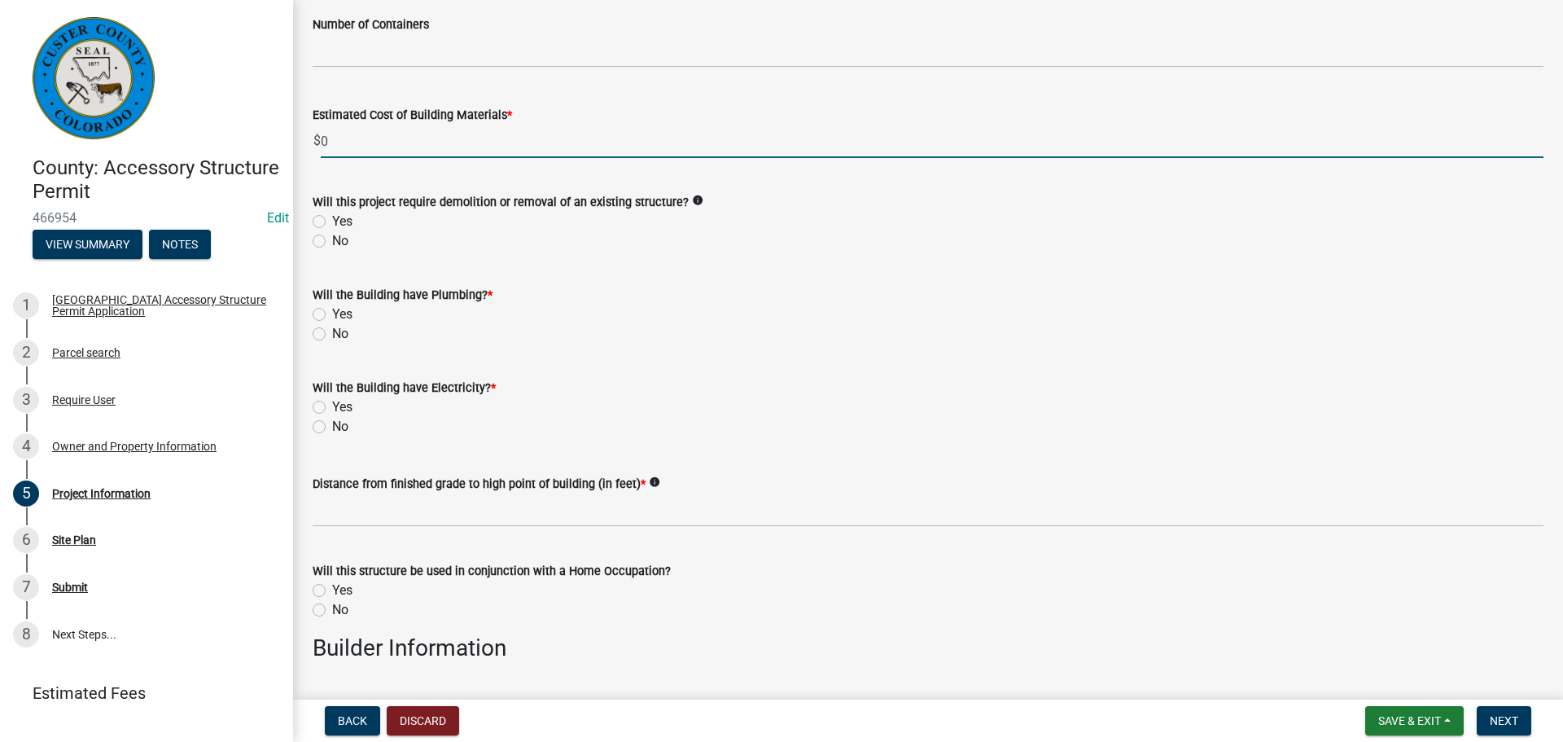
type input "0"
click at [332, 244] on label "No" at bounding box center [340, 241] width 16 height 20
click at [332, 242] on input "No" at bounding box center [337, 236] width 11 height 11
radio input "true"
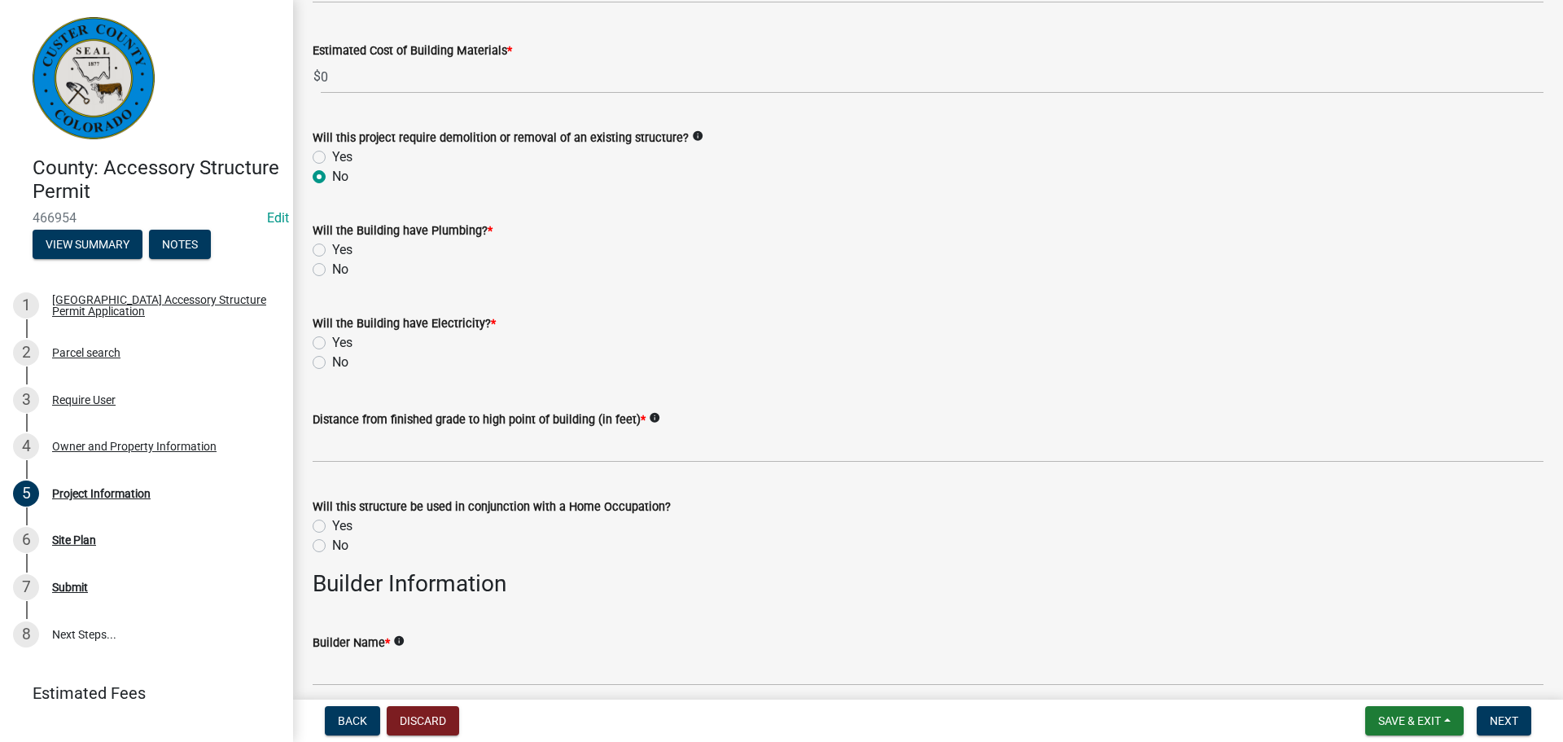
scroll to position [1303, 0]
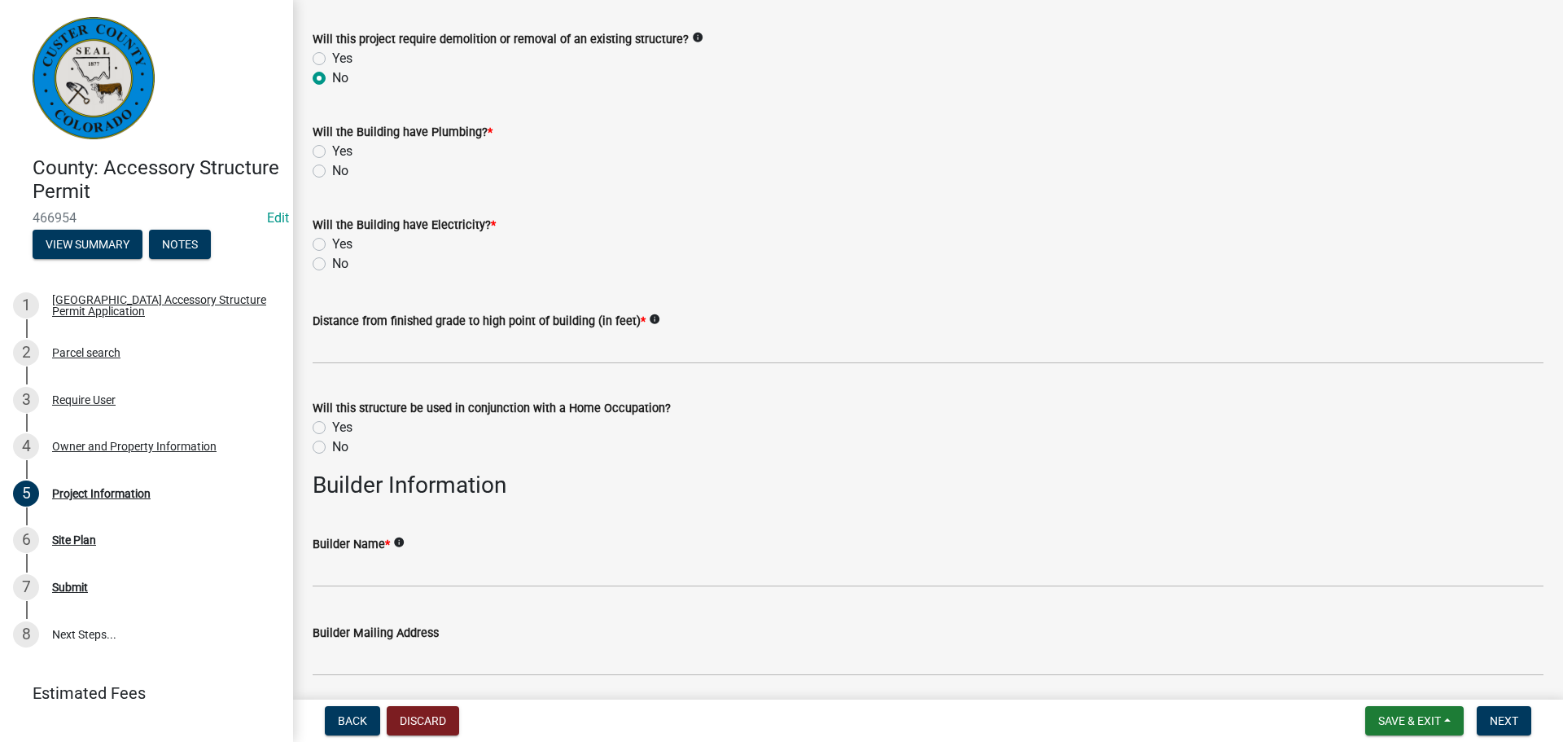
click at [332, 262] on label "No" at bounding box center [340, 264] width 16 height 20
click at [332, 262] on input "No" at bounding box center [337, 259] width 11 height 11
radio input "true"
click at [332, 174] on label "No" at bounding box center [340, 171] width 16 height 20
click at [332, 172] on input "No" at bounding box center [337, 166] width 11 height 11
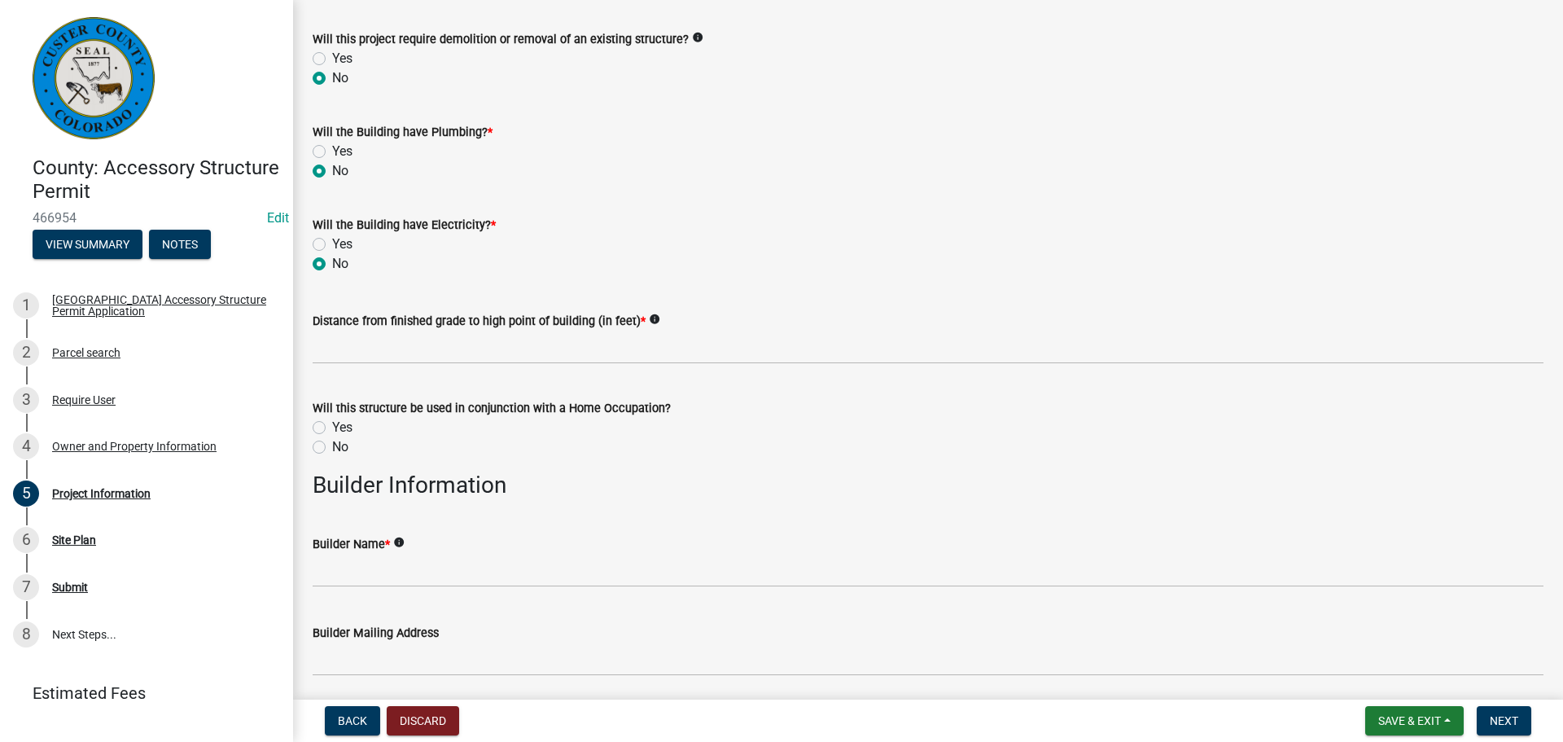
radio input "true"
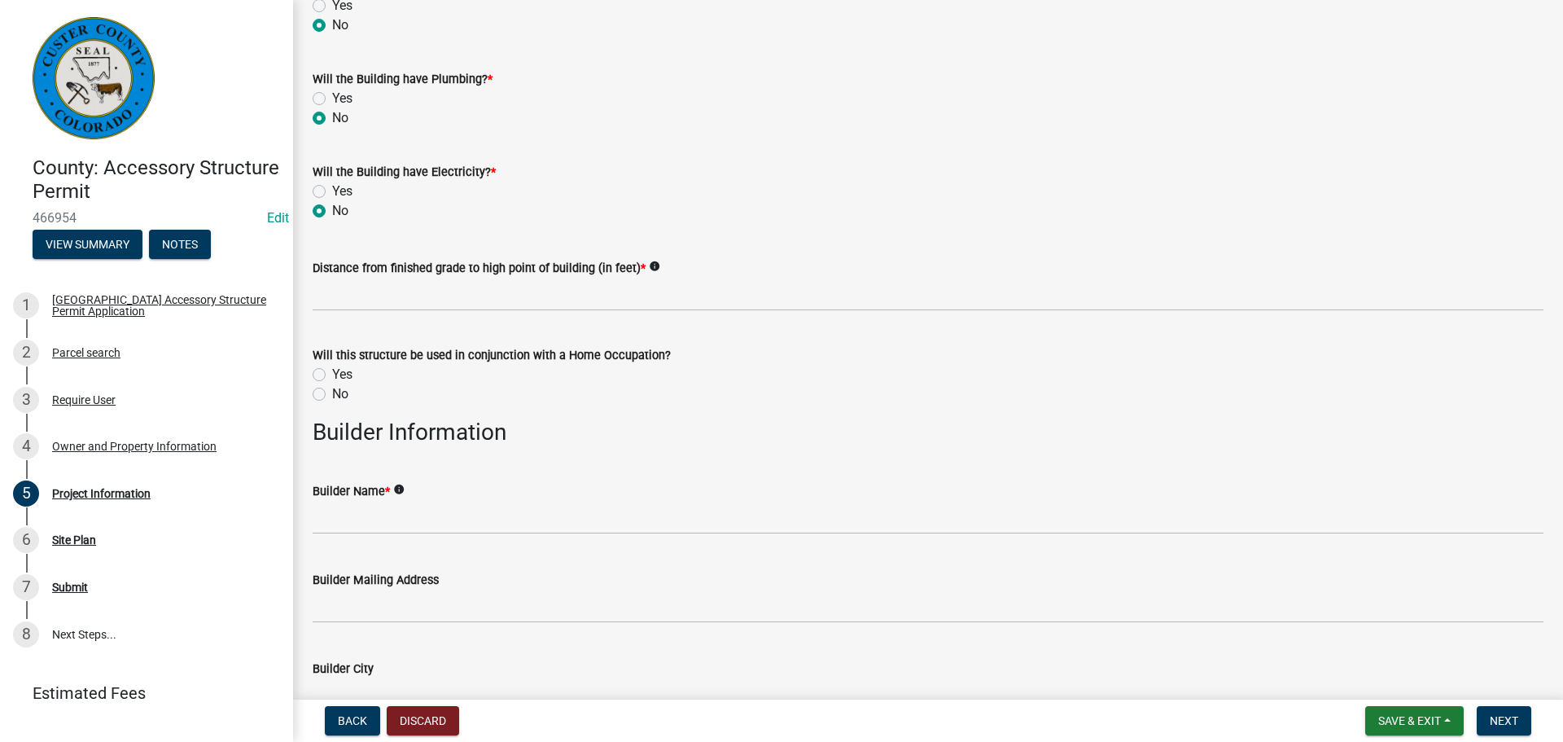
scroll to position [1384, 0]
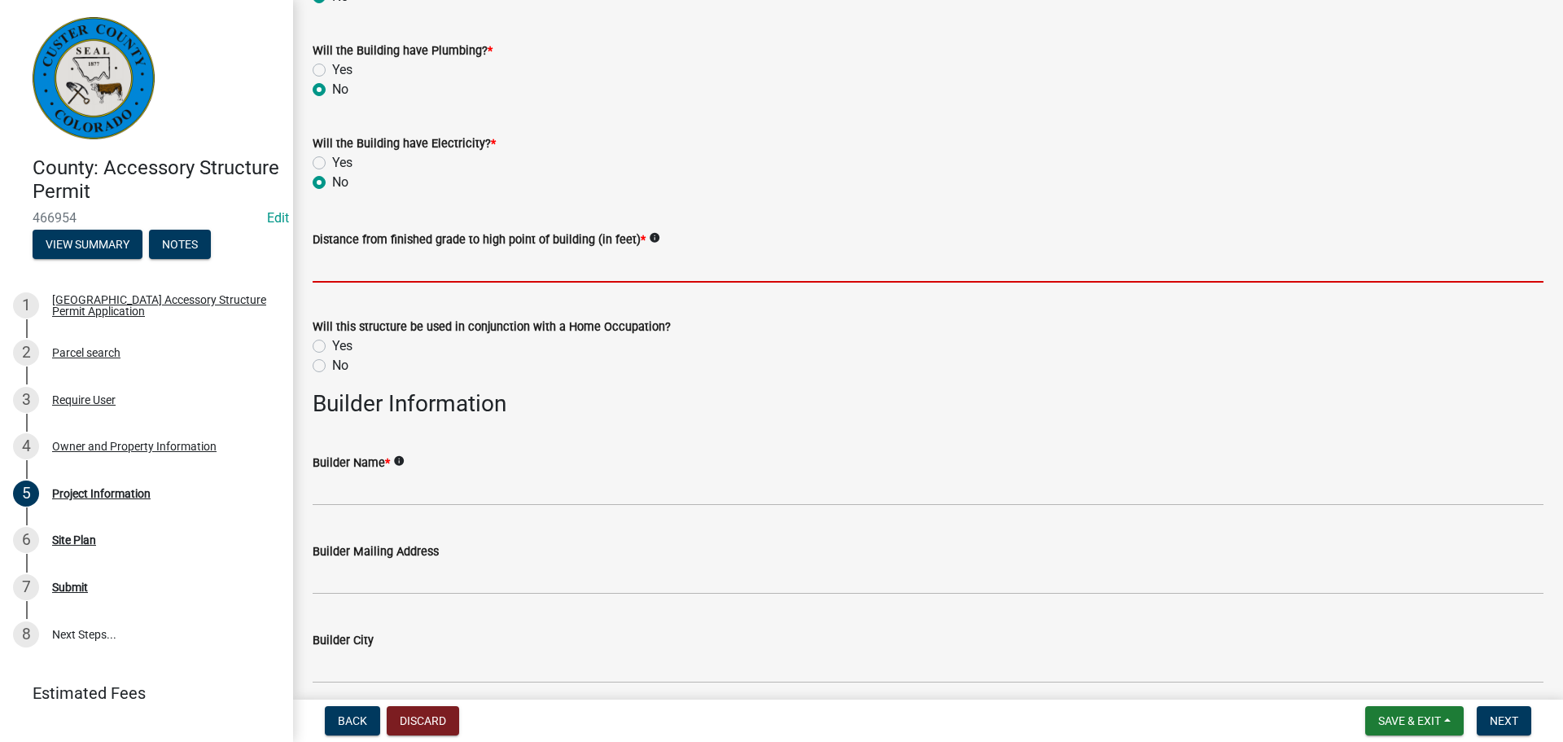
click at [588, 270] on input "text" at bounding box center [928, 265] width 1231 height 33
click at [576, 254] on input "text" at bounding box center [928, 265] width 1231 height 33
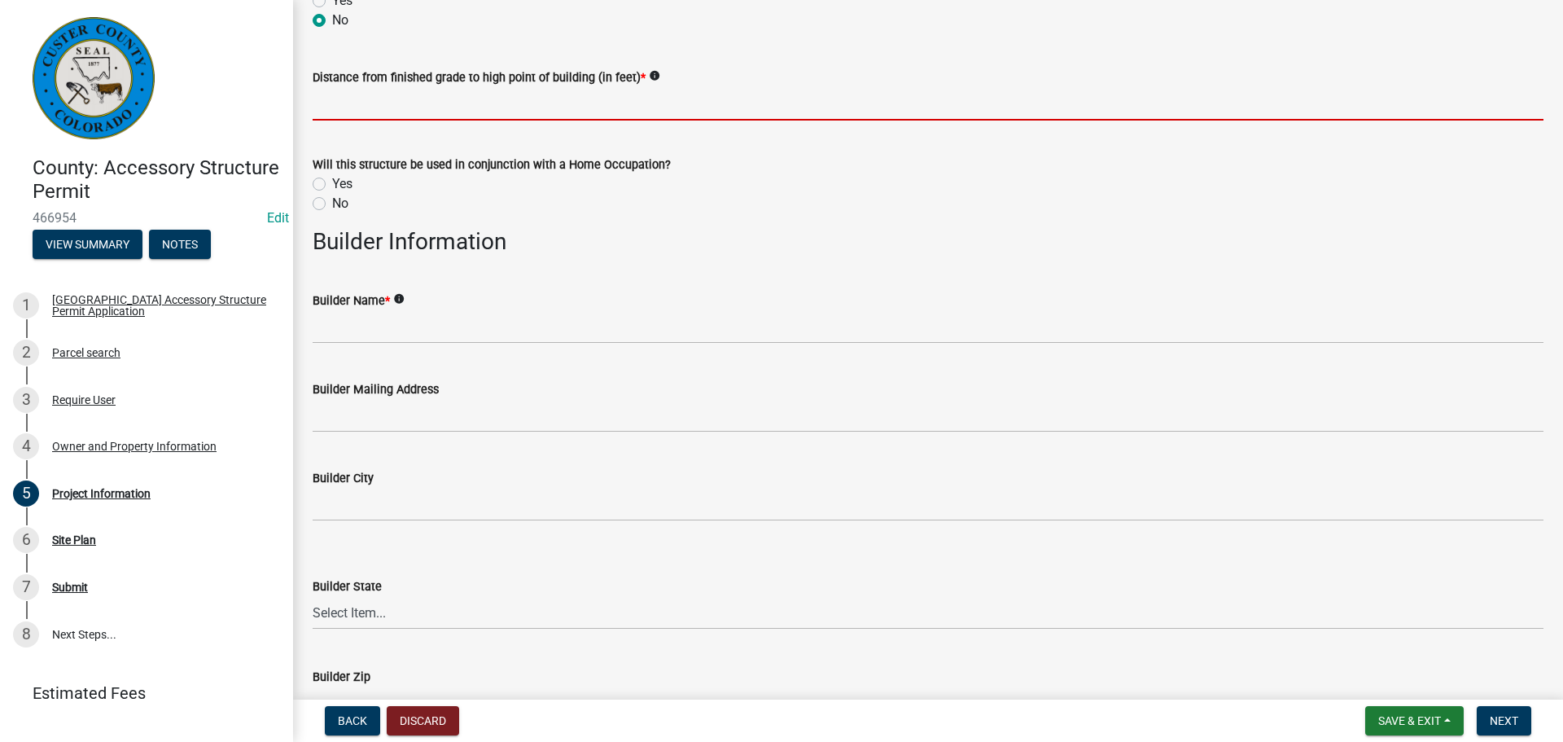
scroll to position [1547, 0]
click at [486, 112] on input "text" at bounding box center [928, 102] width 1231 height 33
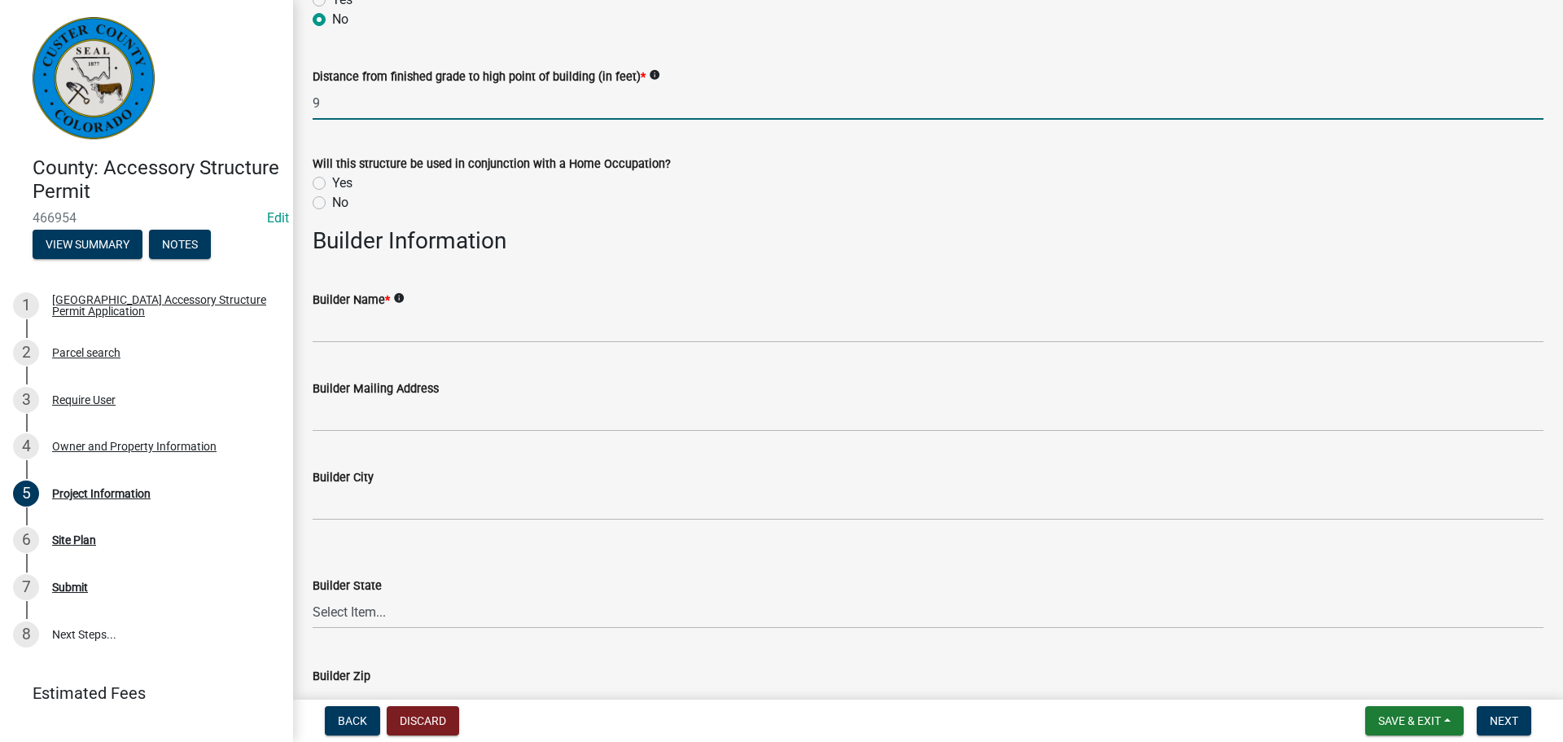
click at [486, 112] on input "9" at bounding box center [928, 102] width 1231 height 33
type input "9"
click at [666, 128] on wm-data-entity-input "Distance from finished grade to high point of building (in feet) * info 9" at bounding box center [928, 89] width 1231 height 90
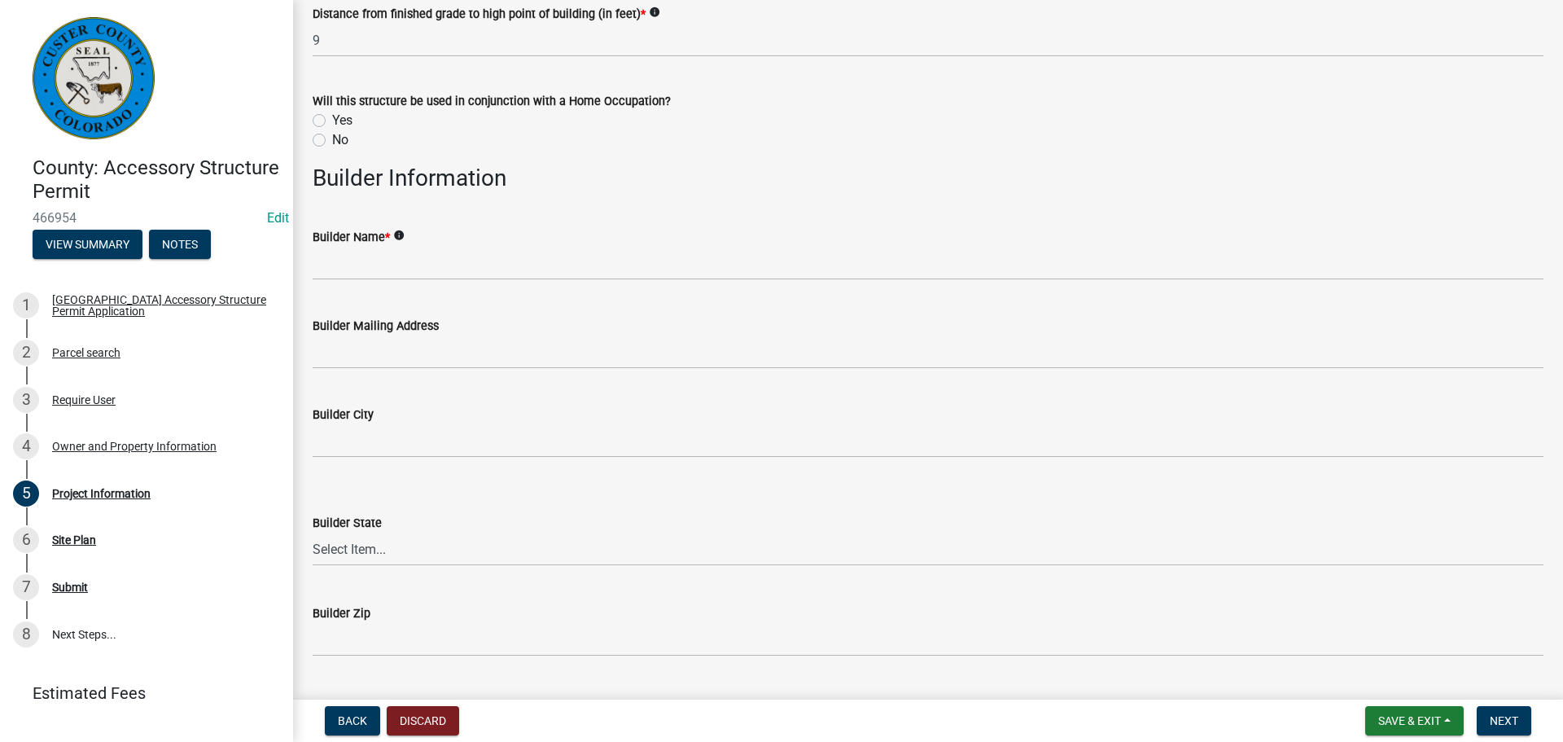
scroll to position [1628, 0]
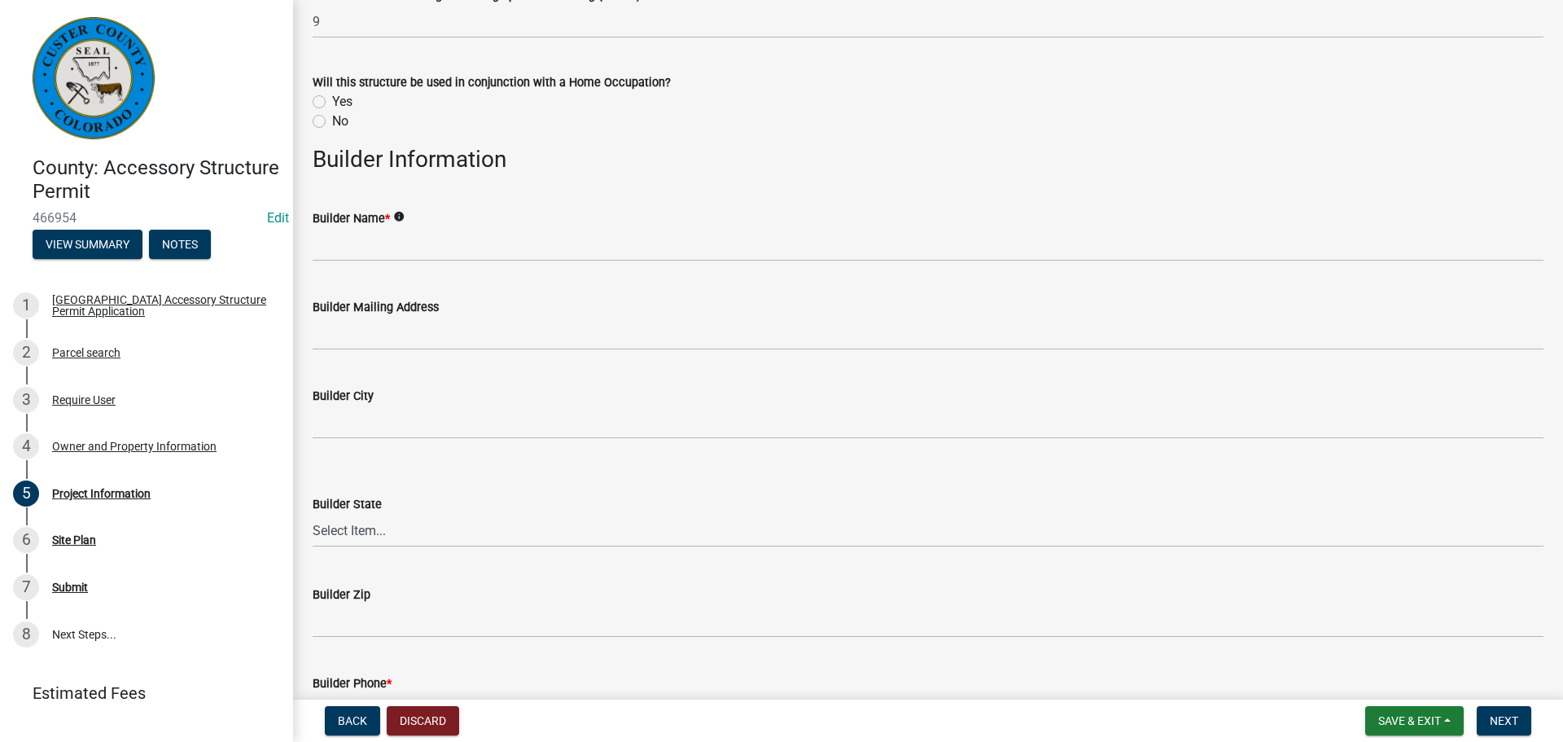
click at [332, 120] on label "No" at bounding box center [340, 122] width 16 height 20
click at [332, 120] on input "No" at bounding box center [337, 117] width 11 height 11
radio input "true"
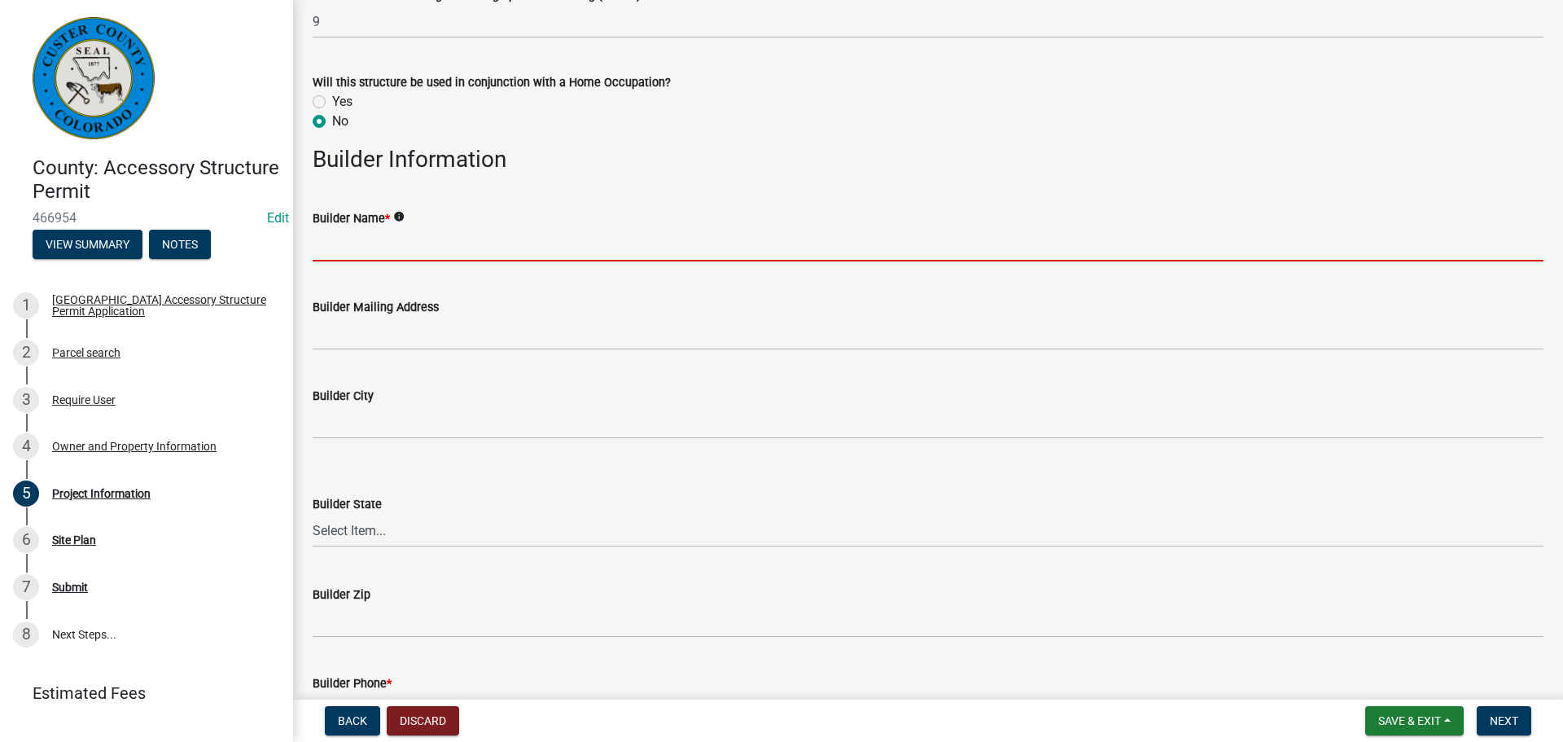
click at [414, 249] on input "Builder Name *" at bounding box center [928, 244] width 1231 height 33
type input "Self"
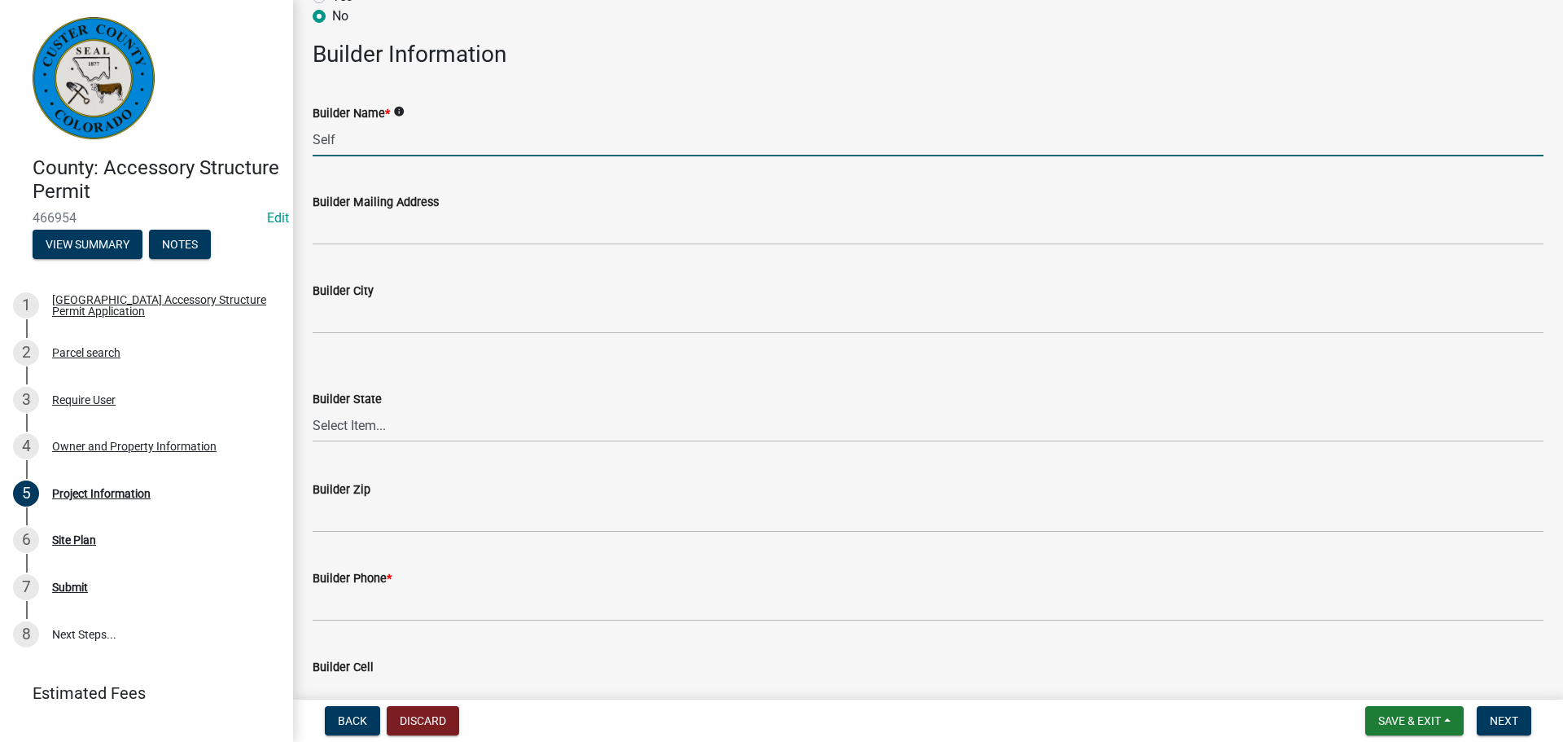
scroll to position [2035, 0]
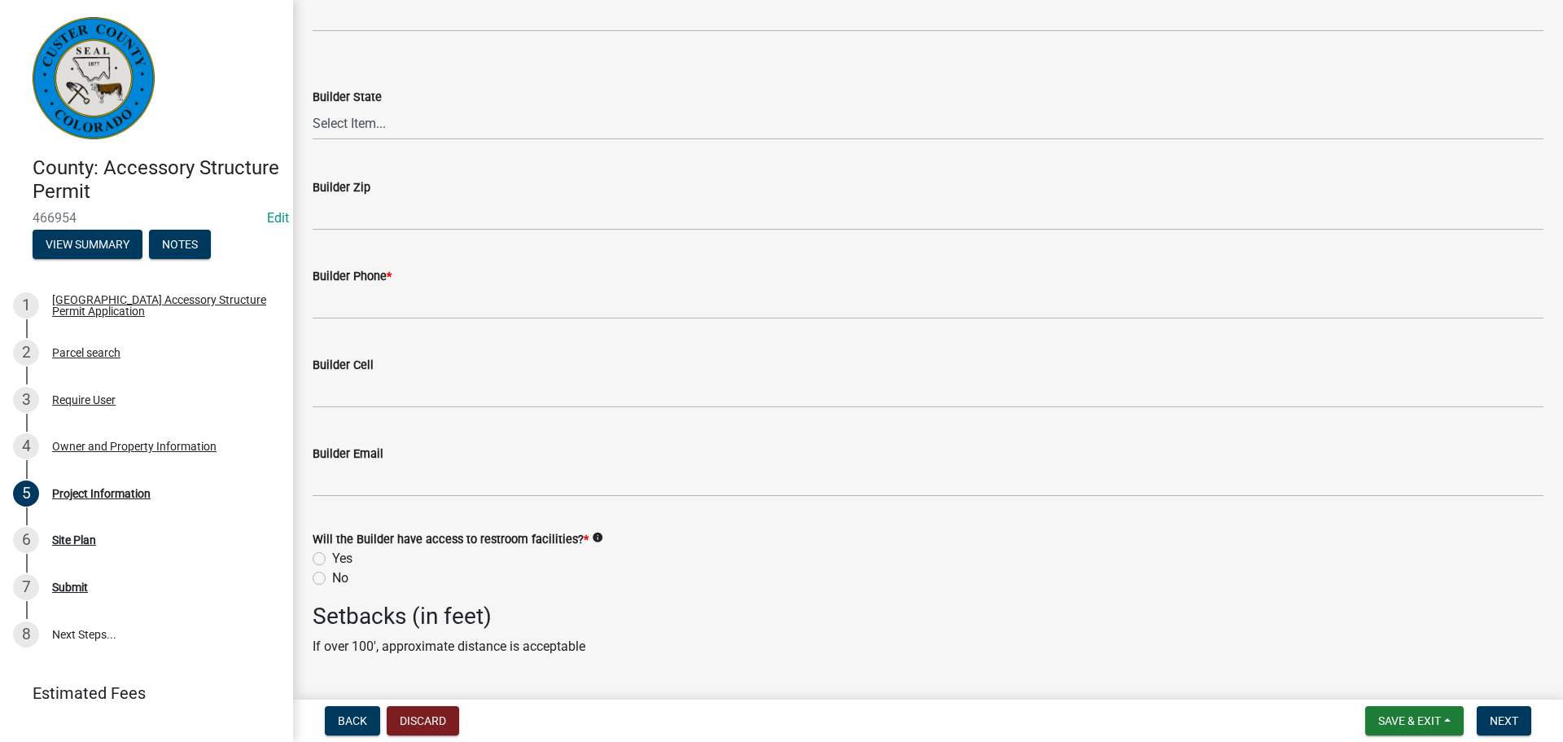
click at [478, 281] on div "Builder Phone *" at bounding box center [928, 276] width 1231 height 20
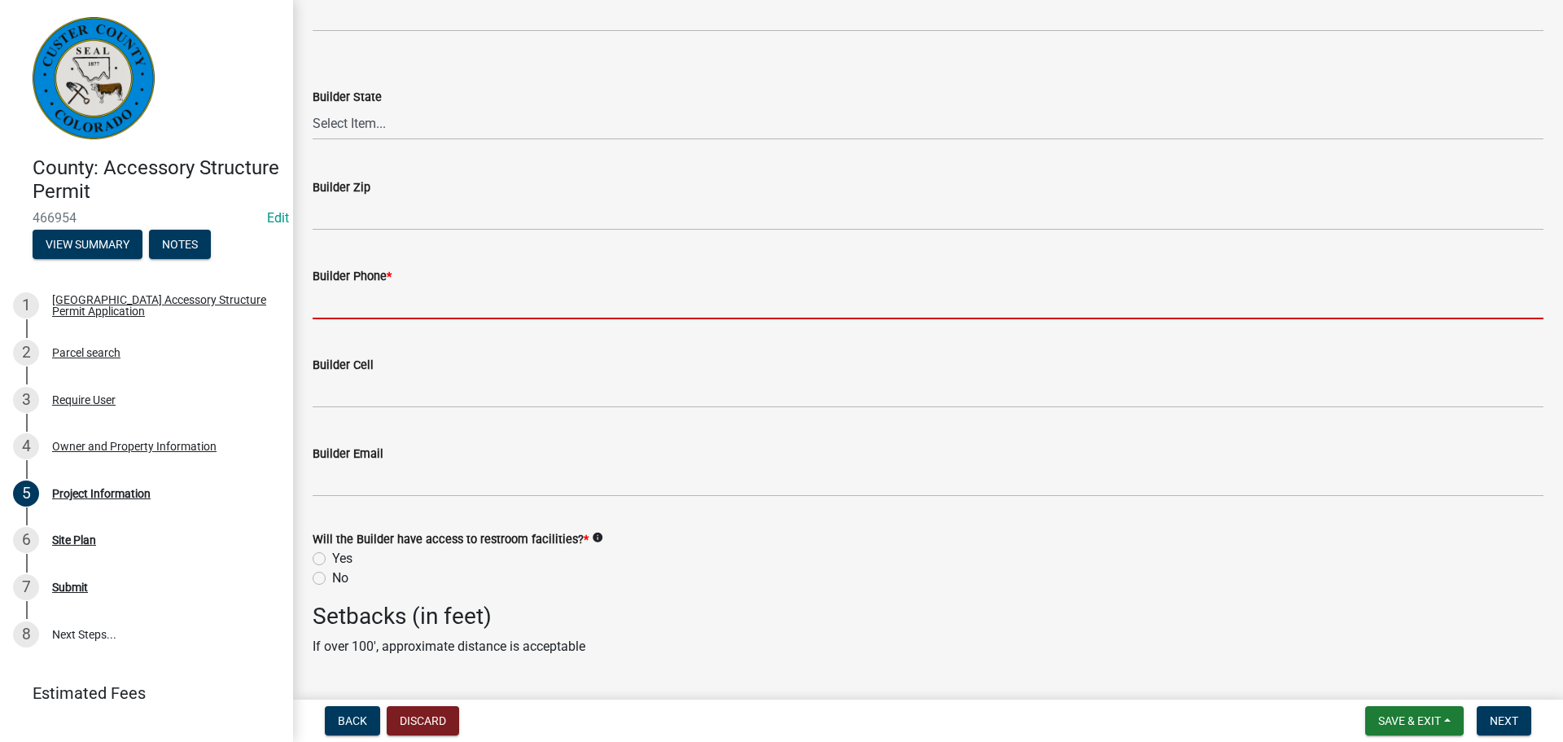
click at [480, 296] on input "Builder Phone *" at bounding box center [928, 302] width 1231 height 33
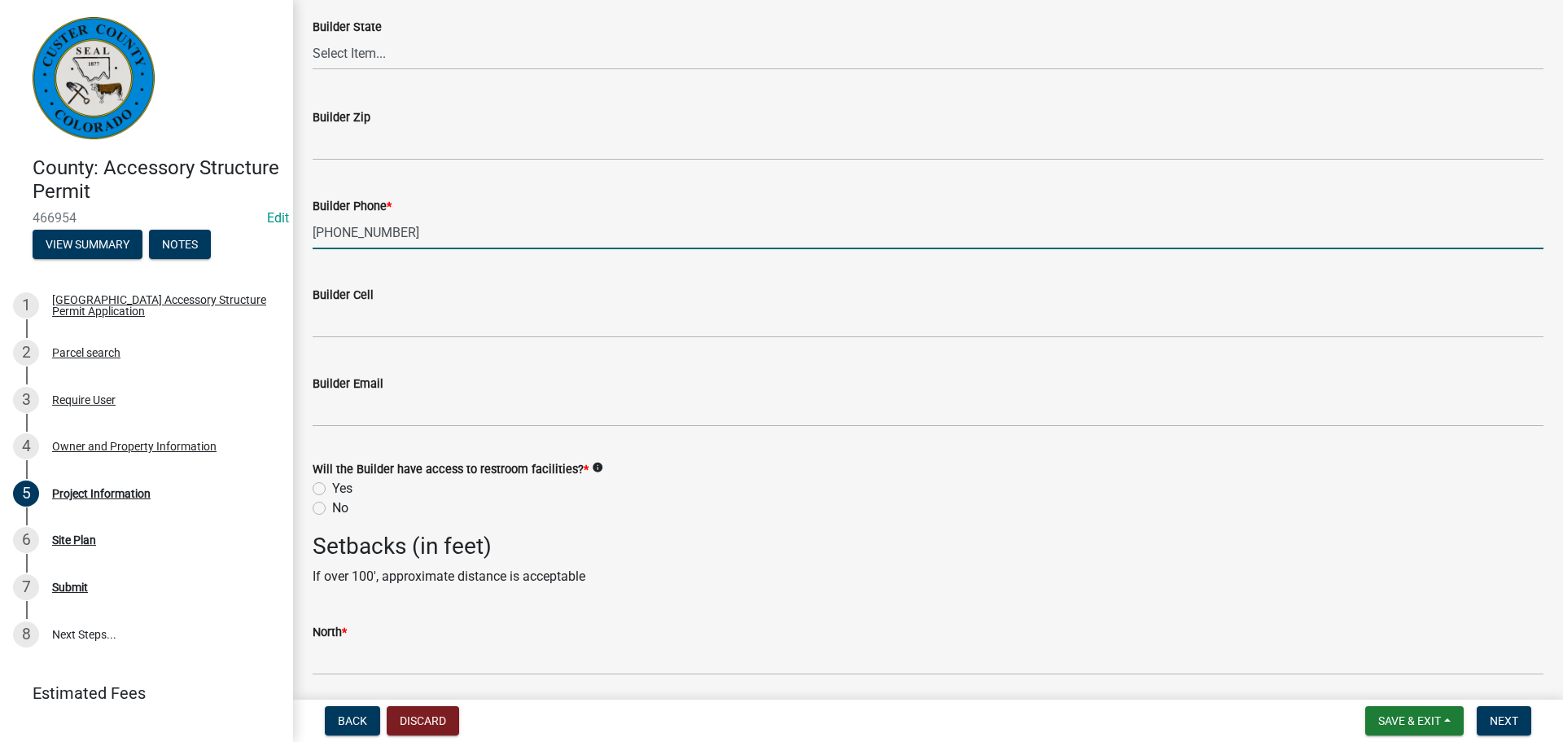
scroll to position [2280, 0]
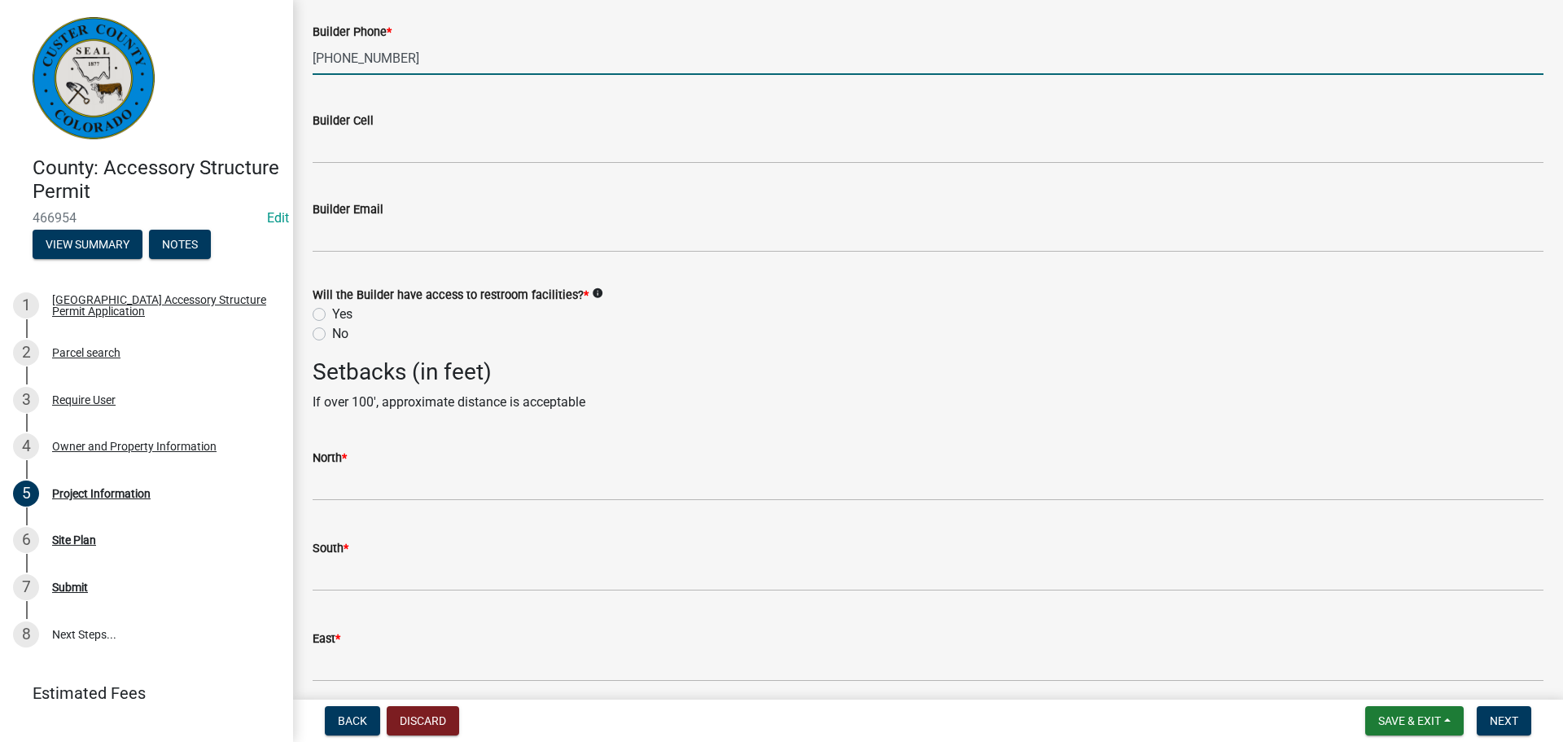
type input "[PHONE_NUMBER]"
click at [332, 311] on label "Yes" at bounding box center [342, 314] width 20 height 20
click at [332, 311] on input "Yes" at bounding box center [337, 309] width 11 height 11
radio input "true"
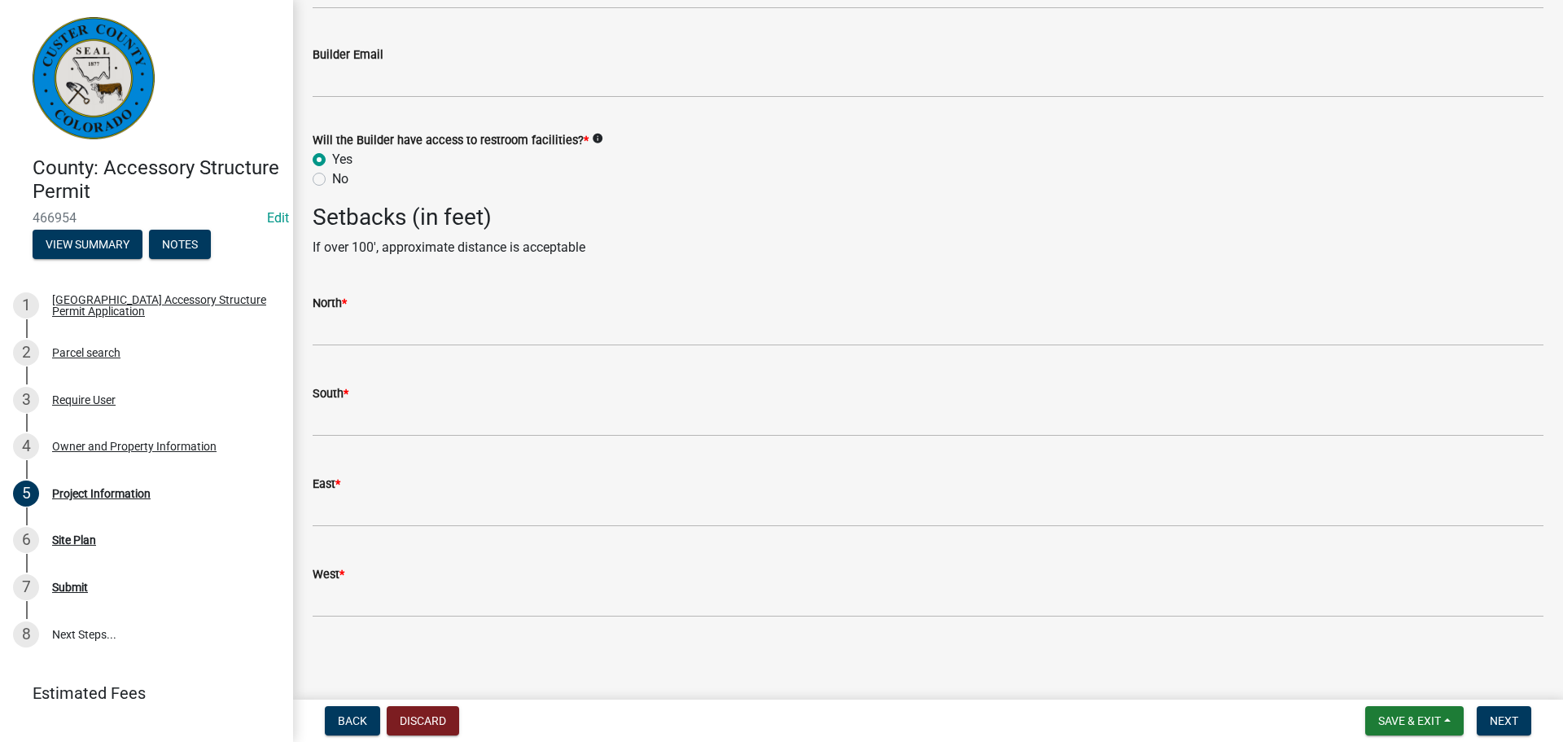
scroll to position [2435, 0]
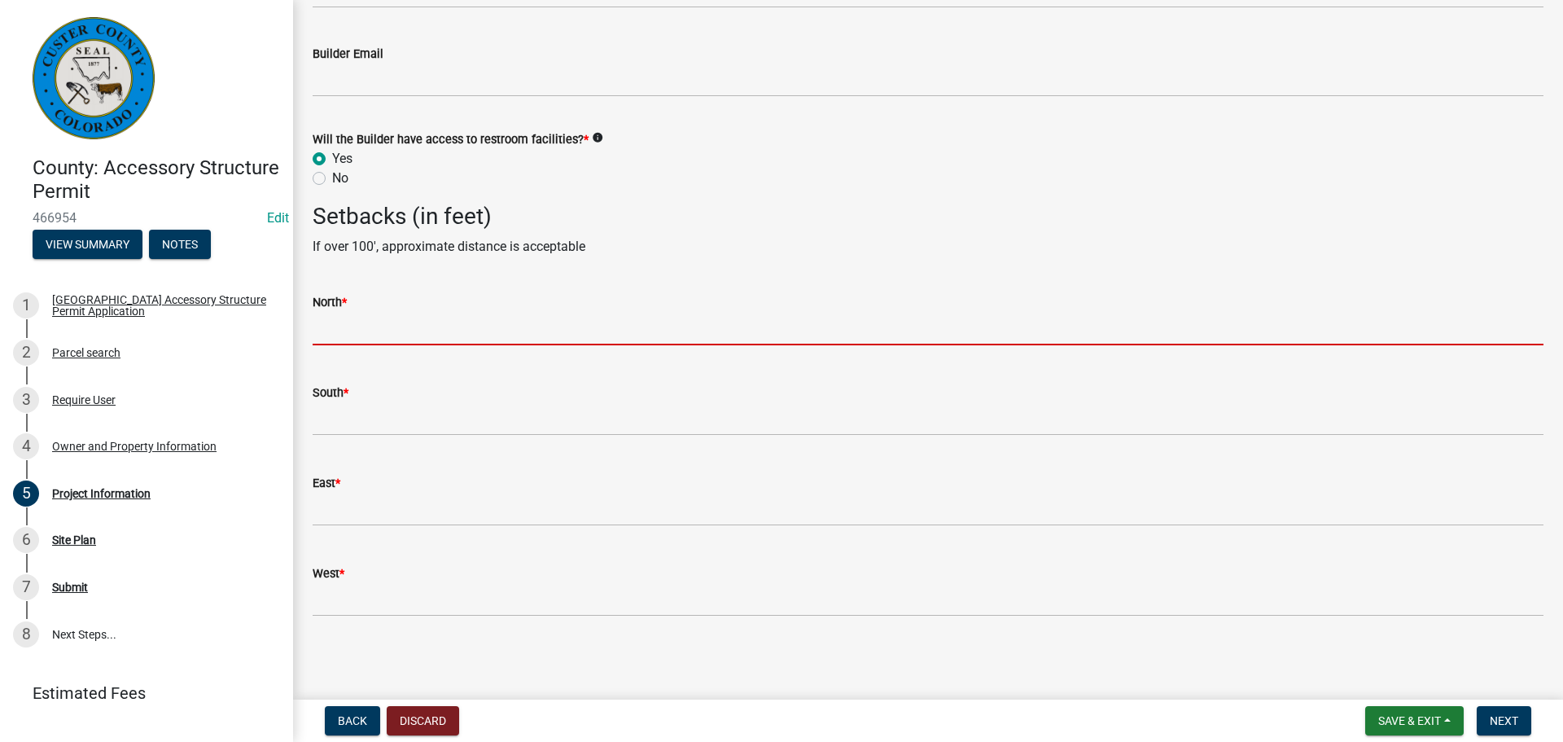
click at [564, 331] on input "text" at bounding box center [928, 328] width 1231 height 33
click at [575, 334] on input "text" at bounding box center [928, 328] width 1231 height 33
click at [467, 322] on input "text" at bounding box center [928, 328] width 1231 height 33
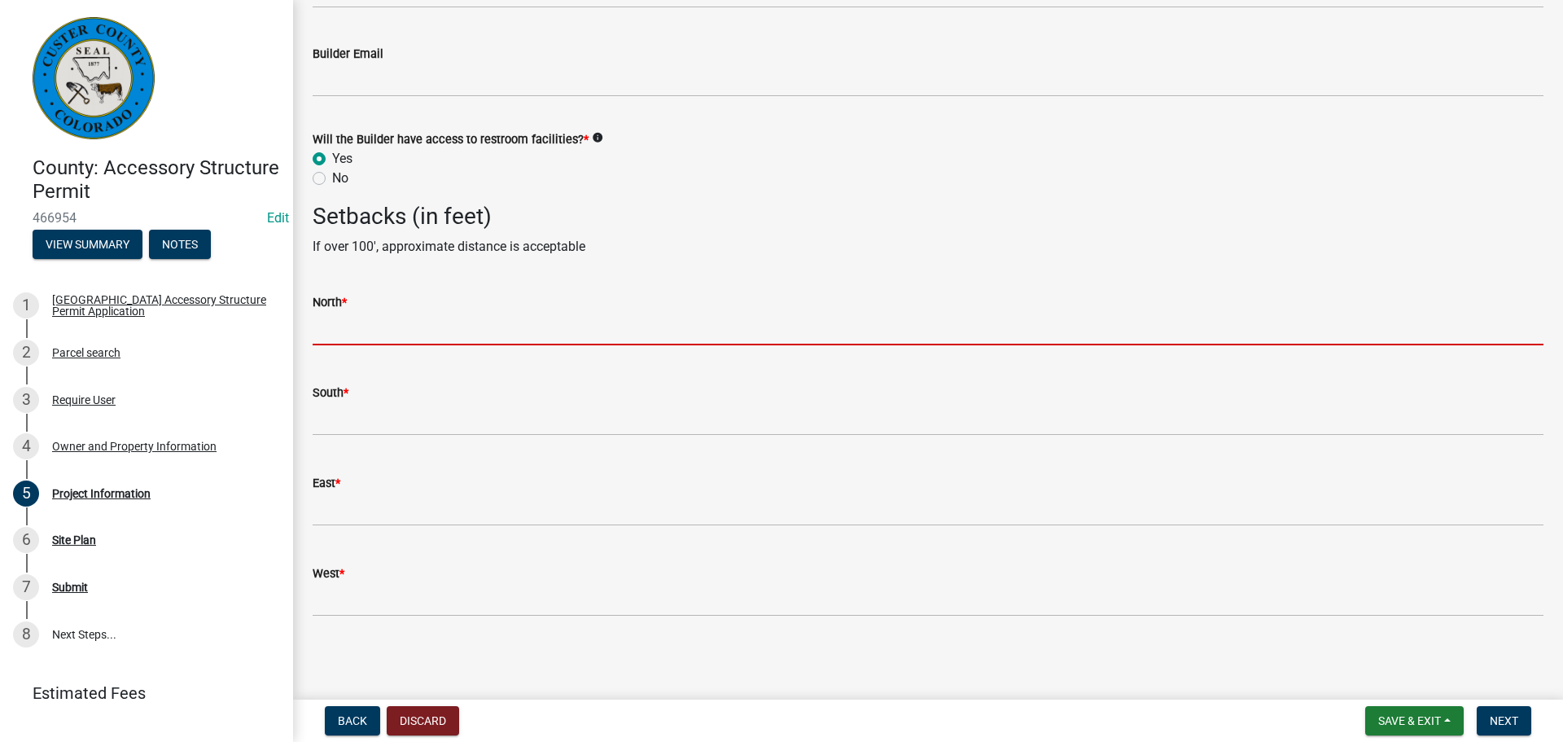
click at [467, 322] on input "text" at bounding box center [928, 328] width 1231 height 33
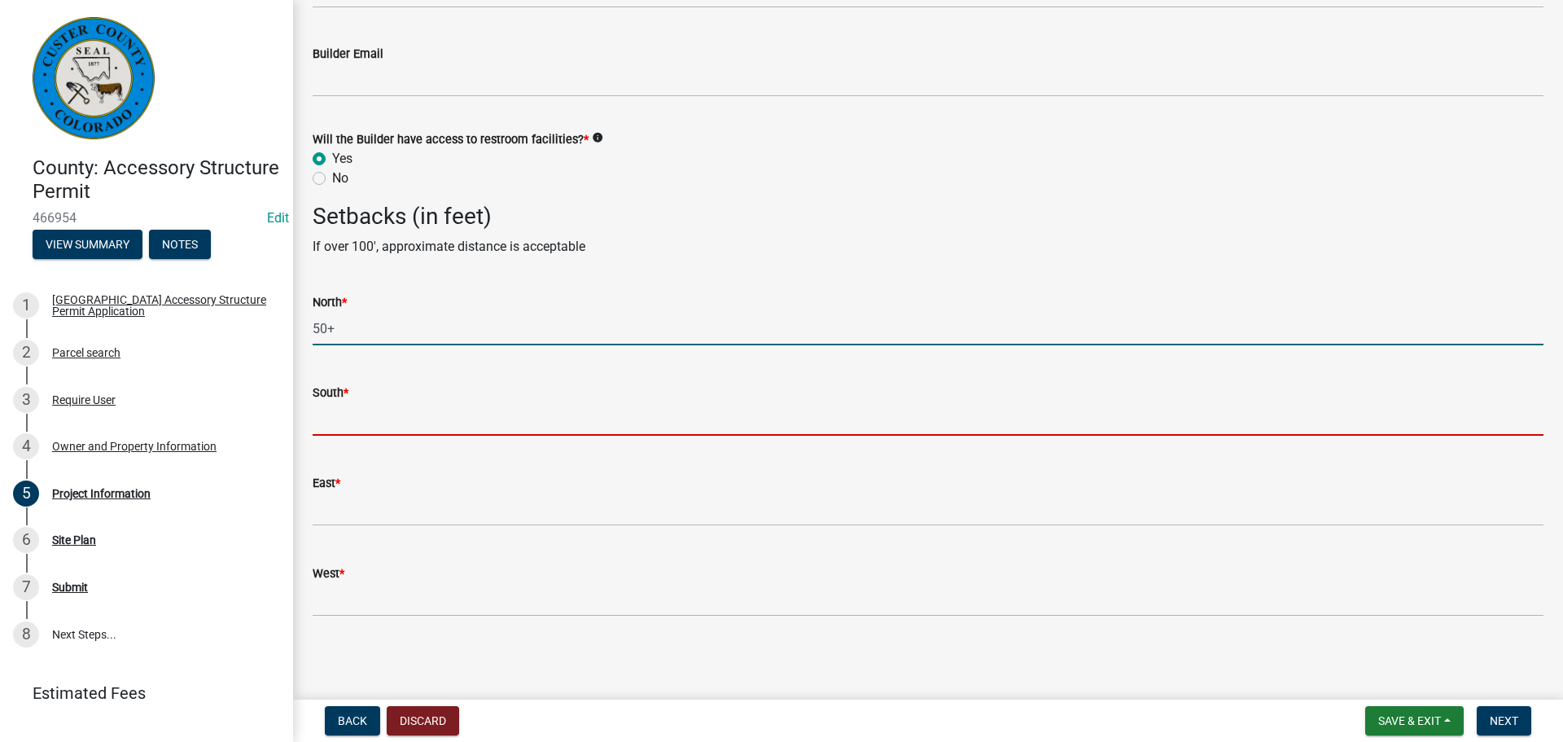
type input "50"
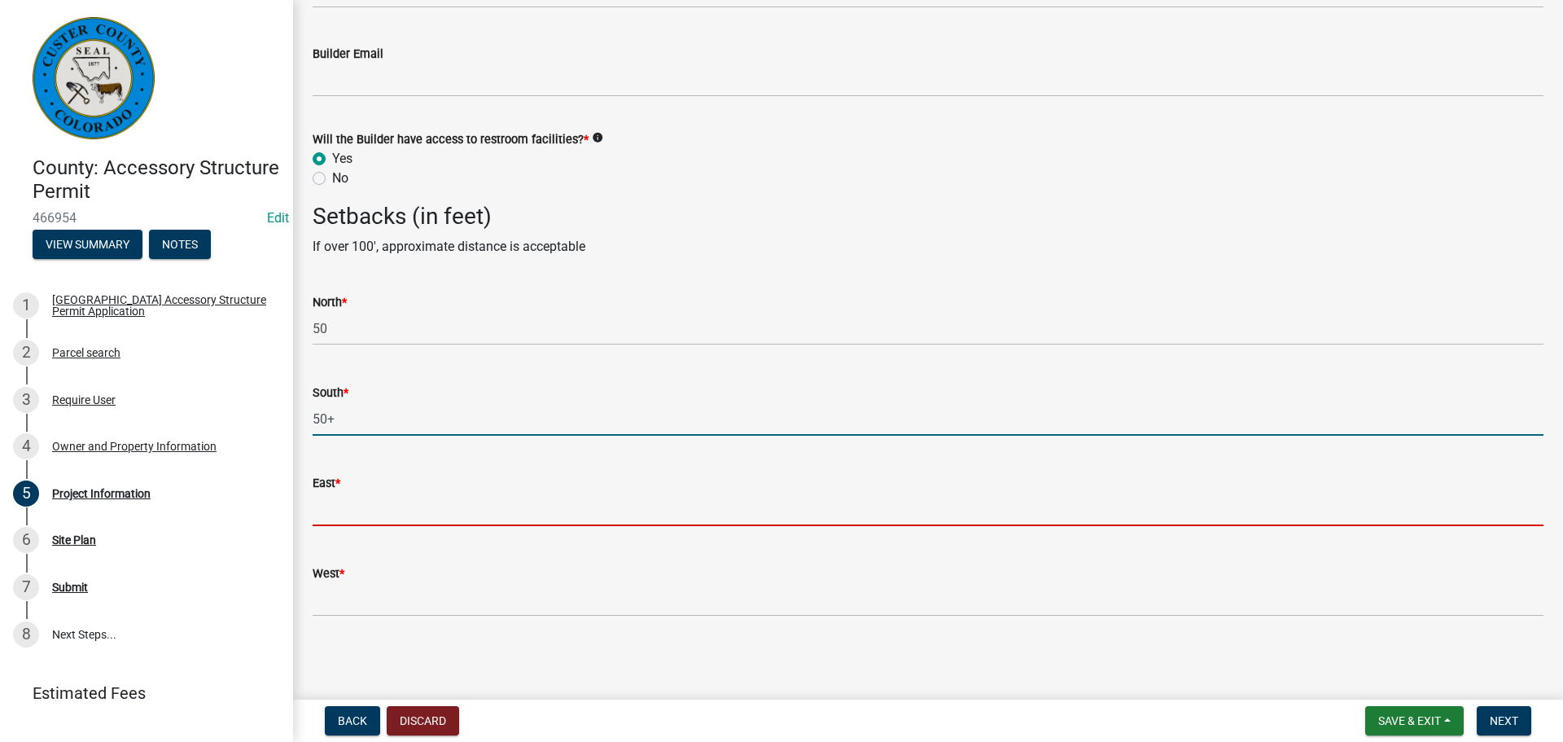
type input "50"
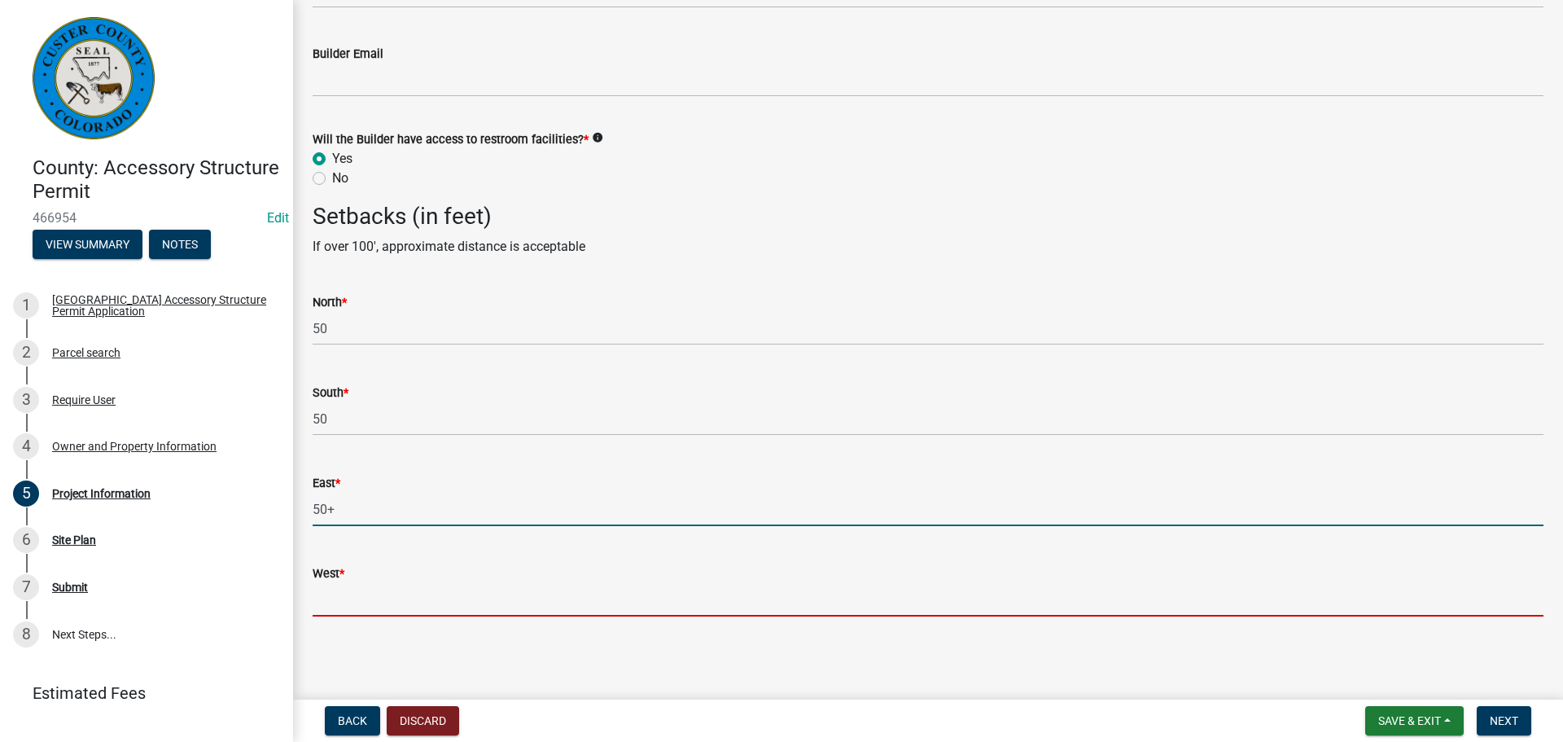
type input "50"
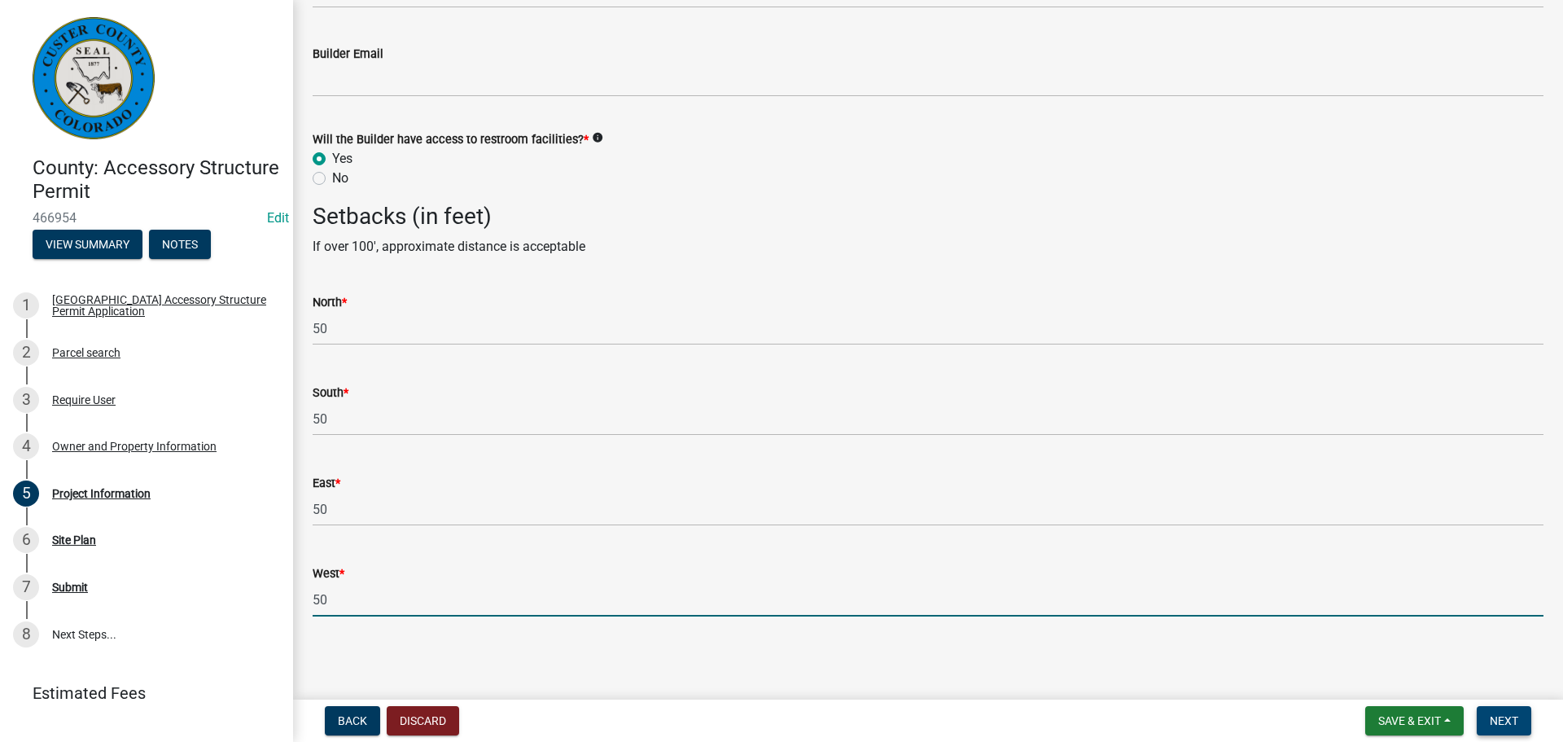
type input "50"
click at [1511, 724] on span "Next" at bounding box center [1504, 720] width 28 height 13
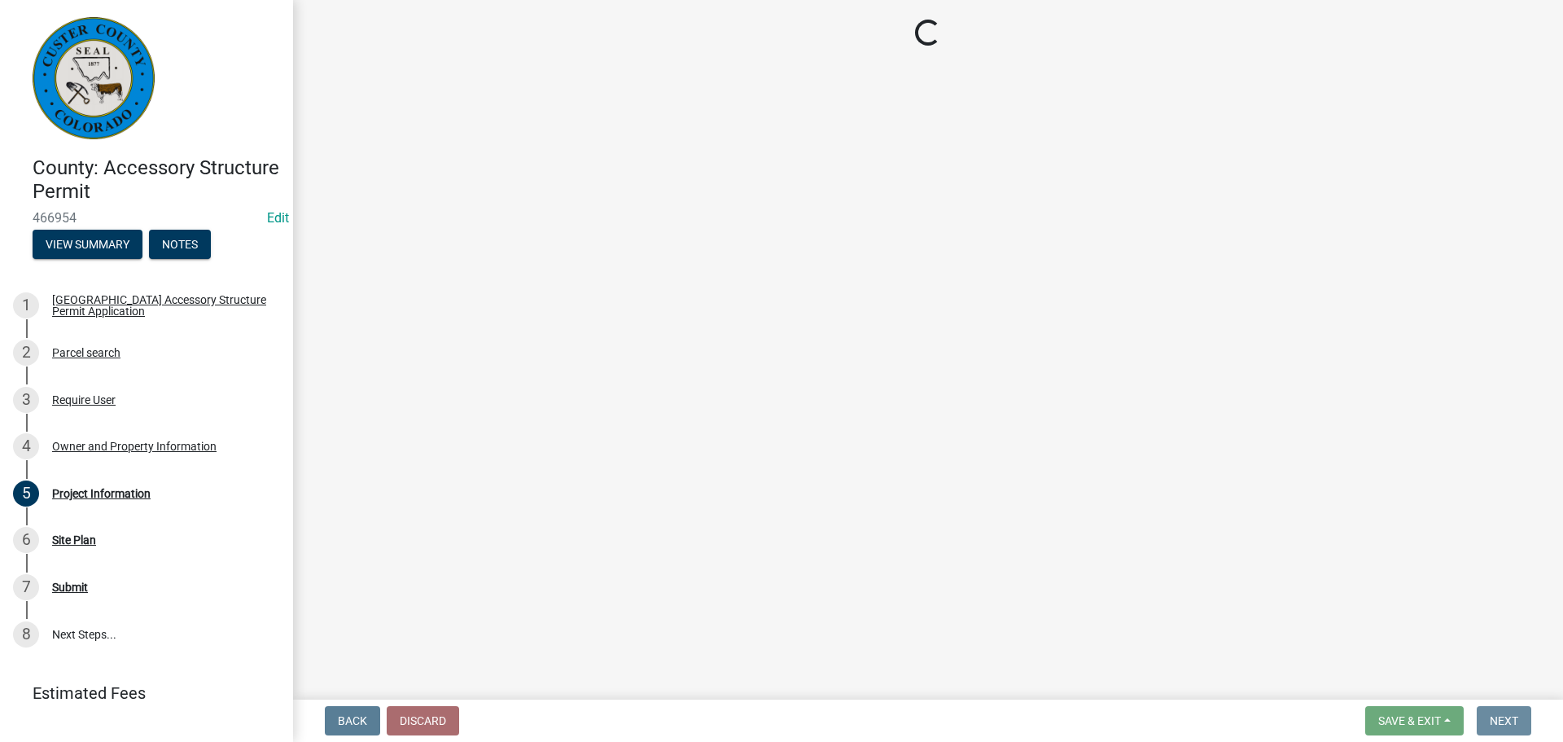
scroll to position [0, 0]
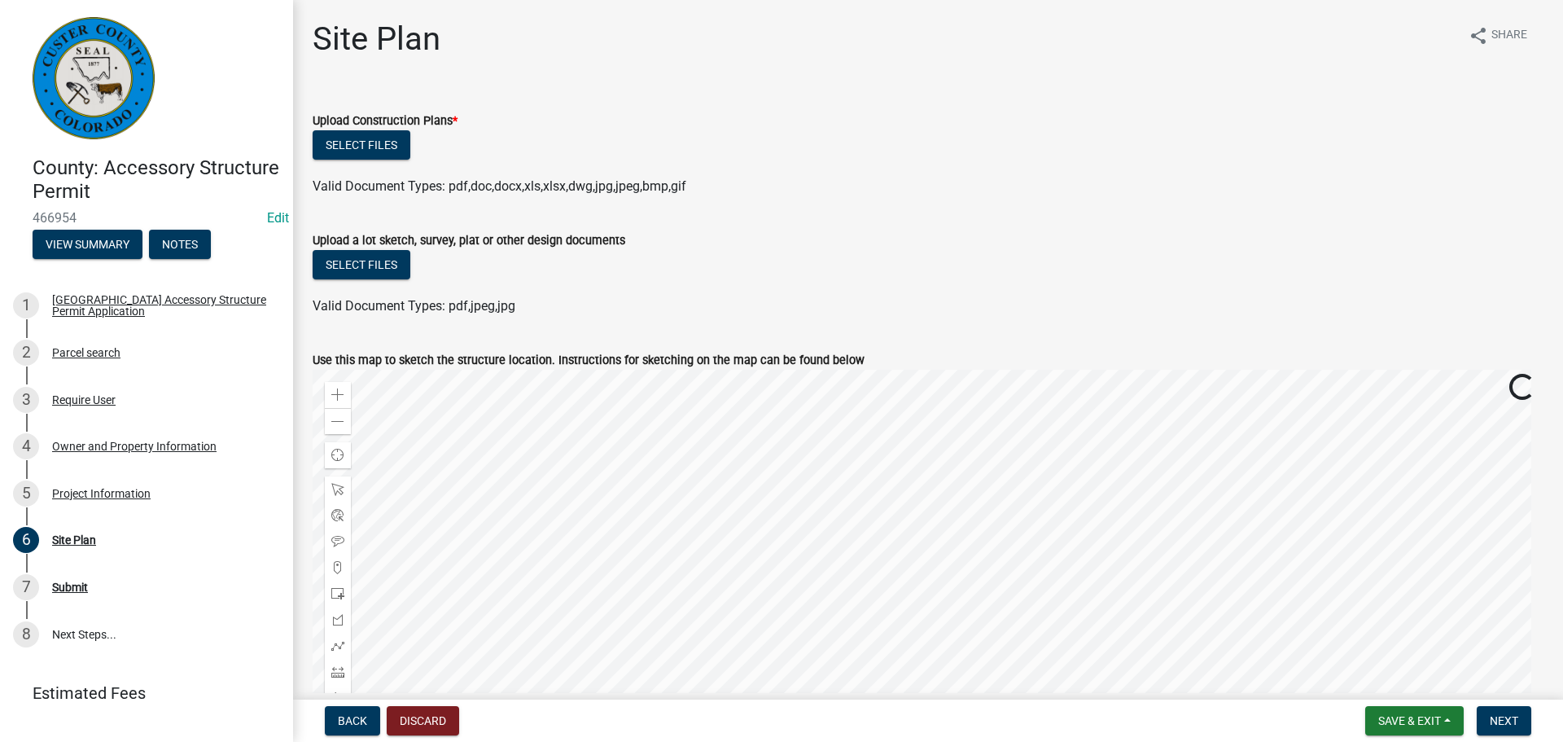
click at [569, 103] on form "Upload Construction Plans * Select files Valid Document Types: pdf,doc,docx,xls…" at bounding box center [928, 143] width 1231 height 105
click at [567, 147] on div "Select files" at bounding box center [928, 146] width 1231 height 33
click at [377, 148] on button "Select files" at bounding box center [362, 144] width 98 height 29
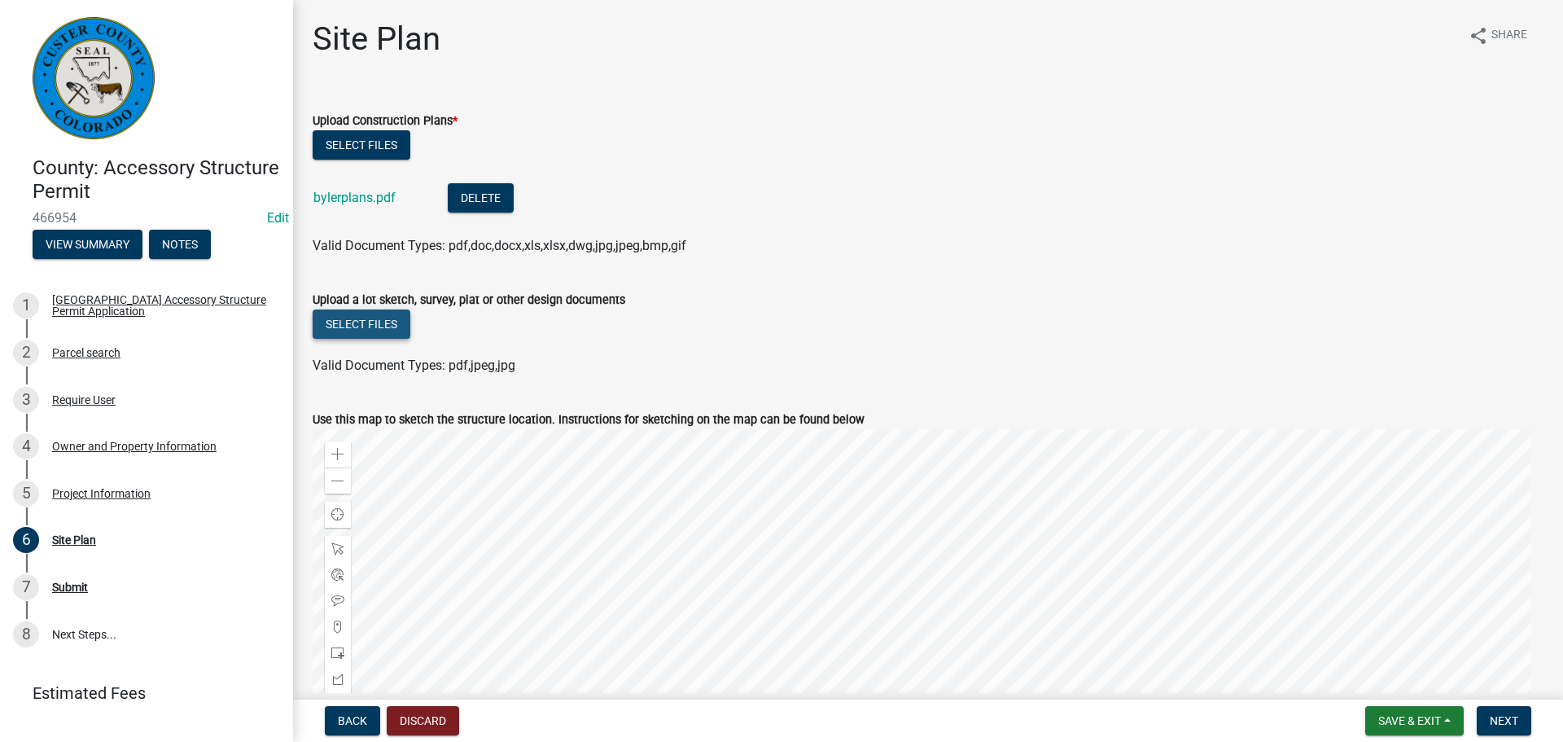
click at [363, 321] on button "Select files" at bounding box center [362, 323] width 98 height 29
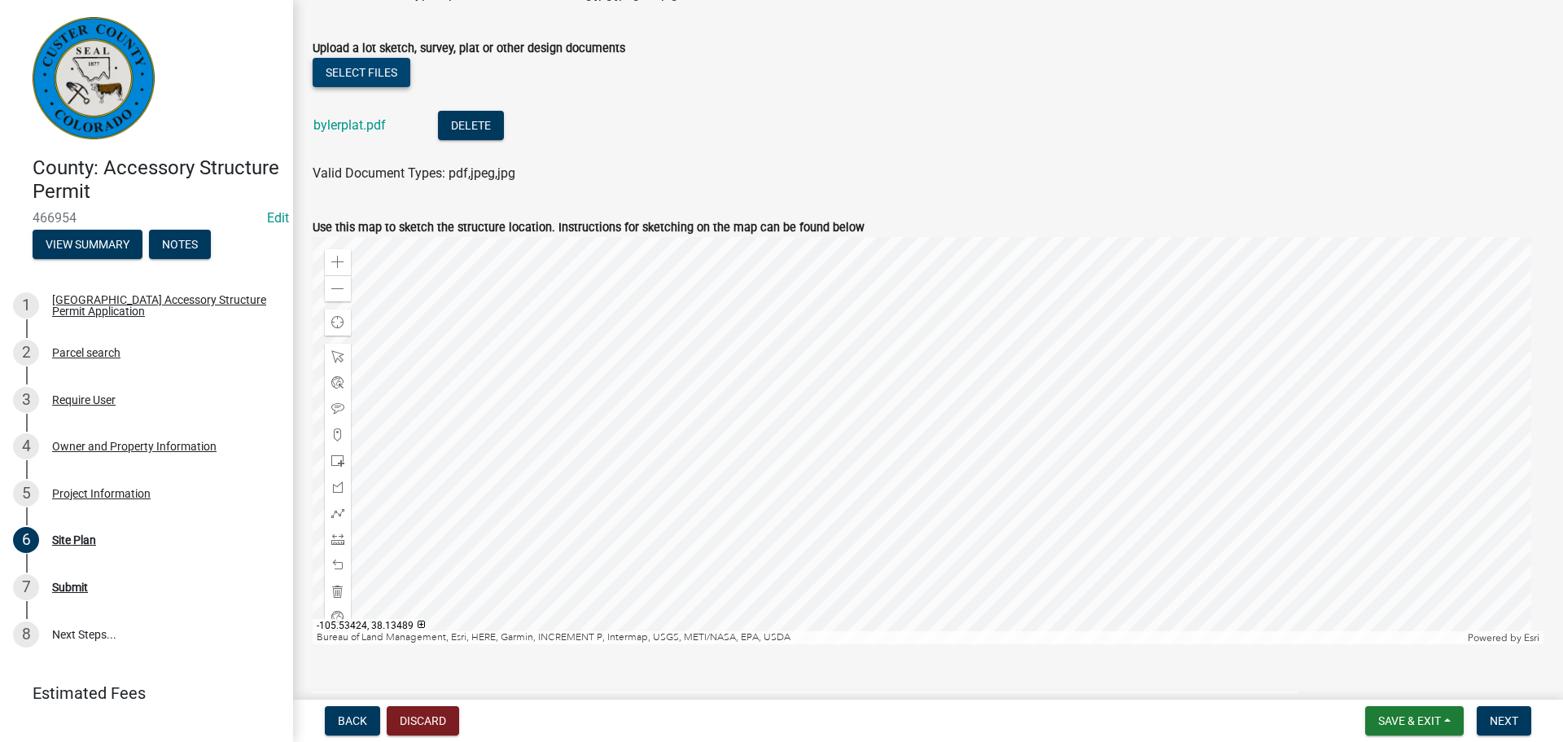
scroll to position [407, 0]
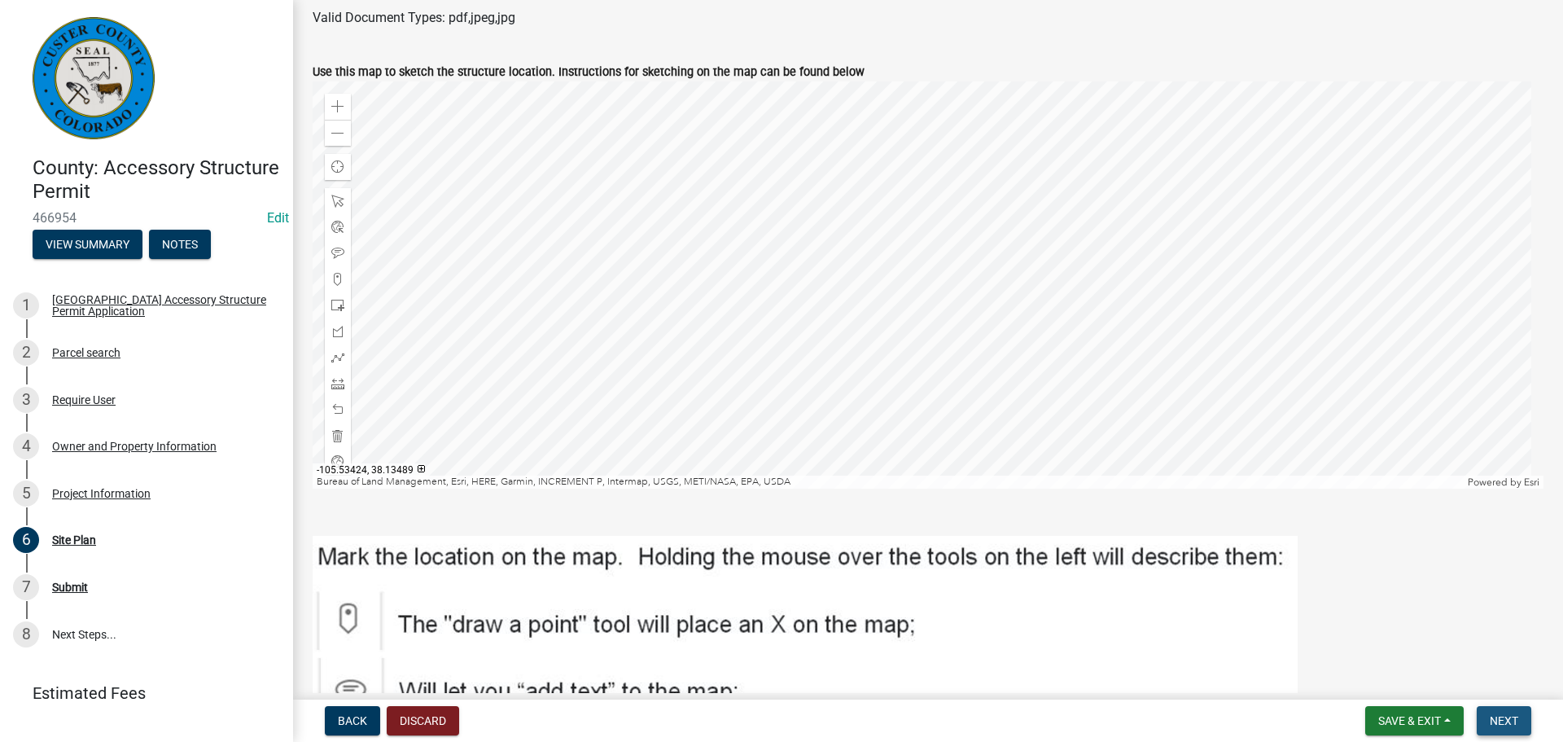
click at [1523, 712] on button "Next" at bounding box center [1504, 720] width 55 height 29
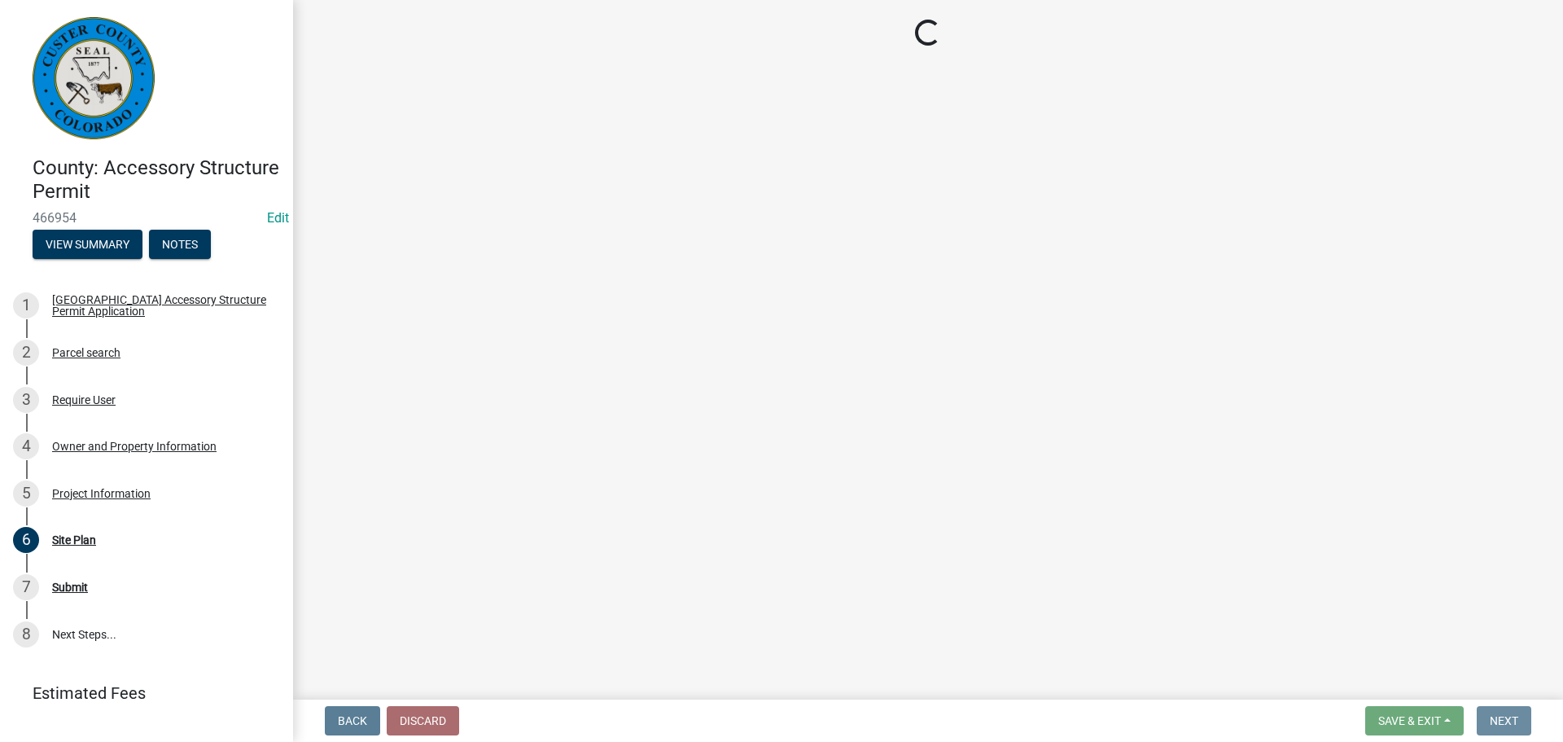
scroll to position [0, 0]
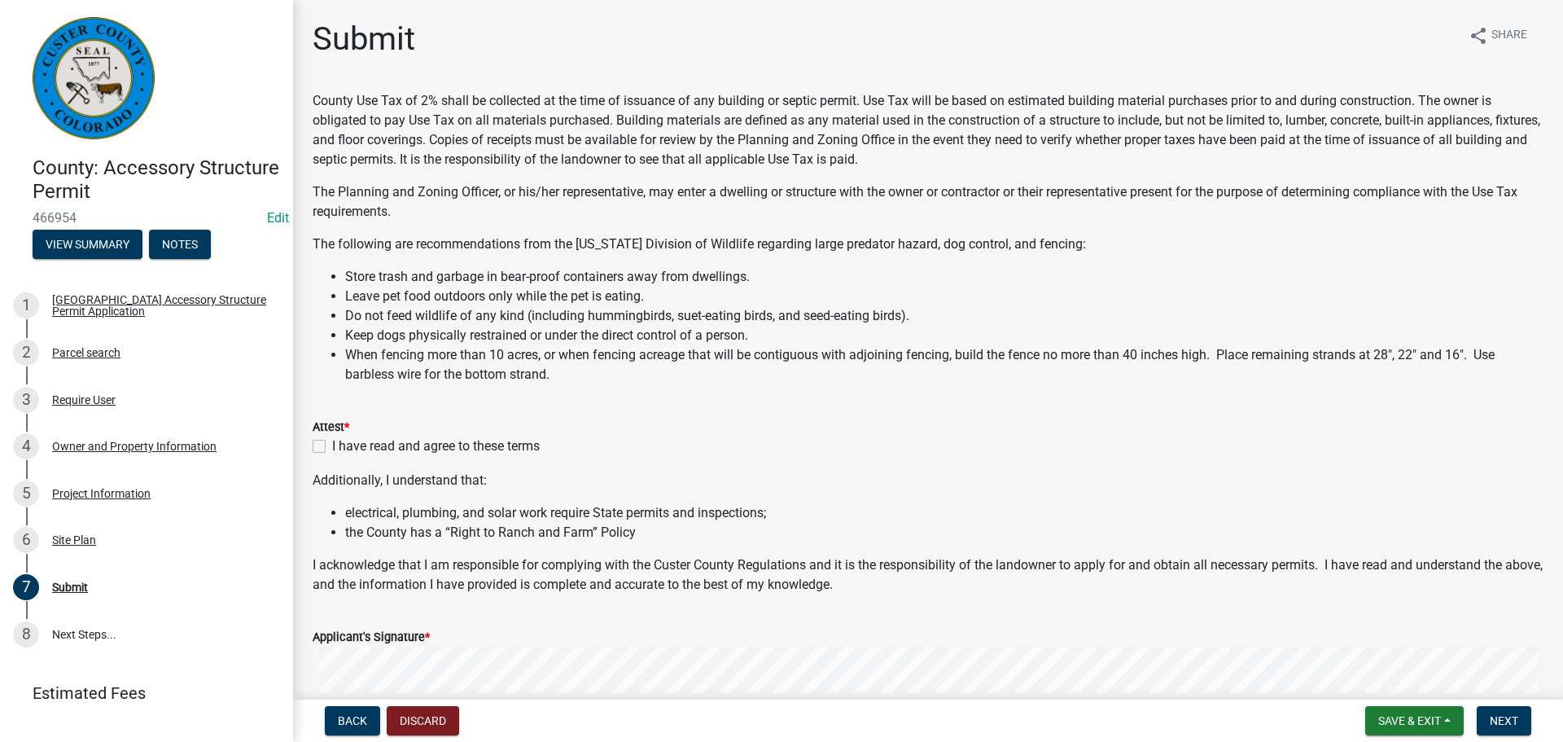
click at [332, 447] on label "I have read and agree to these terms" at bounding box center [436, 446] width 208 height 20
click at [332, 447] on input "I have read and agree to these terms" at bounding box center [337, 441] width 11 height 11
checkbox input "true"
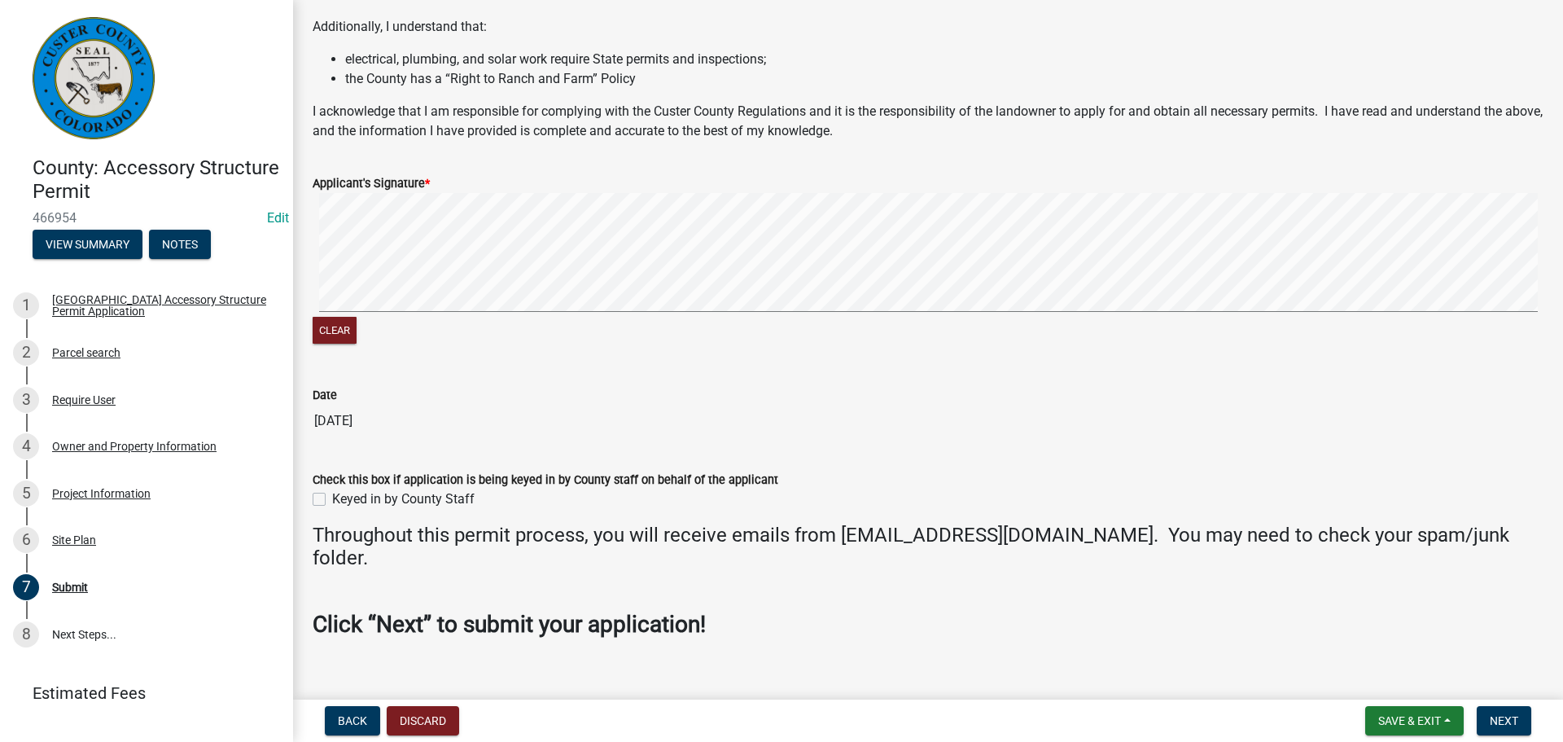
scroll to position [477, 0]
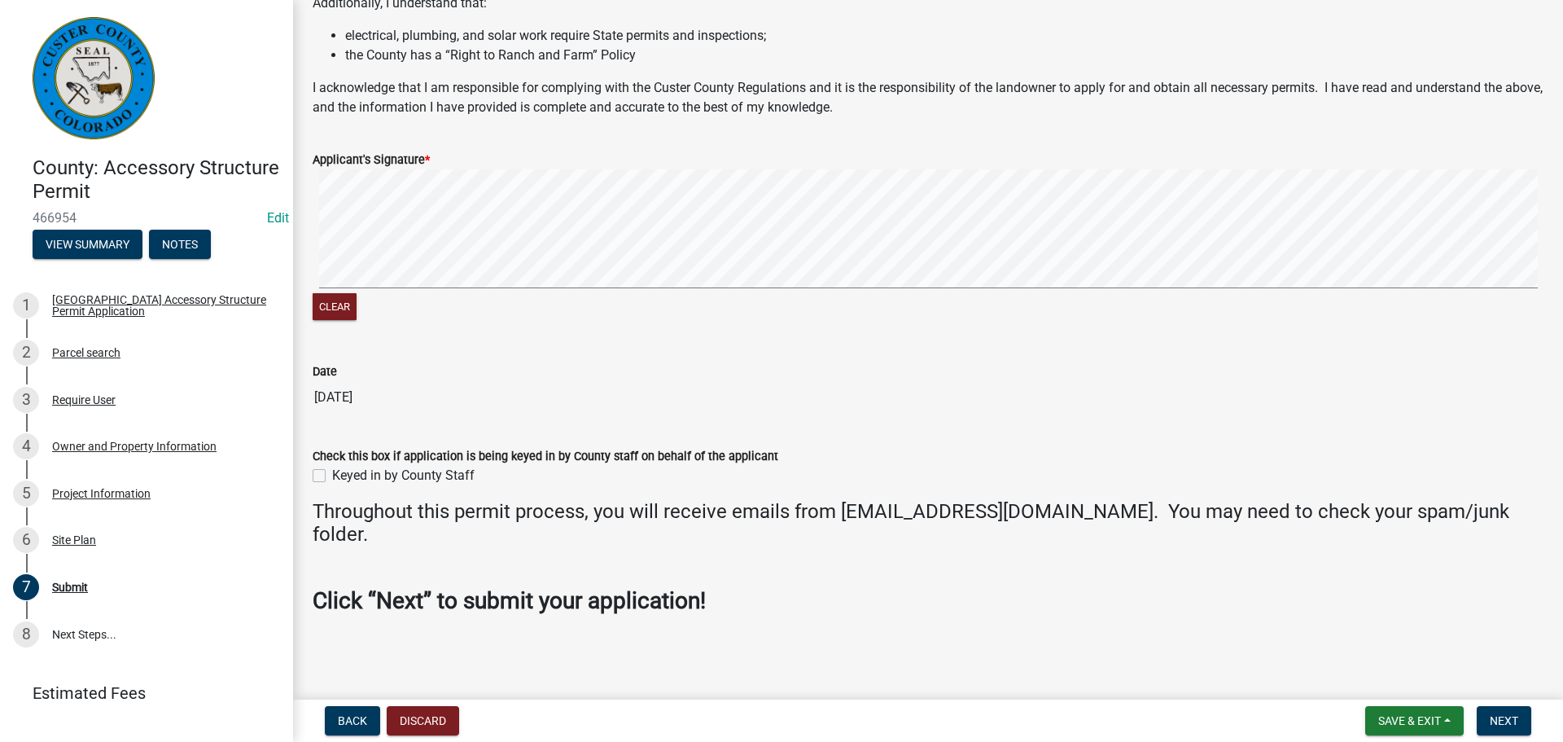
click at [332, 473] on label "Keyed in by County Staff" at bounding box center [403, 476] width 142 height 20
click at [332, 473] on input "Keyed in by County Staff" at bounding box center [337, 471] width 11 height 11
checkbox input "true"
click at [1491, 721] on span "Next" at bounding box center [1504, 720] width 28 height 13
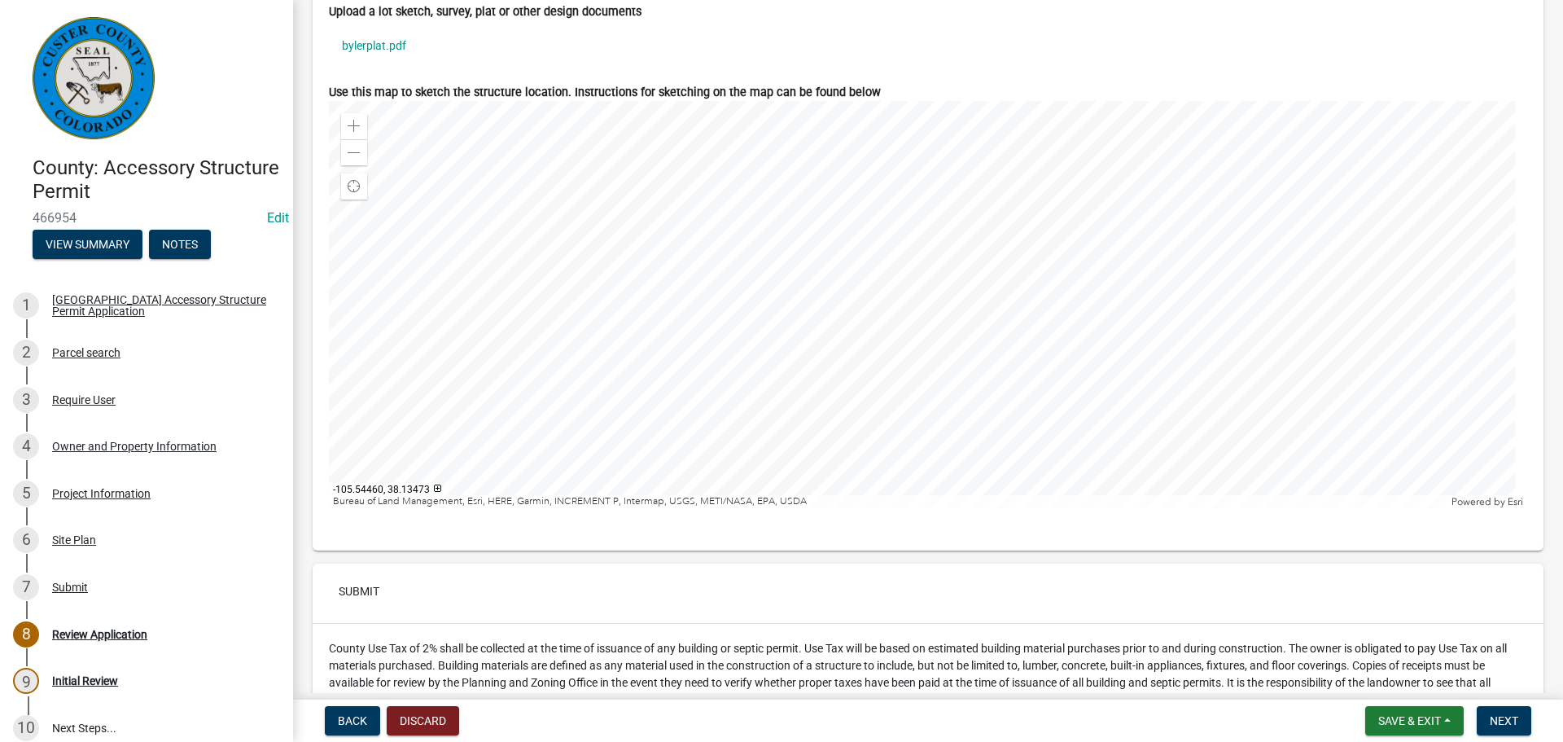
scroll to position [5455, 0]
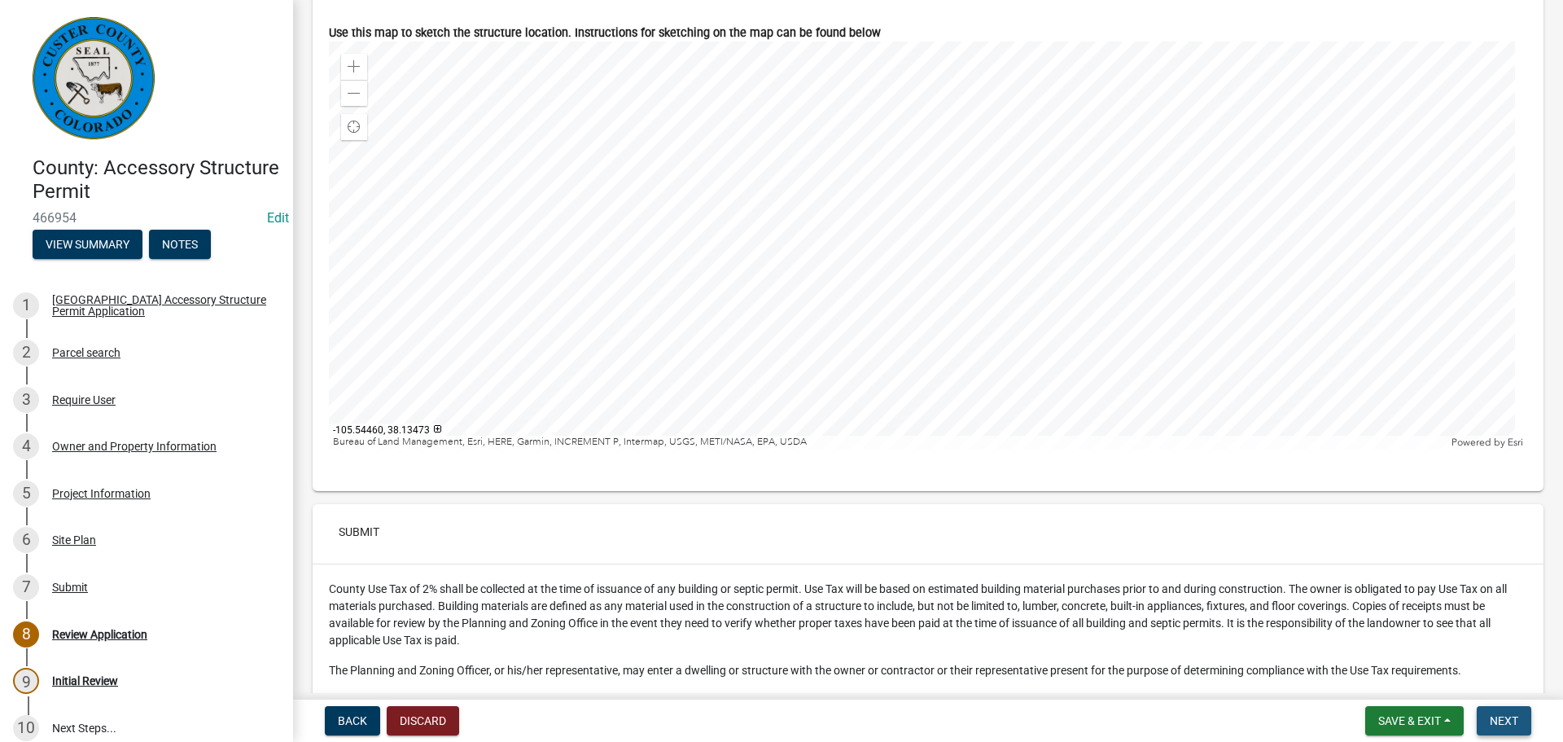
click at [1522, 717] on button "Next" at bounding box center [1504, 720] width 55 height 29
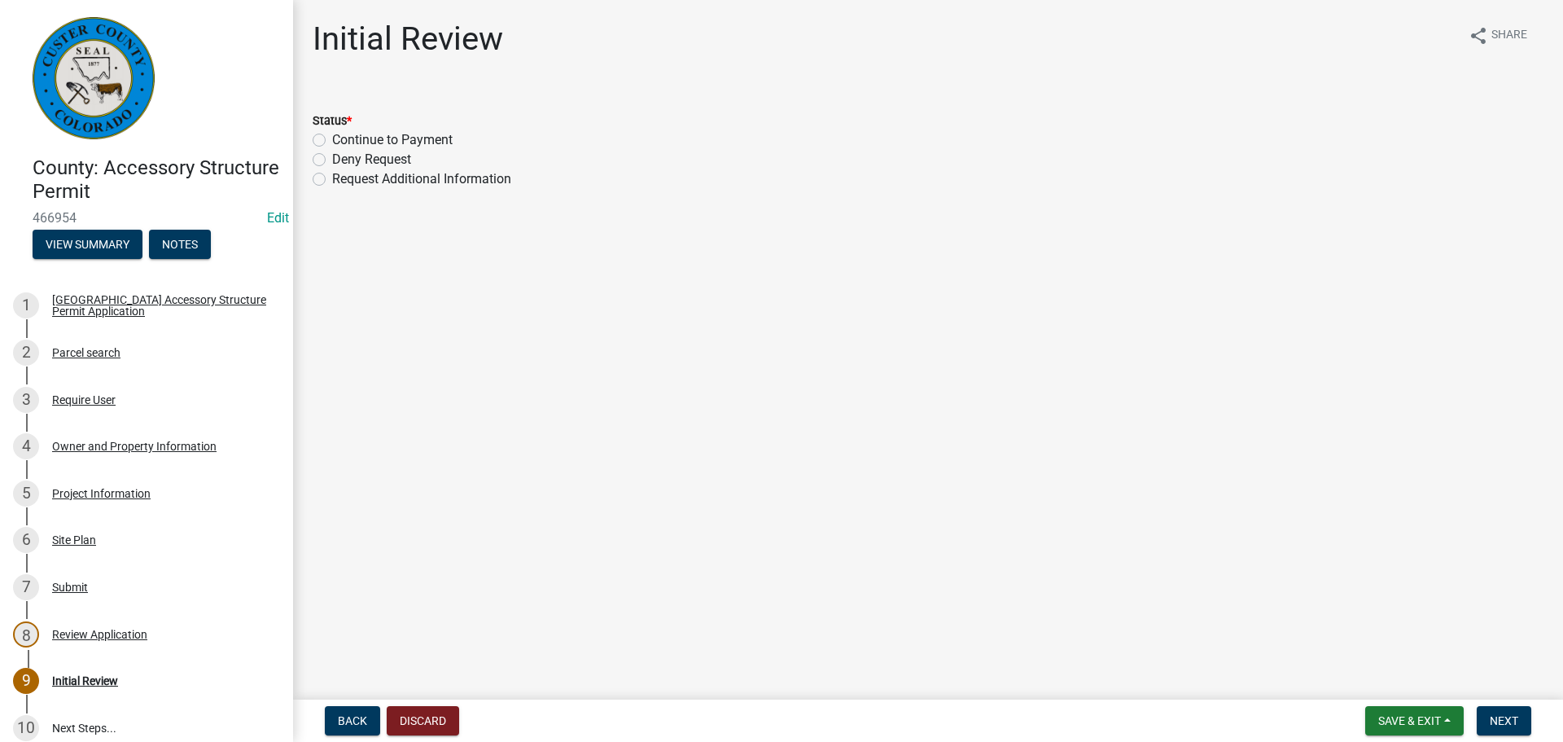
click at [332, 141] on label "Continue to Payment" at bounding box center [392, 140] width 120 height 20
click at [332, 141] on input "Continue to Payment" at bounding box center [337, 135] width 11 height 11
radio input "true"
click at [1497, 727] on span "Next" at bounding box center [1504, 720] width 28 height 13
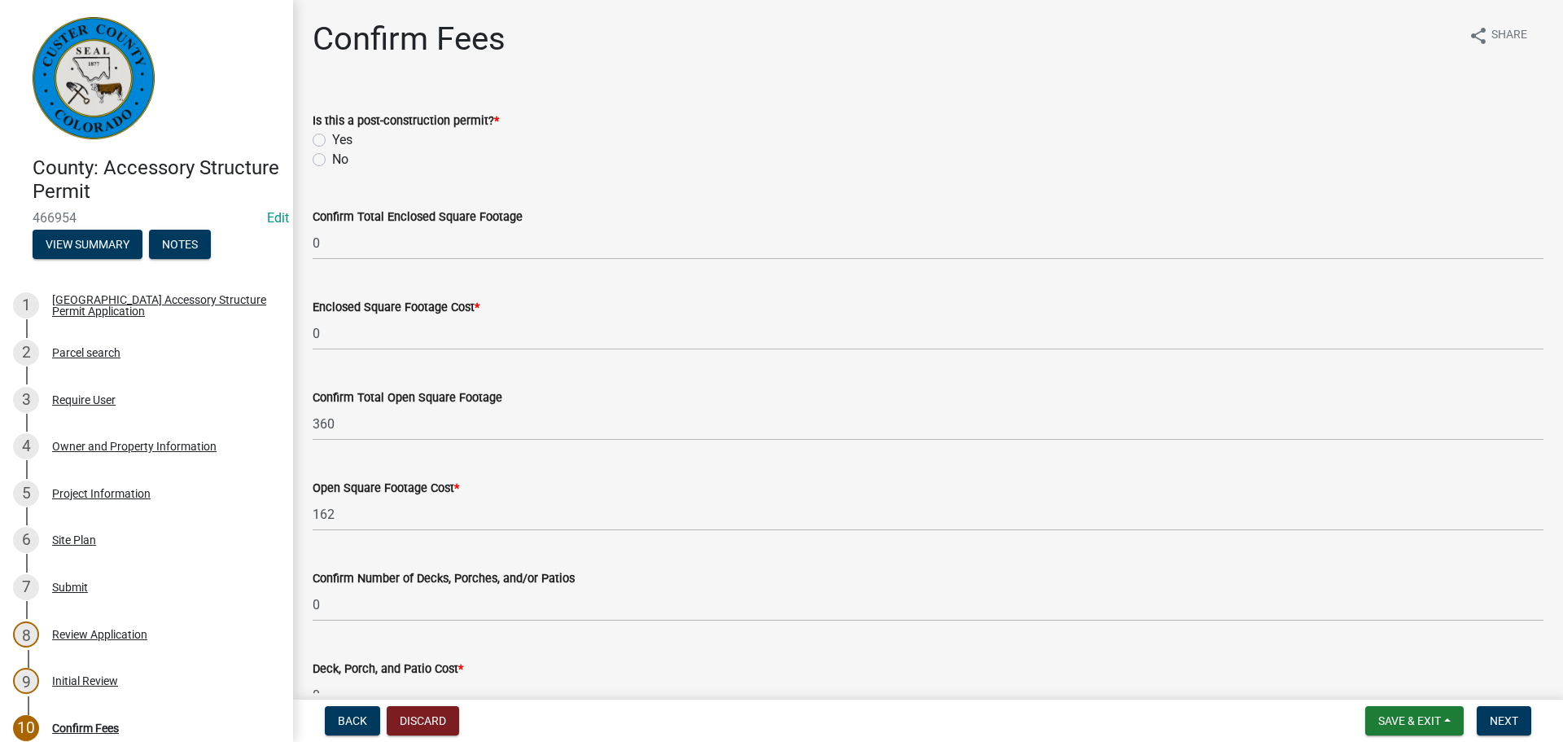
click at [332, 160] on label "No" at bounding box center [340, 160] width 16 height 20
click at [332, 160] on input "No" at bounding box center [337, 155] width 11 height 11
radio input "true"
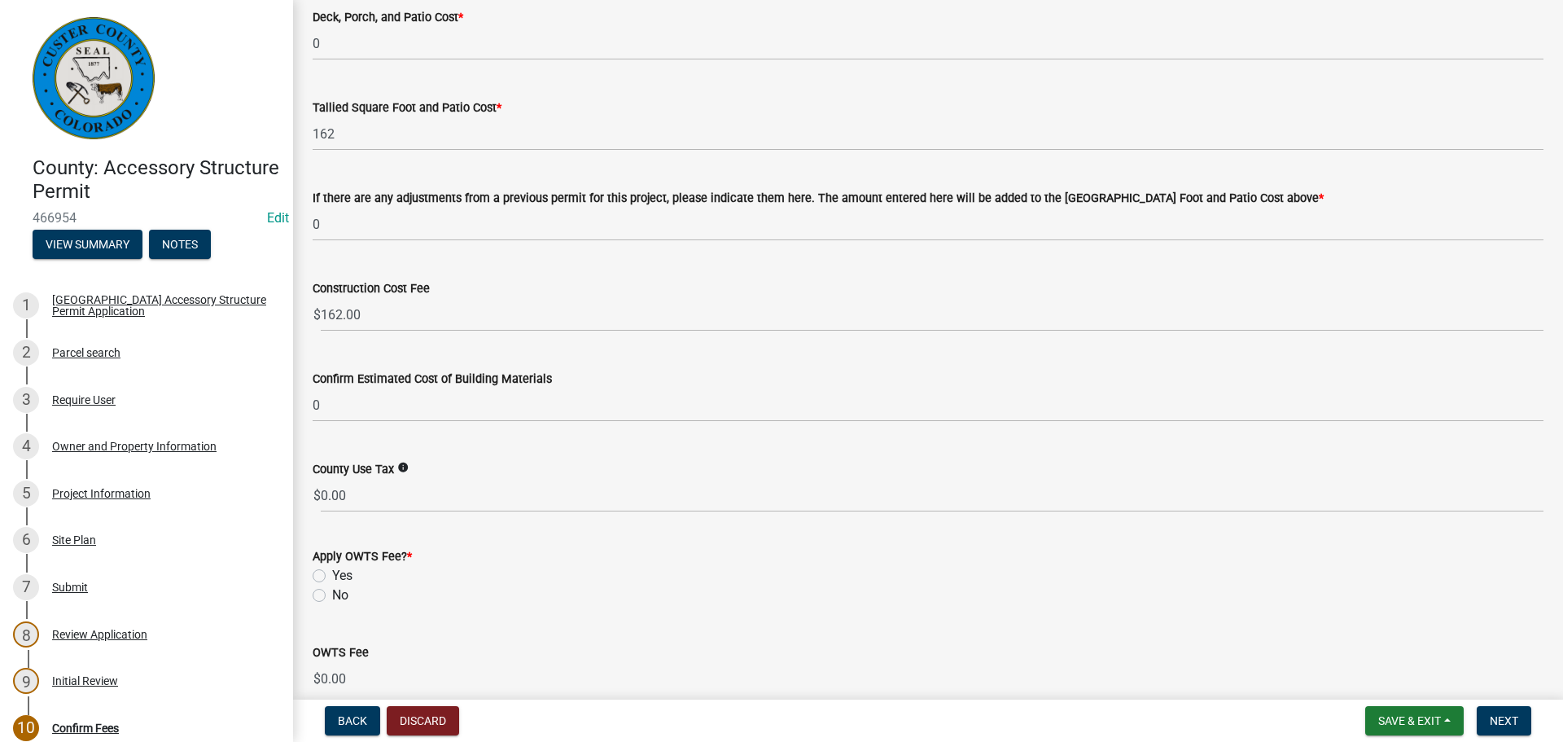
scroll to position [732, 0]
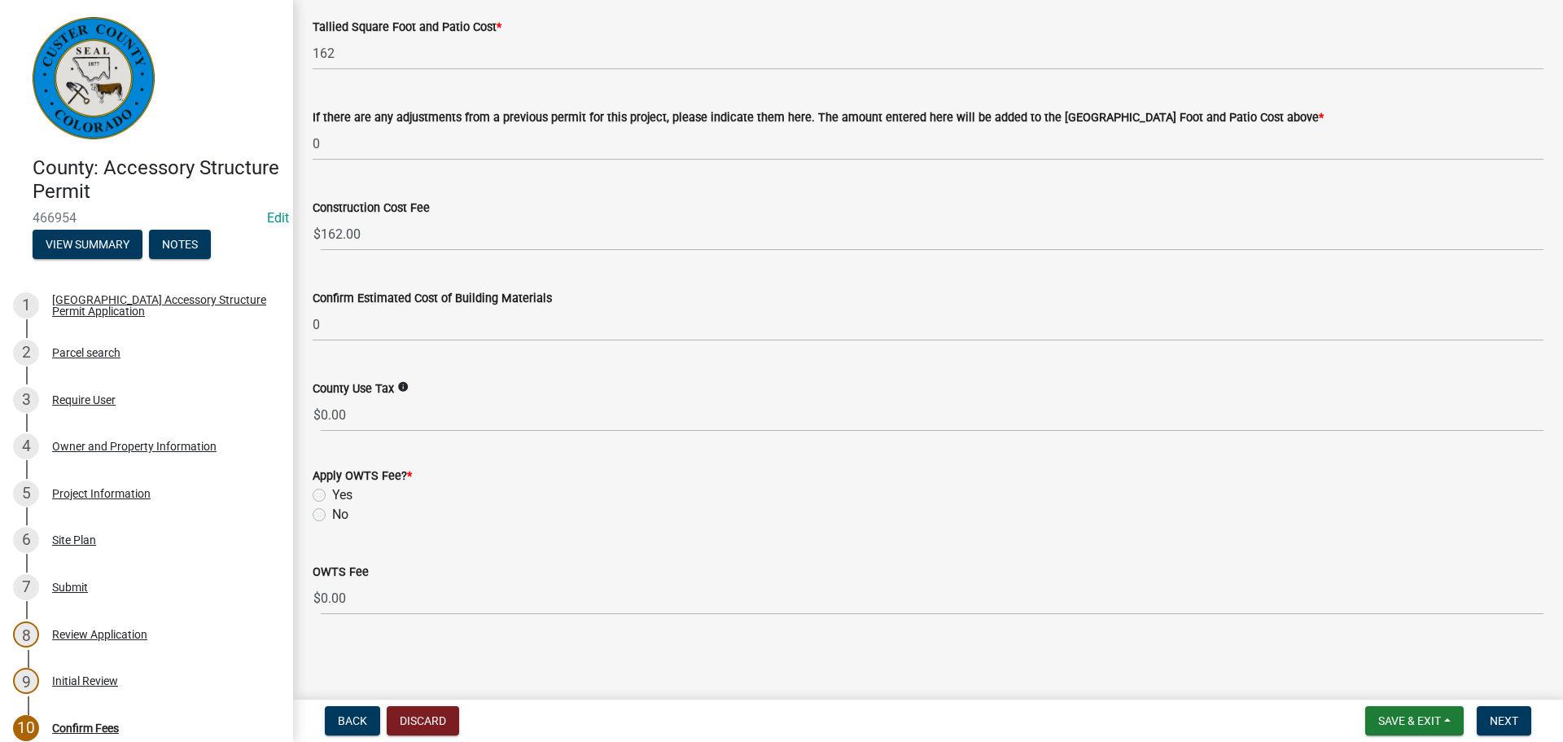
click at [332, 515] on label "No" at bounding box center [340, 515] width 16 height 20
click at [332, 515] on input "No" at bounding box center [337, 510] width 11 height 11
radio input "true"
click at [1503, 727] on span "Next" at bounding box center [1504, 720] width 28 height 13
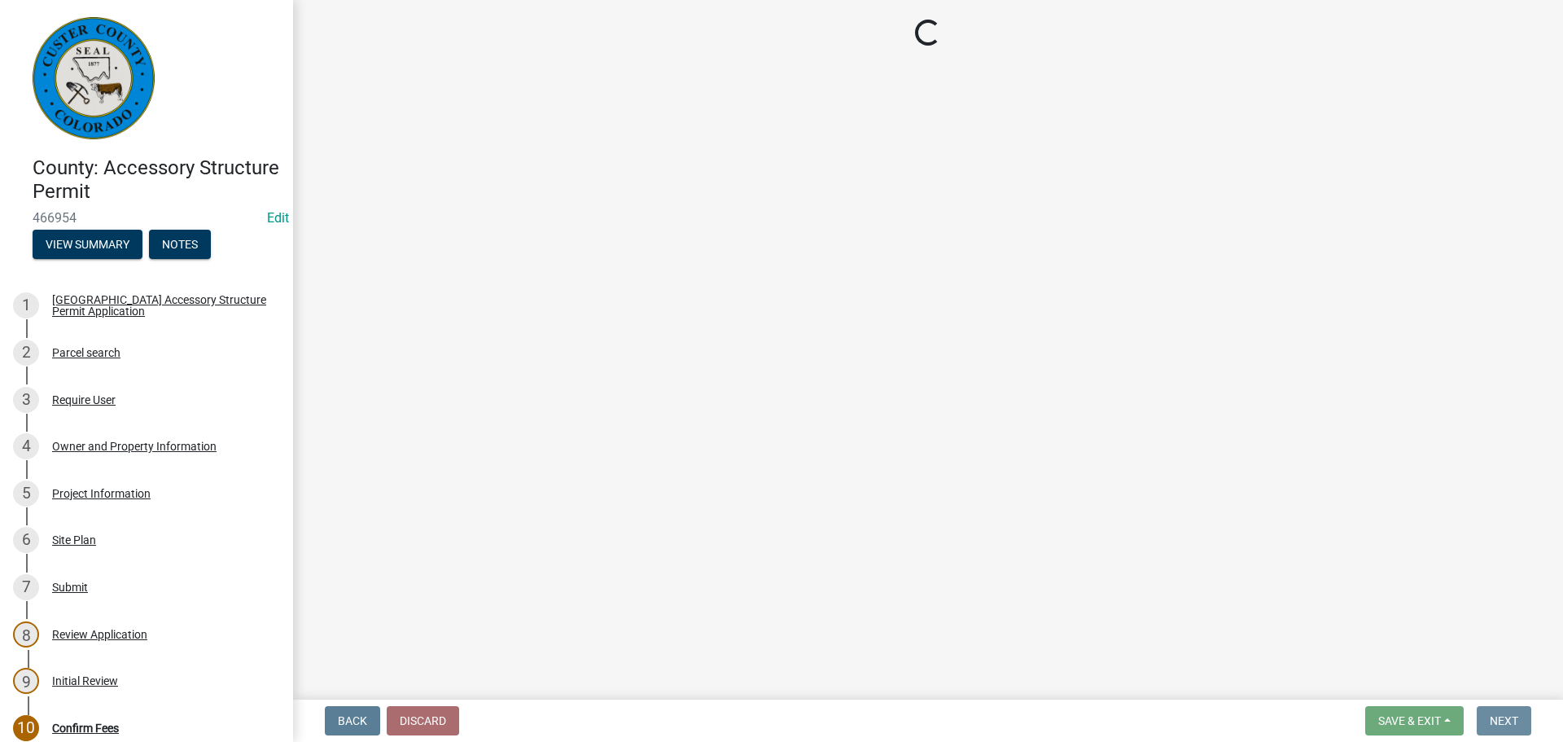
scroll to position [0, 0]
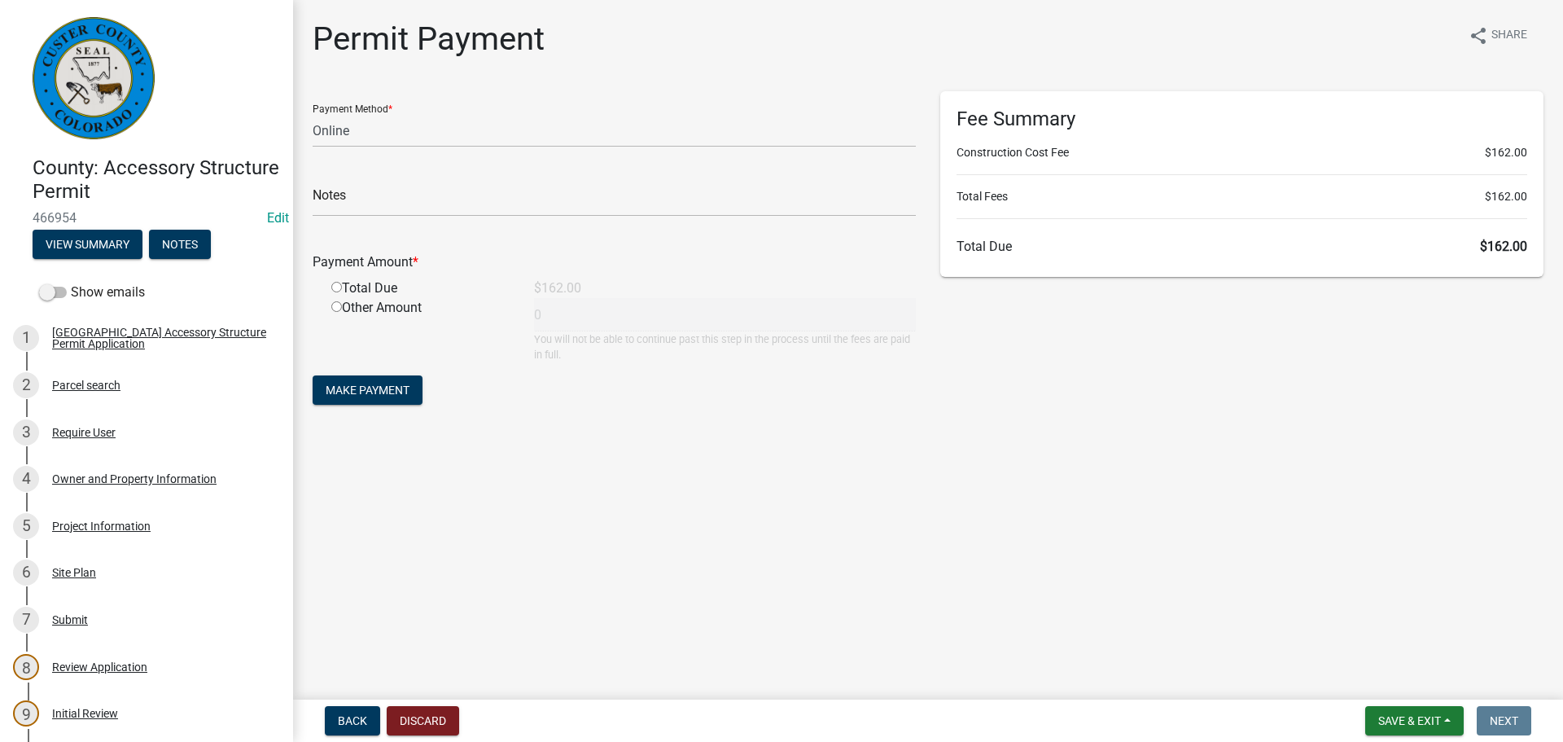
click at [618, 548] on main "Permit Payment share Share Payment Method * Credit Card POS Check Cash Online N…" at bounding box center [928, 346] width 1270 height 693
click at [864, 613] on main "Permit Payment share Share Payment Method * Credit Card POS Check Cash Online N…" at bounding box center [928, 346] width 1270 height 693
click at [607, 128] on select "Credit Card POS Check Cash Online" at bounding box center [614, 130] width 603 height 33
select select "1: 0"
click at [313, 114] on select "Credit Card POS Check Cash Online" at bounding box center [614, 130] width 603 height 33
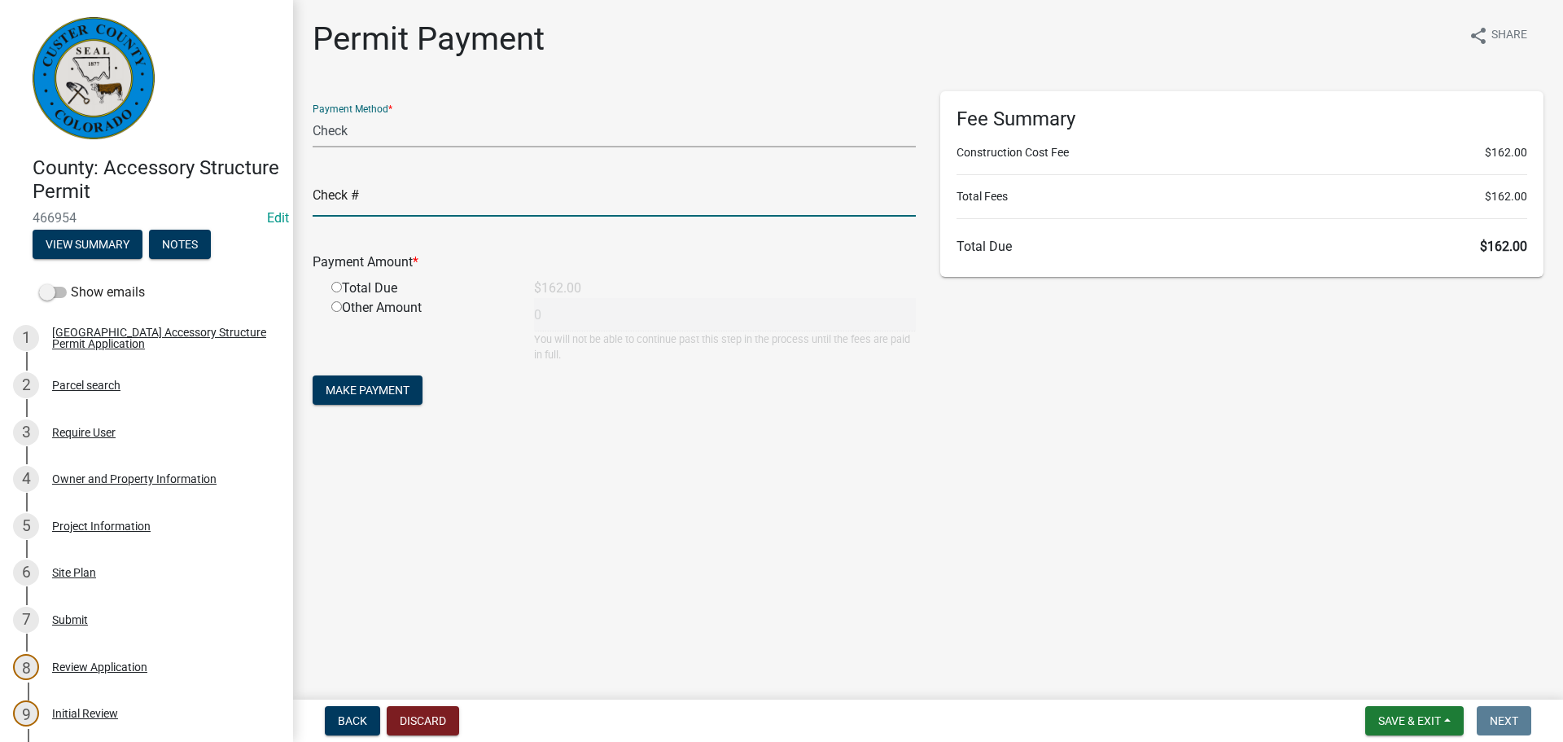
click at [464, 198] on input "text" at bounding box center [614, 199] width 603 height 33
type input "1155"
click at [333, 283] on input "radio" at bounding box center [336, 287] width 11 height 11
radio input "true"
type input "162"
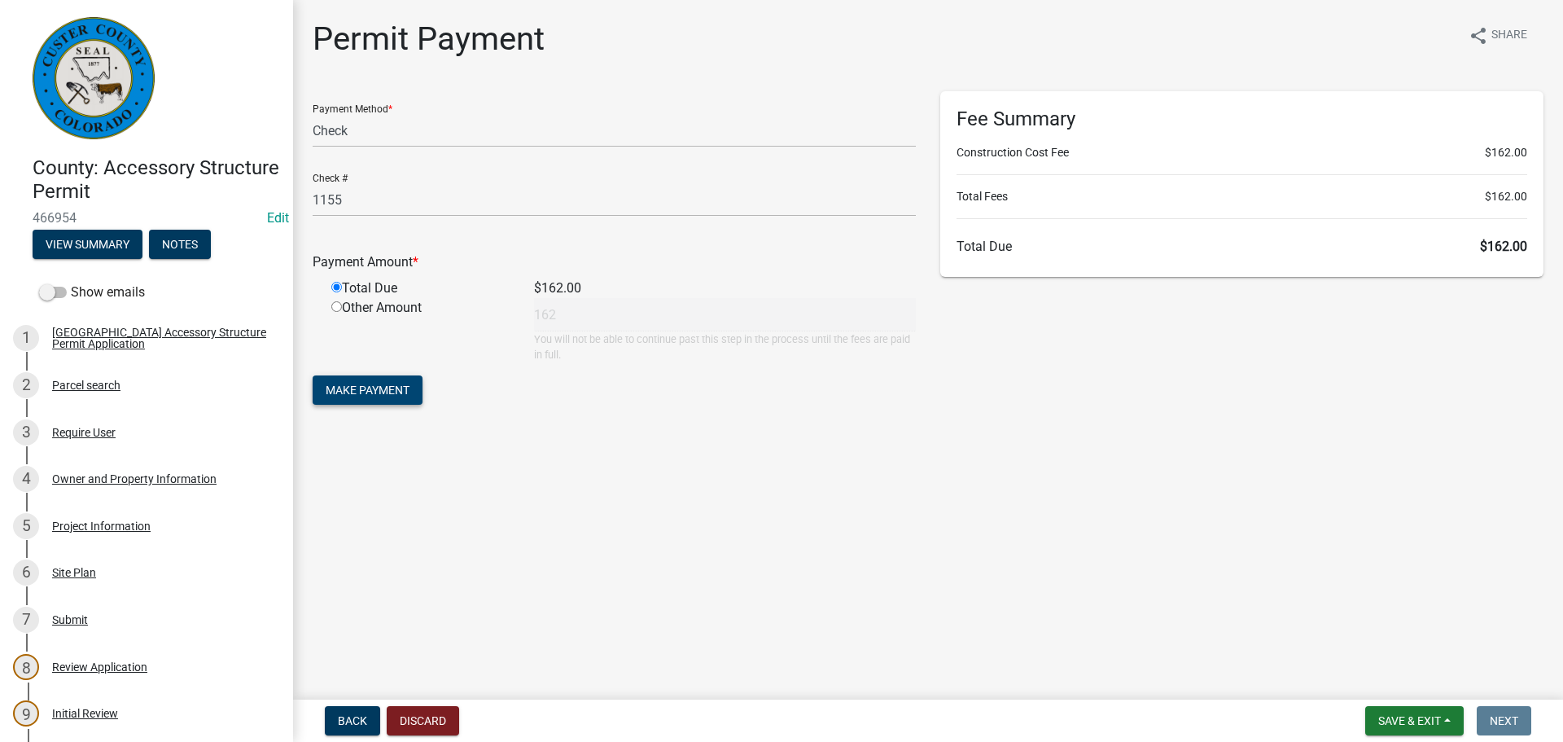
click at [366, 395] on span "Make Payment" at bounding box center [368, 389] width 84 height 13
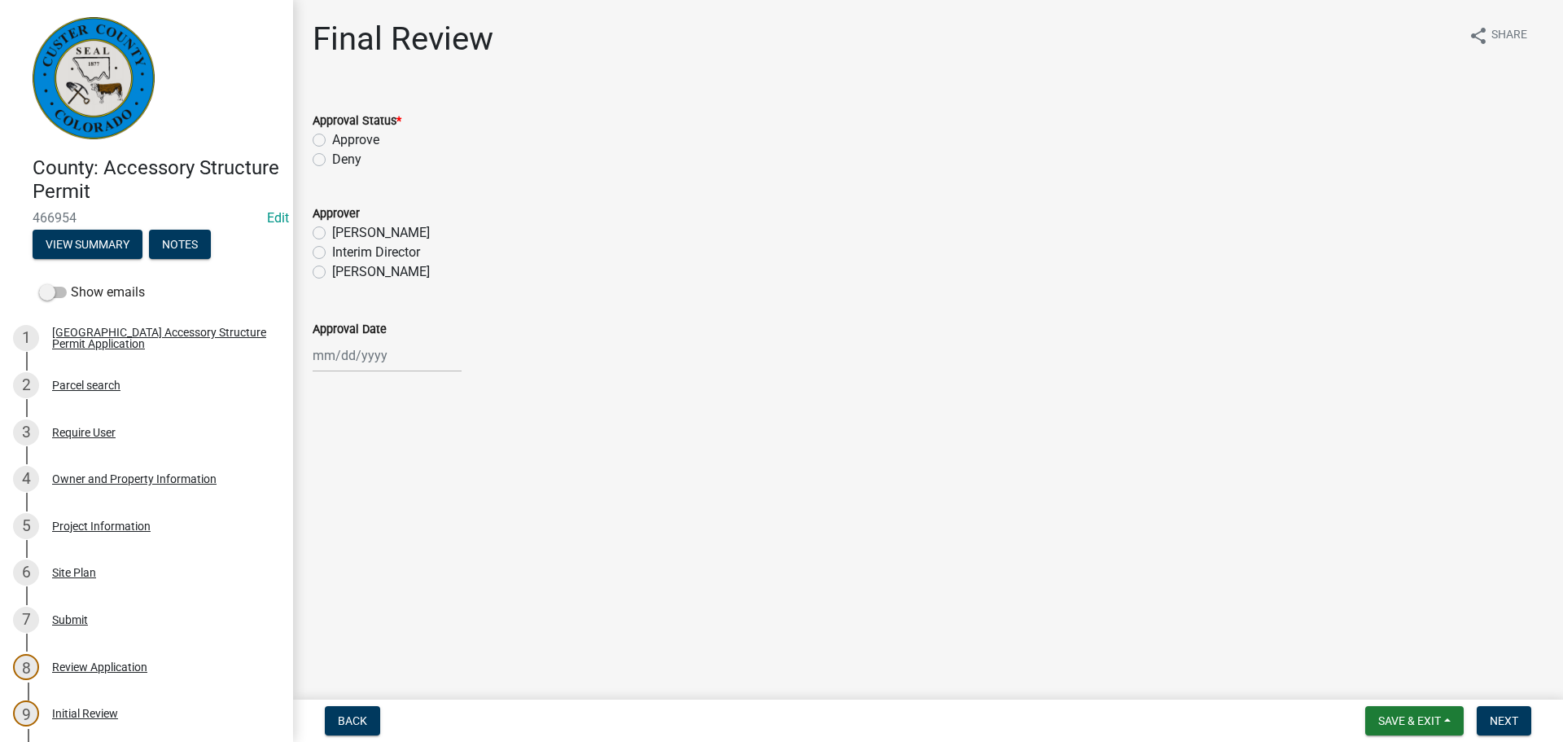
click at [332, 136] on label "Approve" at bounding box center [355, 140] width 47 height 20
click at [332, 136] on input "Approve" at bounding box center [337, 135] width 11 height 11
radio input "true"
click at [332, 269] on label "[PERSON_NAME]" at bounding box center [381, 272] width 98 height 20
click at [332, 269] on input "[PERSON_NAME]" at bounding box center [337, 267] width 11 height 11
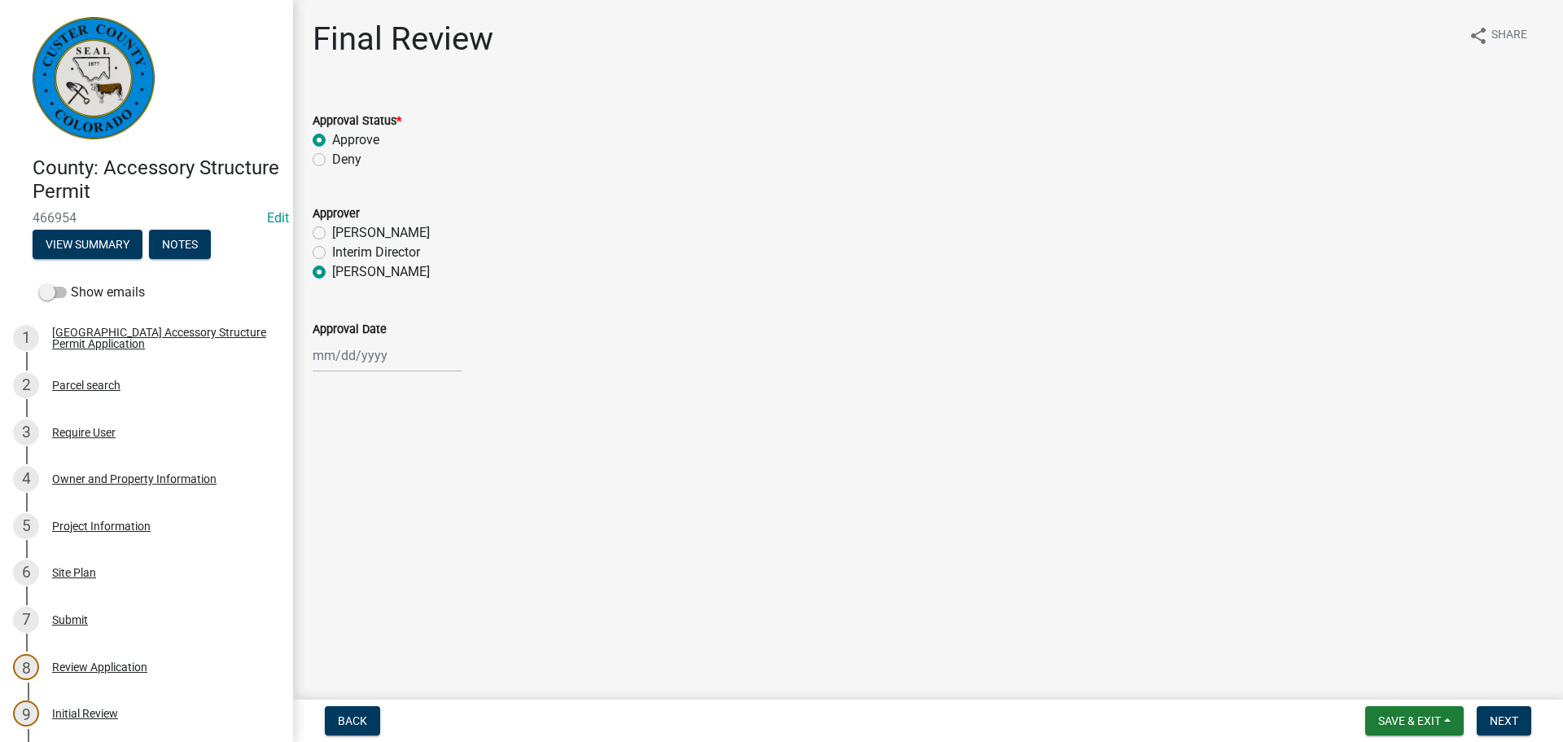
radio input "true"
click at [351, 353] on div at bounding box center [387, 355] width 149 height 33
select select "8"
select select "2025"
click at [386, 523] on div "20" at bounding box center [381, 520] width 26 height 26
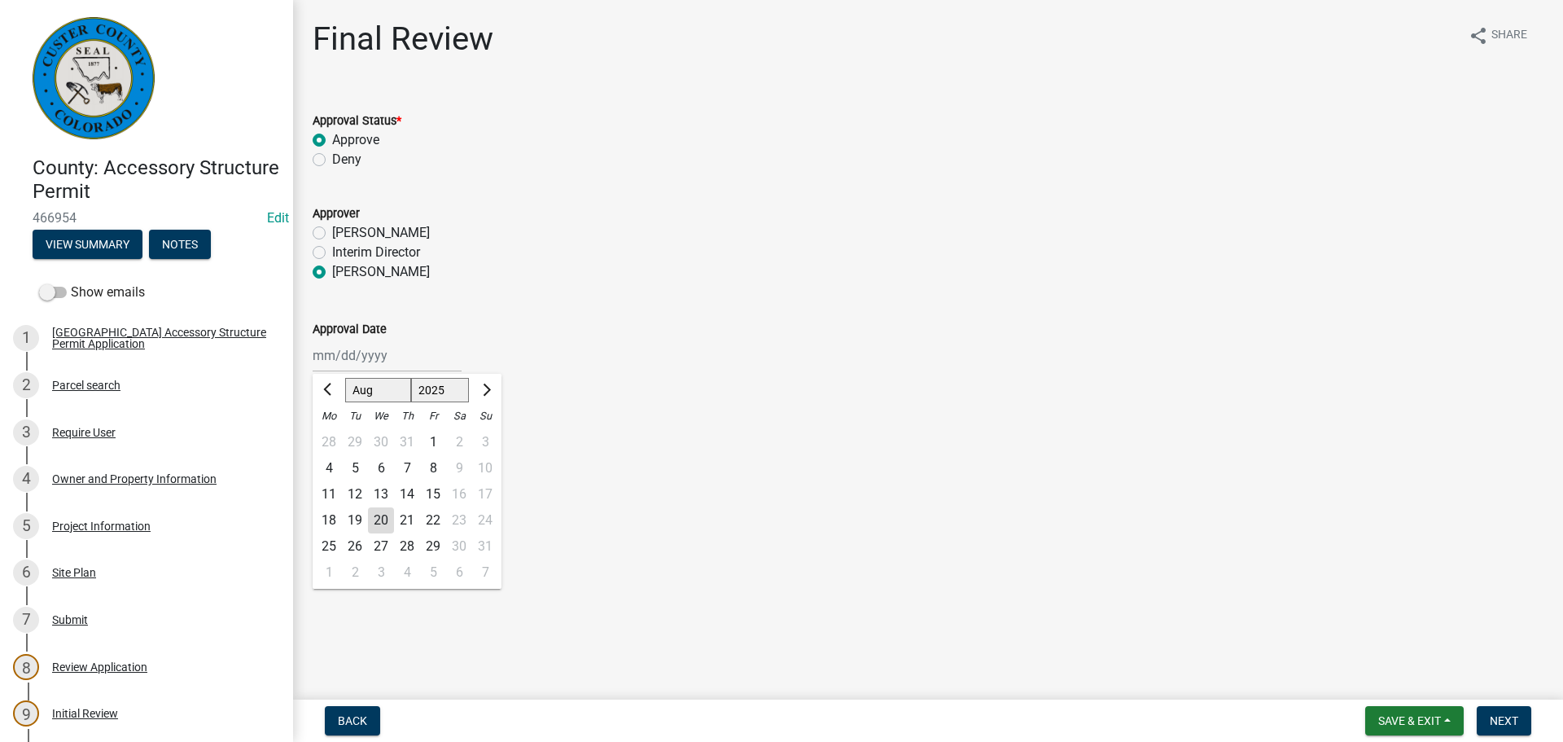
type input "[DATE]"
click at [1511, 723] on span "Next" at bounding box center [1504, 720] width 28 height 13
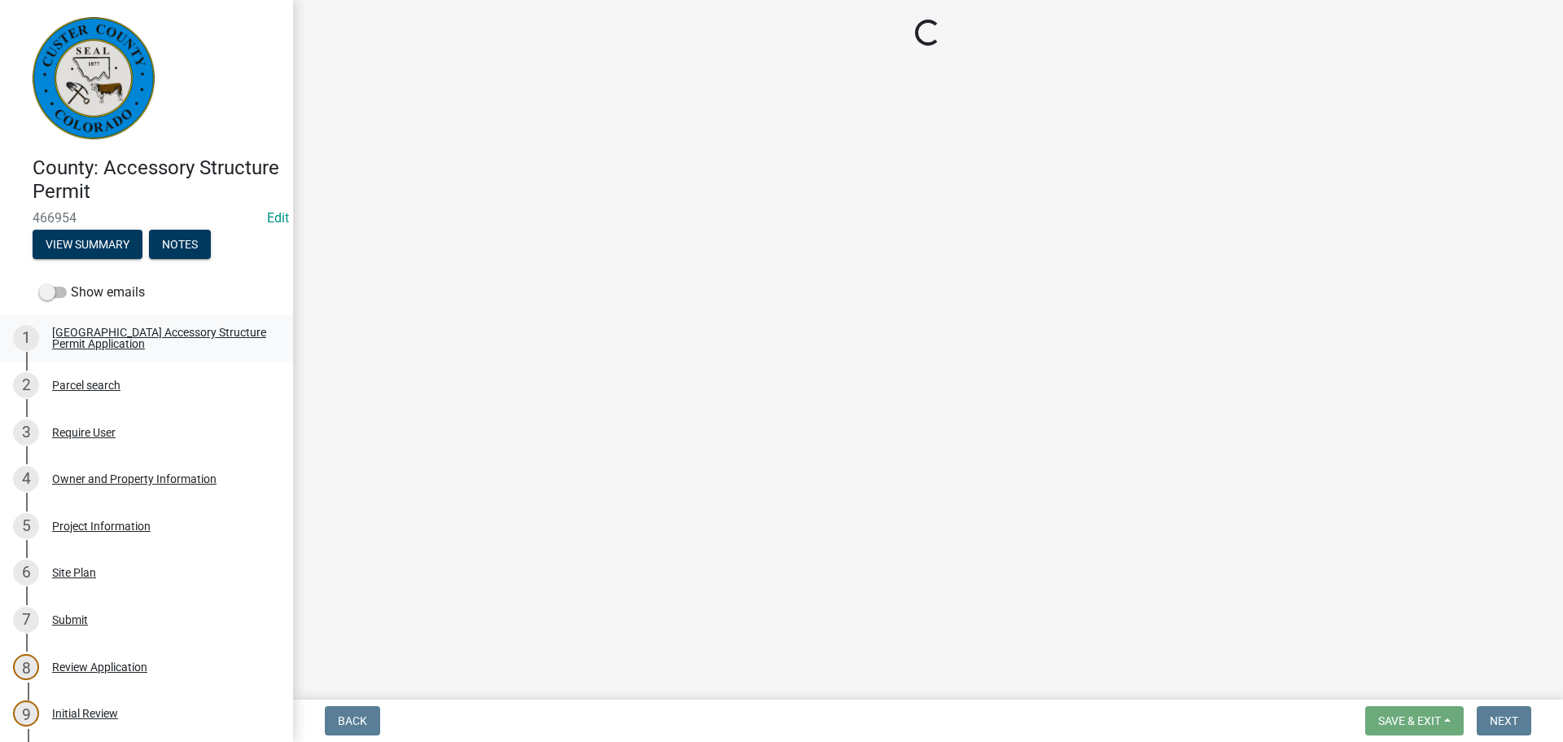
select select "cd09b013-b94f-4524-a046-a3f04ce1867e"
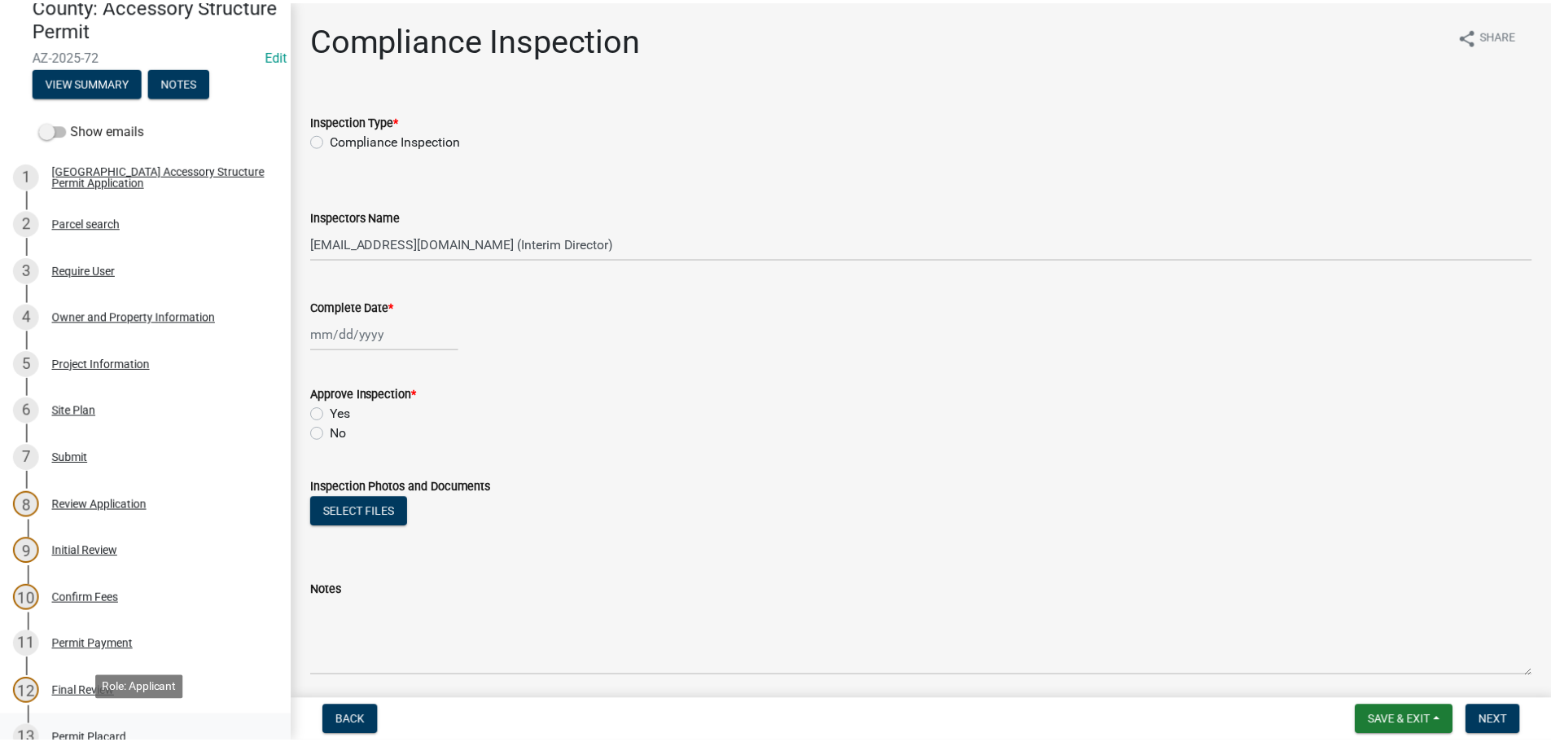
scroll to position [244, 0]
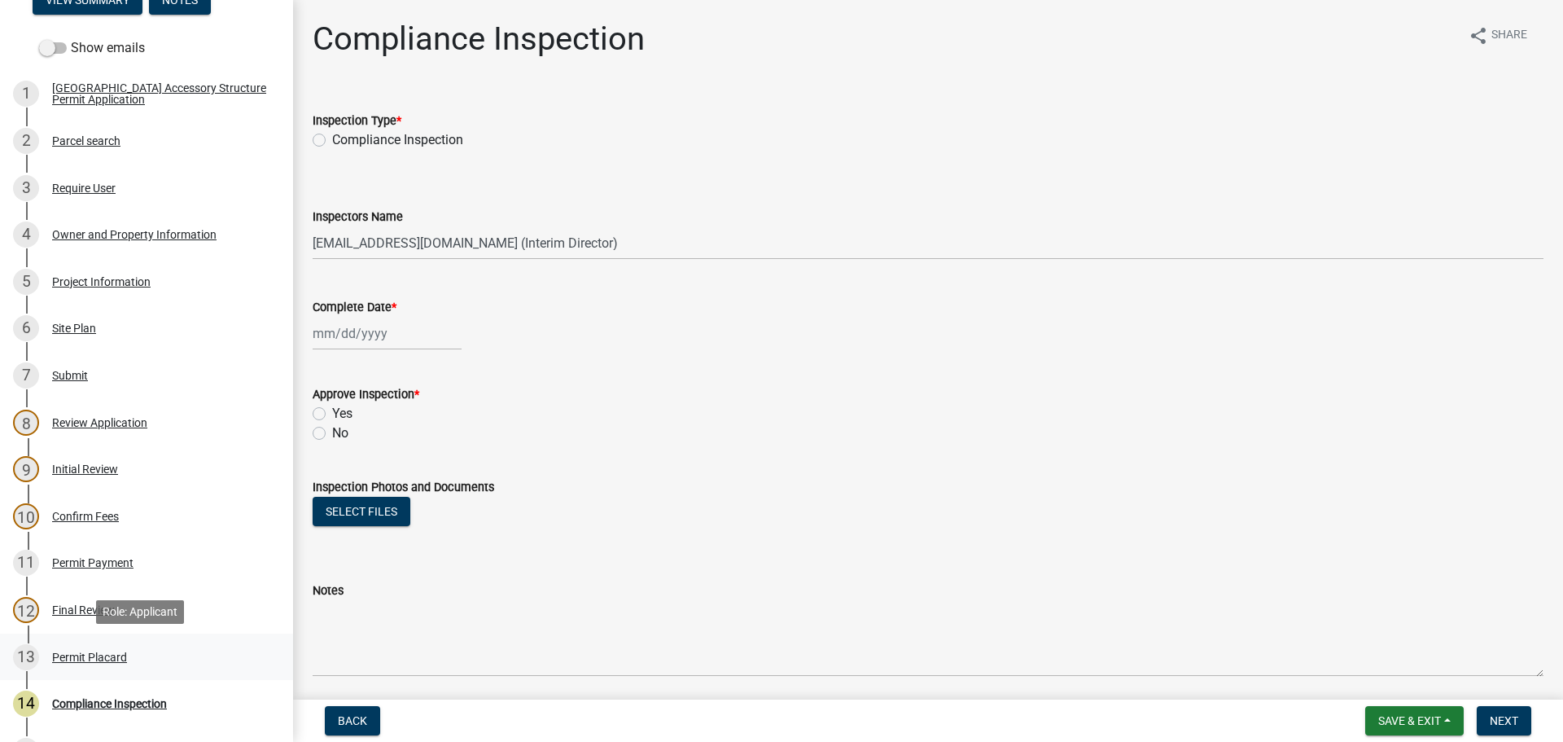
click at [93, 655] on div "Permit Placard" at bounding box center [89, 656] width 75 height 11
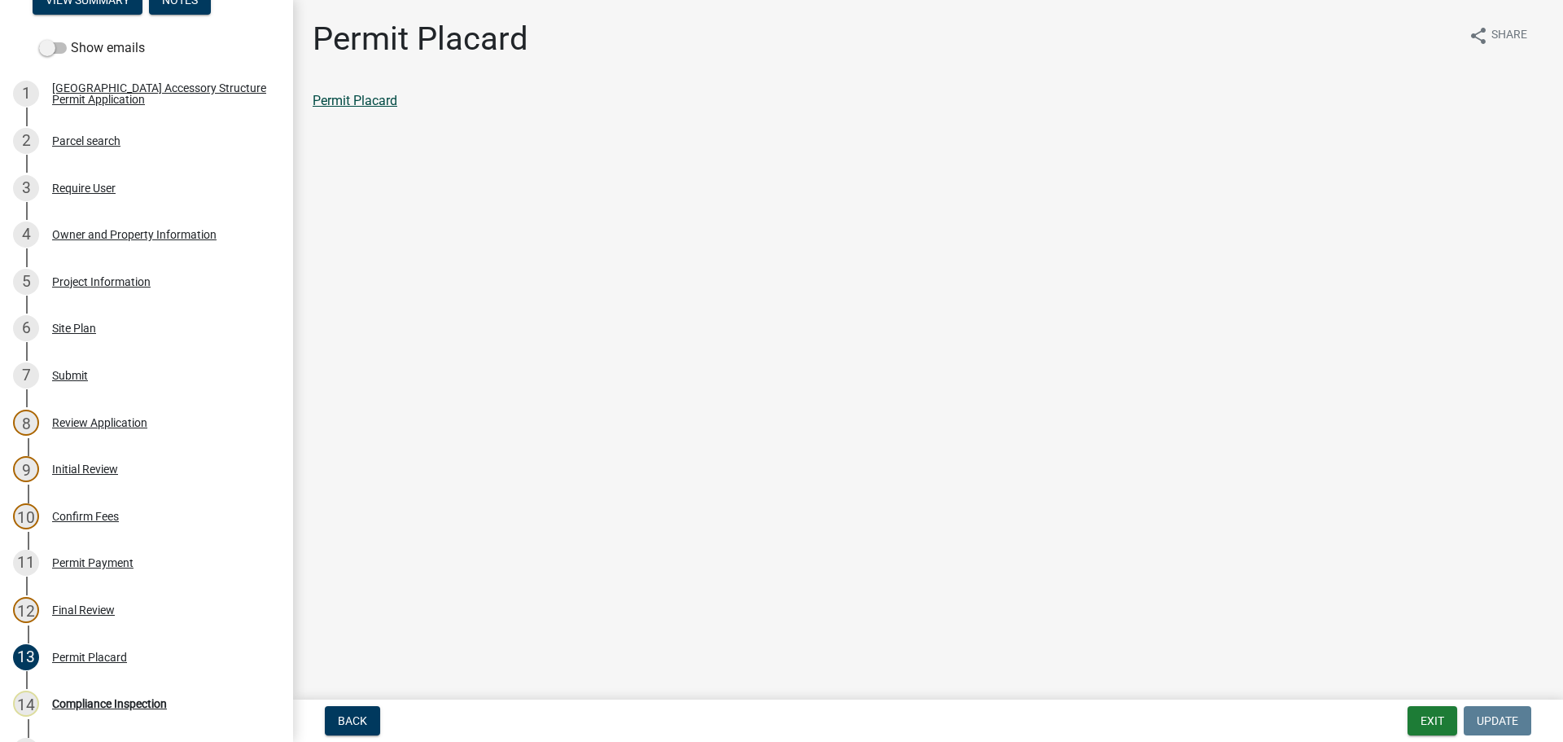
click at [377, 101] on link "Permit Placard" at bounding box center [355, 100] width 85 height 15
click at [89, 517] on div "Confirm Fees" at bounding box center [85, 515] width 67 height 11
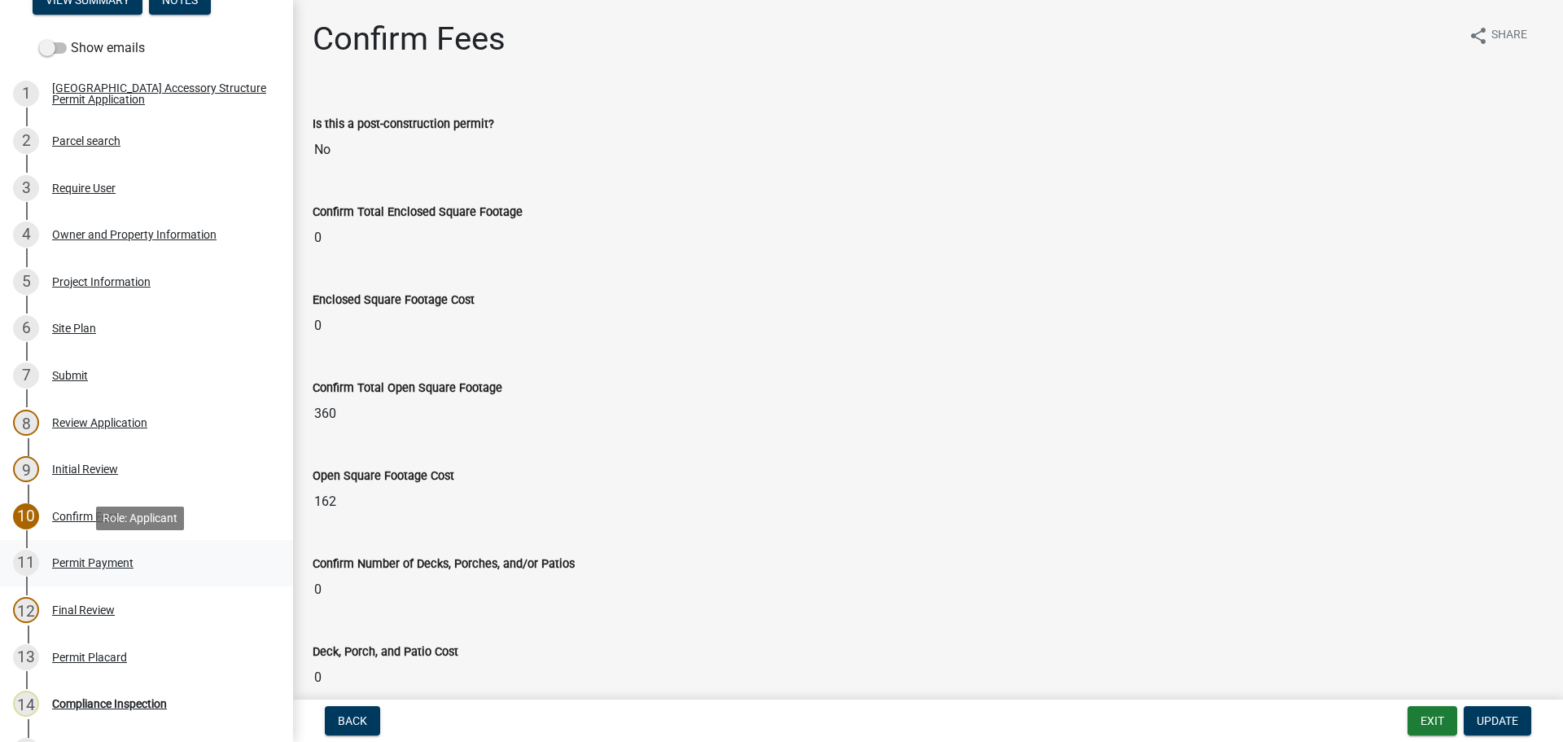
click at [108, 561] on div "Permit Payment" at bounding box center [92, 562] width 81 height 11
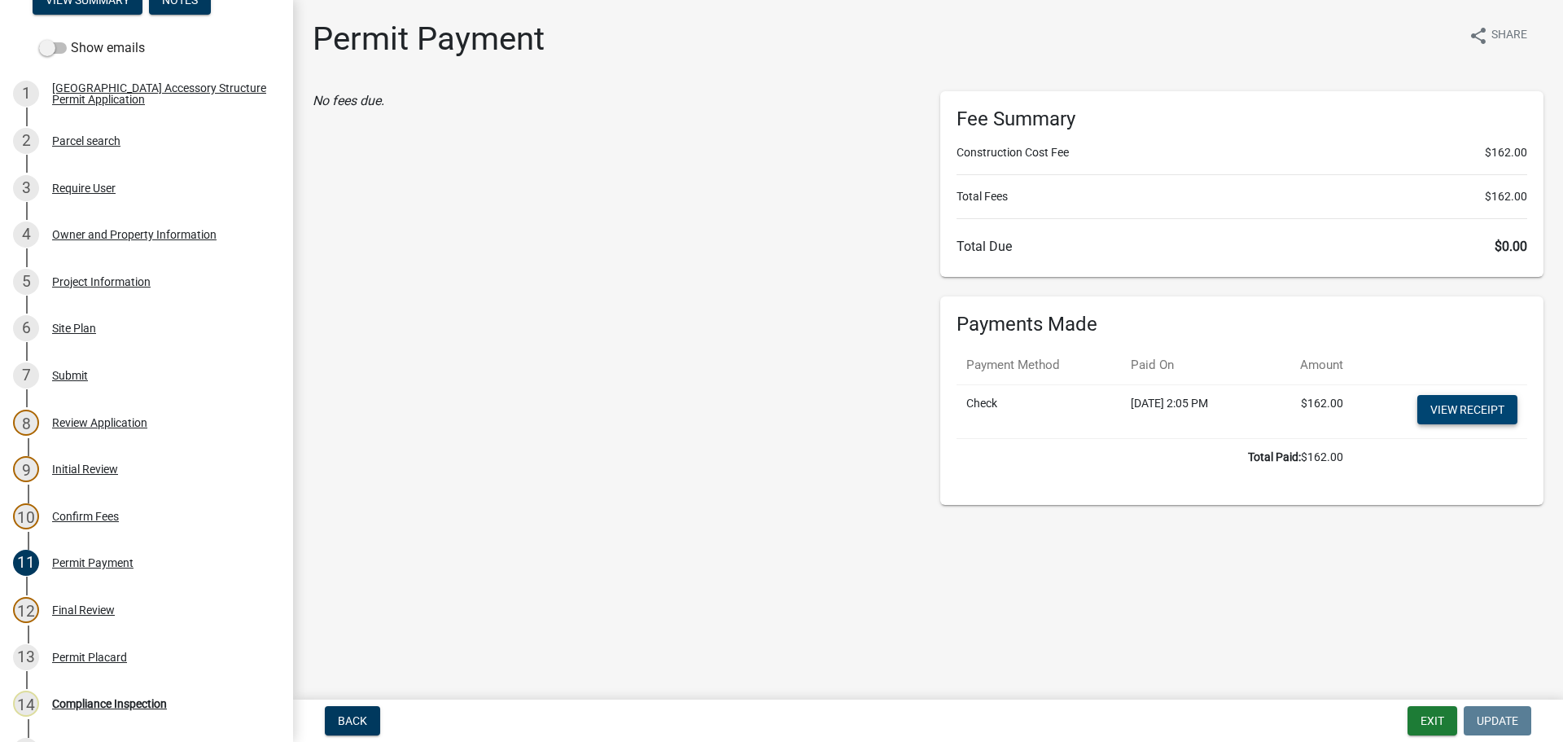
click at [1466, 407] on link "View receipt" at bounding box center [1467, 409] width 100 height 29
click at [1442, 720] on button "Exit" at bounding box center [1433, 720] width 50 height 29
